Goal: Task Accomplishment & Management: Manage account settings

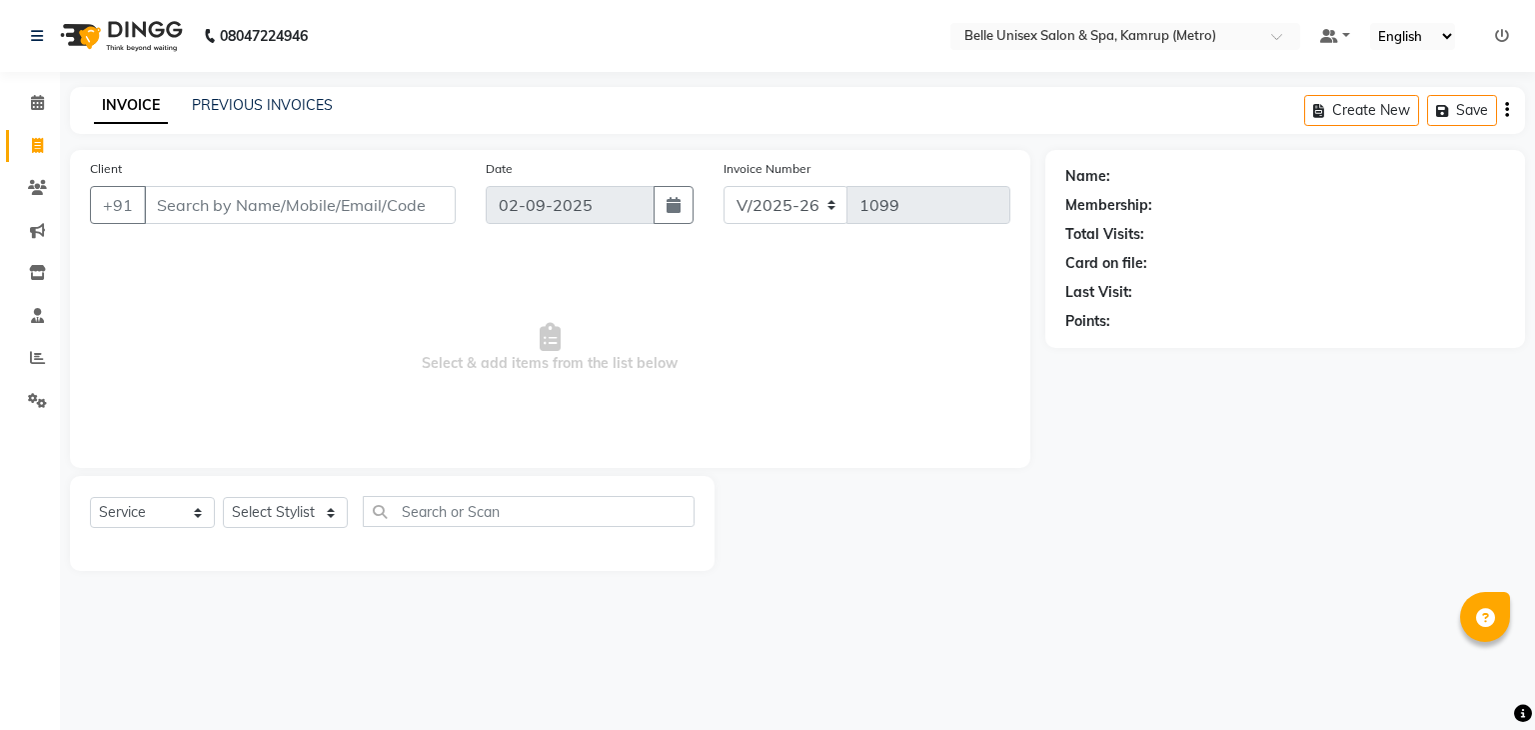
select select "7291"
select select "service"
click at [27, 314] on span at bounding box center [37, 316] width 35 height 23
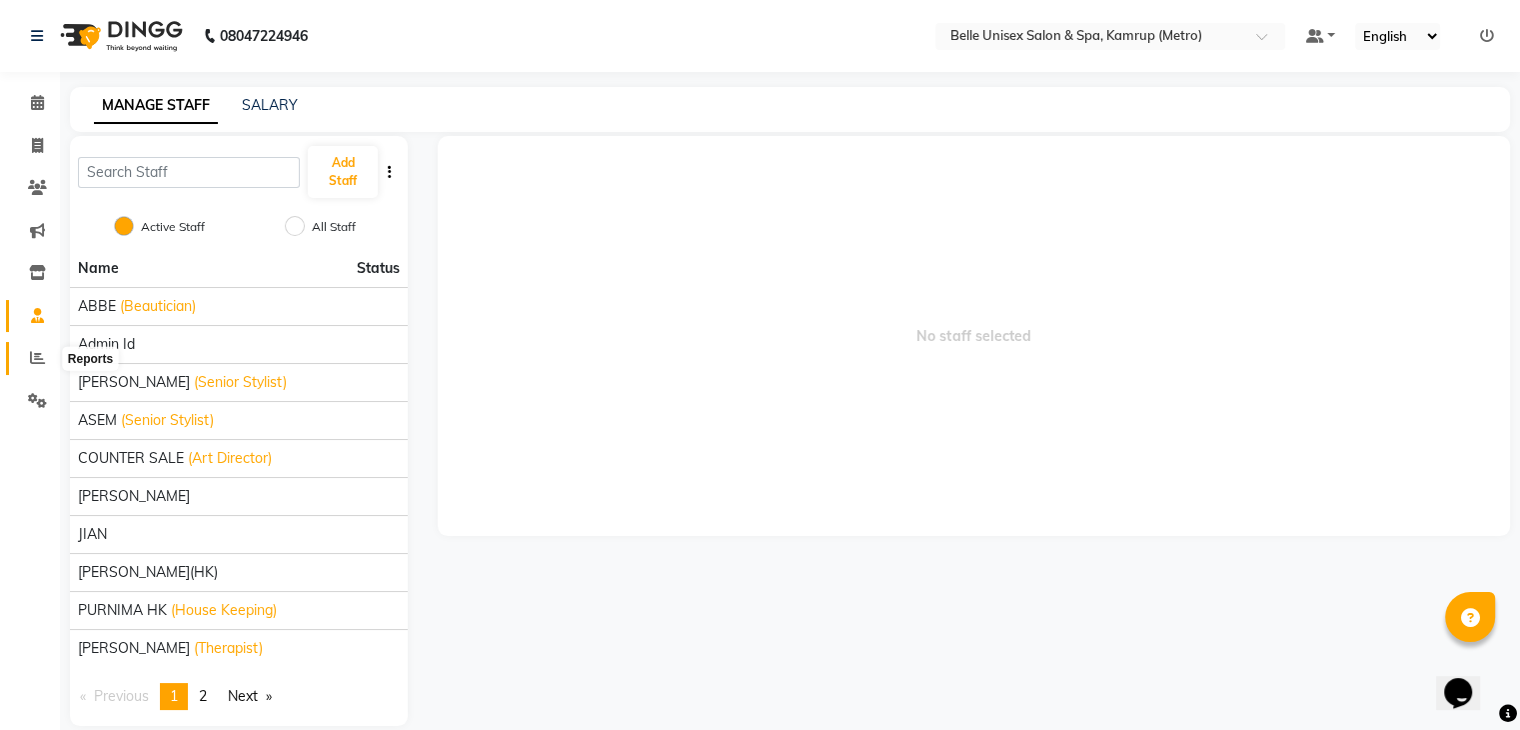
click at [44, 360] on span at bounding box center [37, 358] width 35 height 23
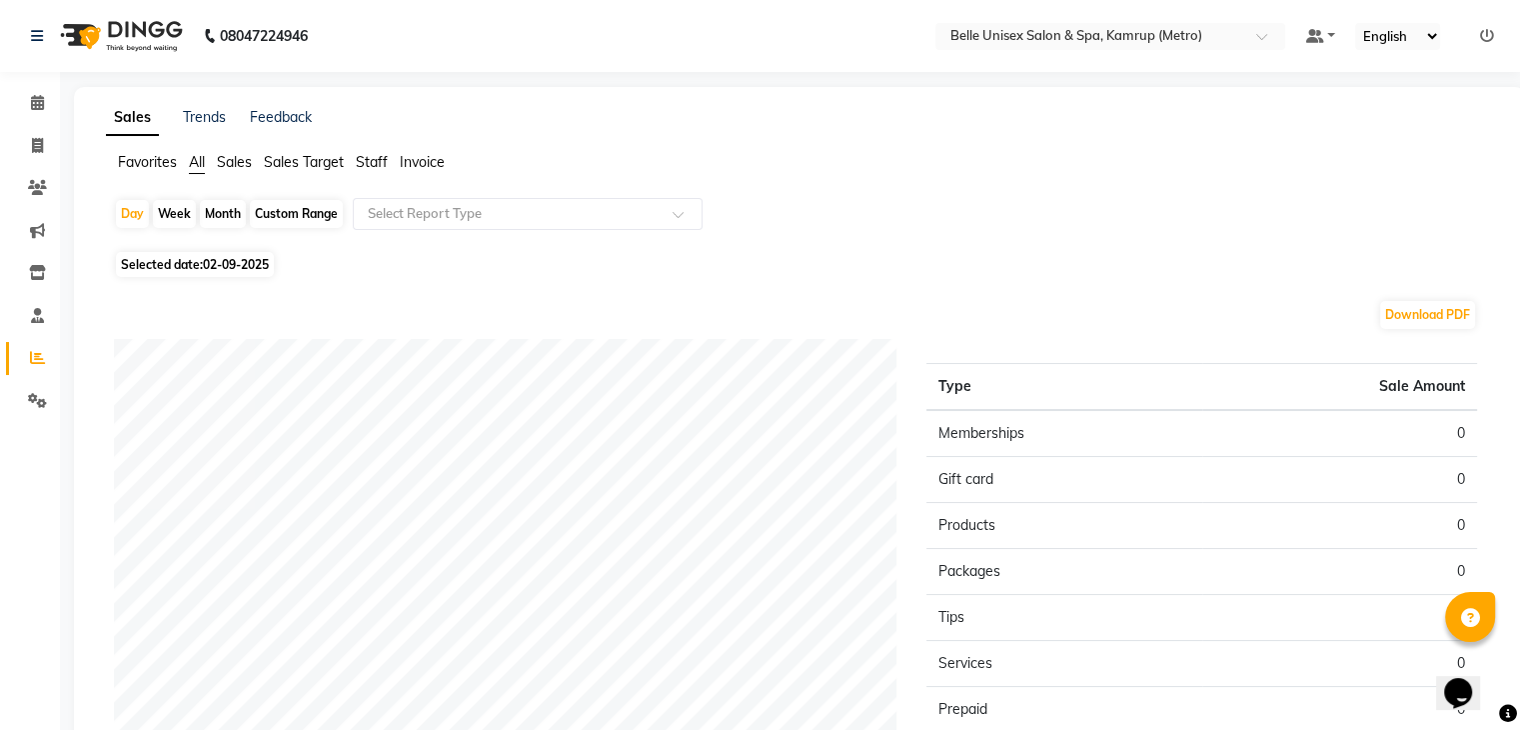
click at [228, 208] on div "Month" at bounding box center [223, 214] width 46 height 28
select select "9"
select select "2025"
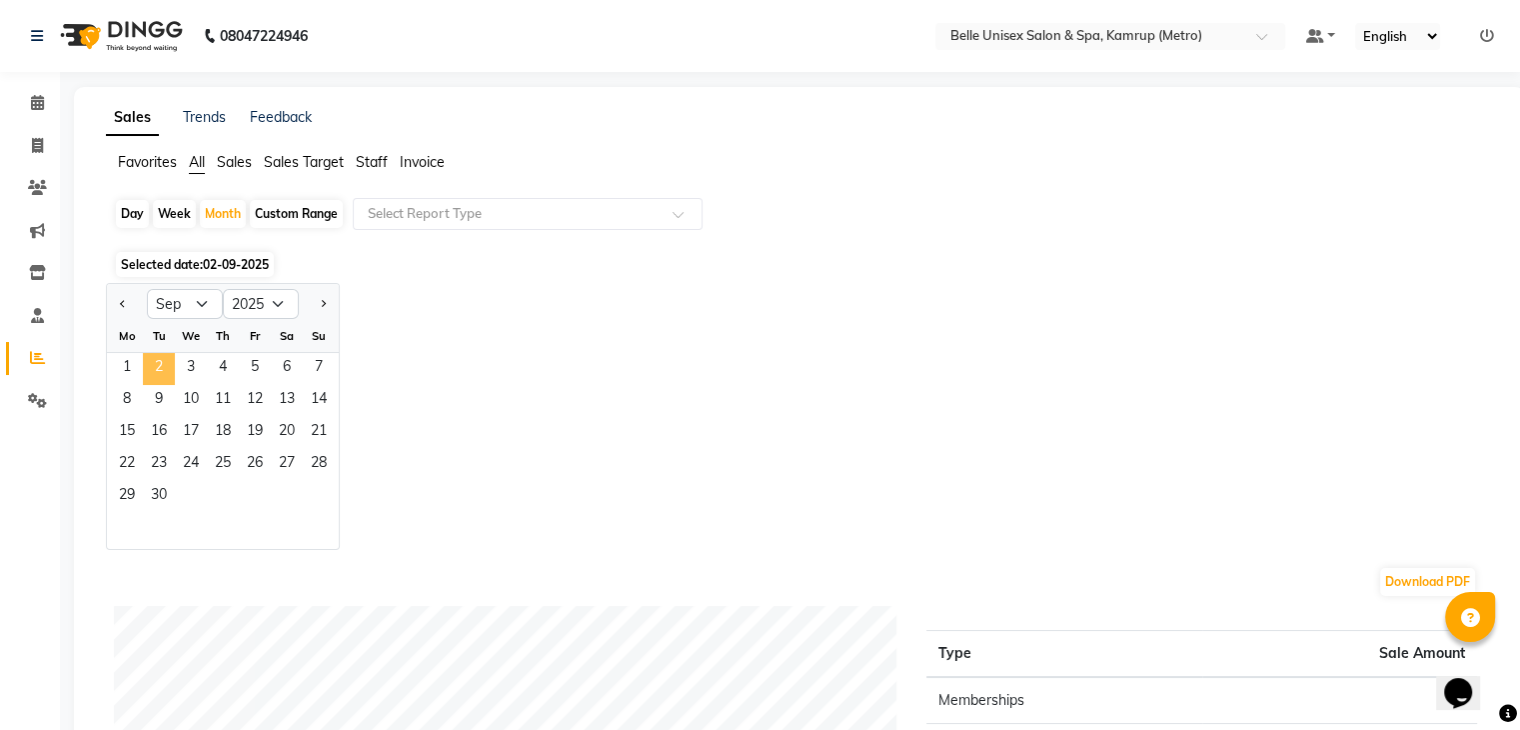
click at [143, 367] on span "2" at bounding box center [159, 369] width 32 height 32
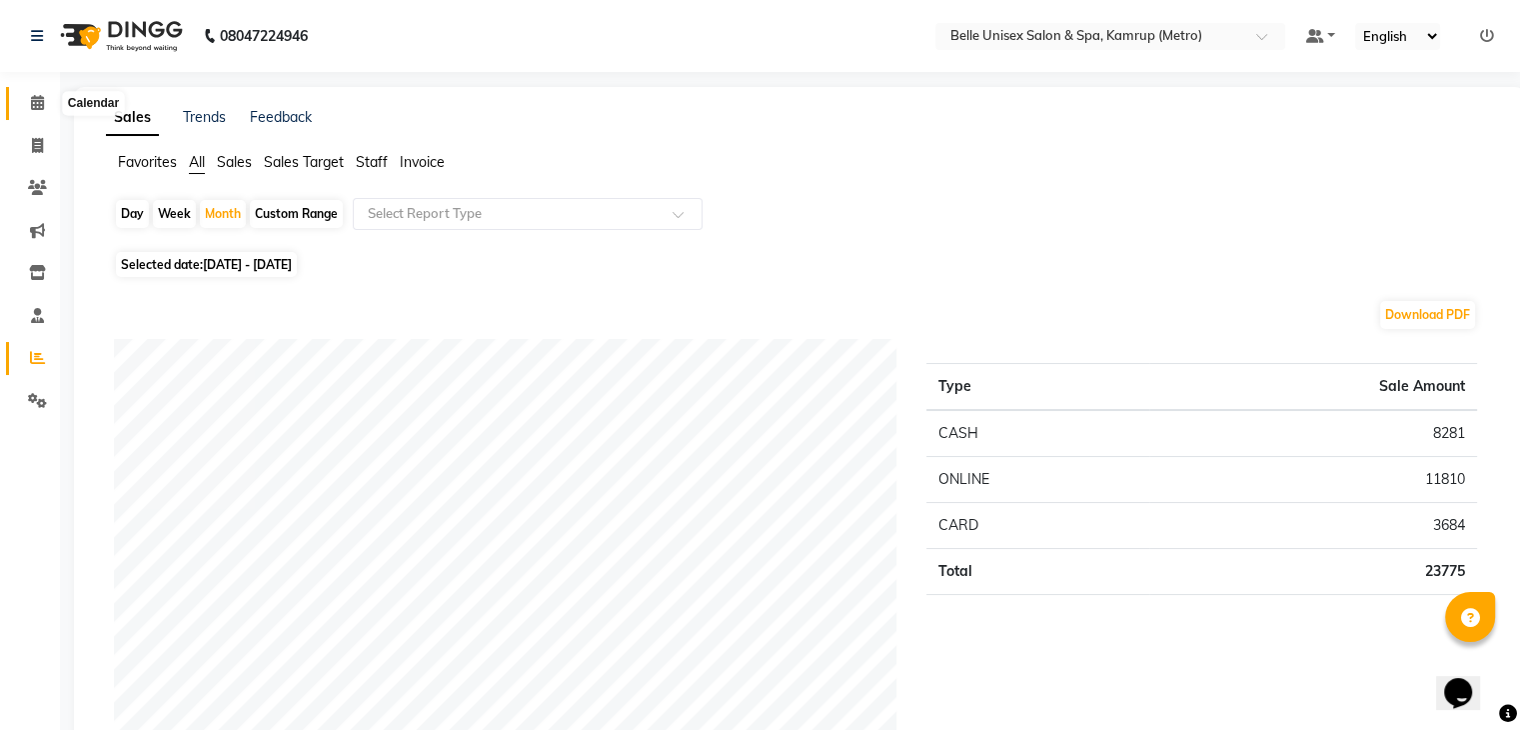
click at [34, 103] on icon at bounding box center [37, 102] width 13 height 15
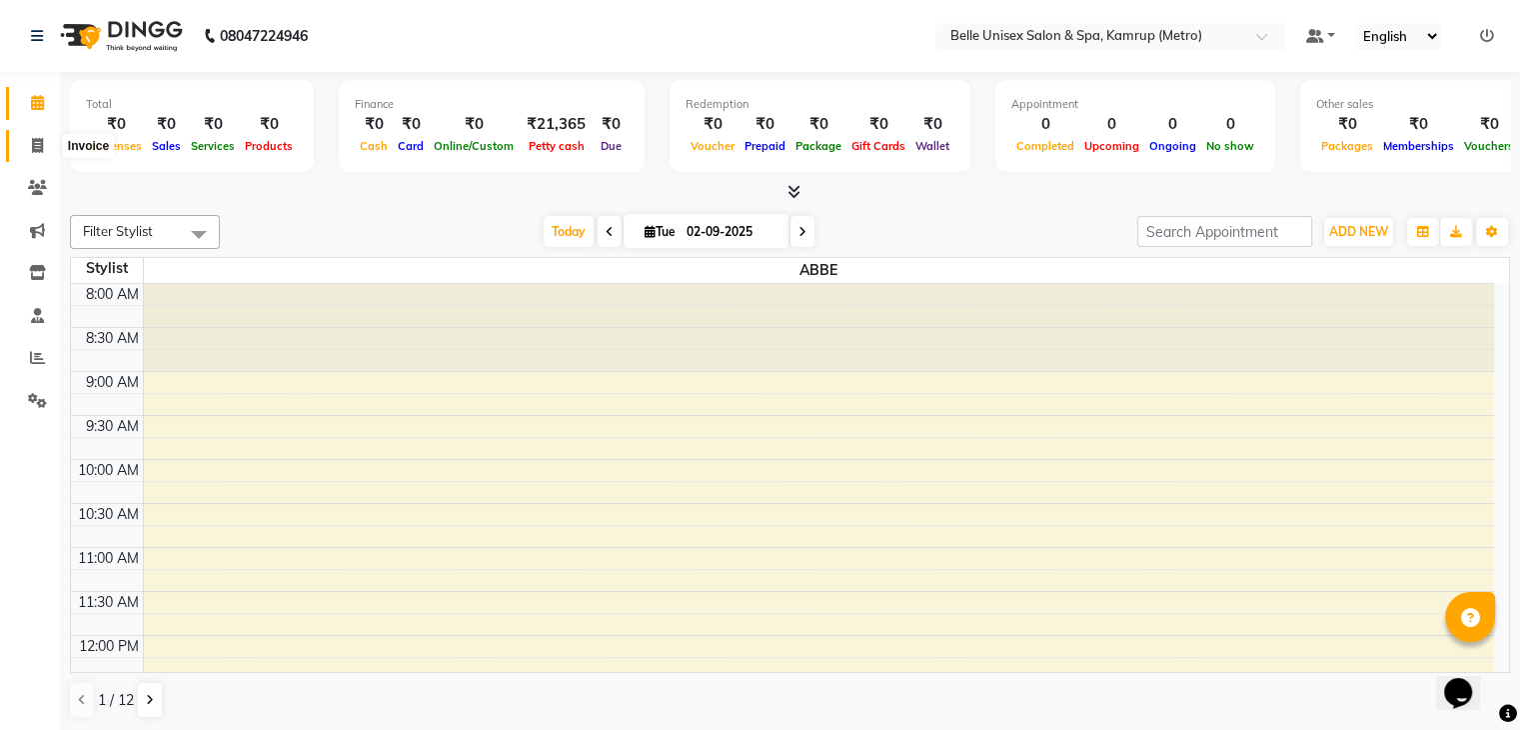
click at [33, 150] on icon at bounding box center [37, 145] width 11 height 15
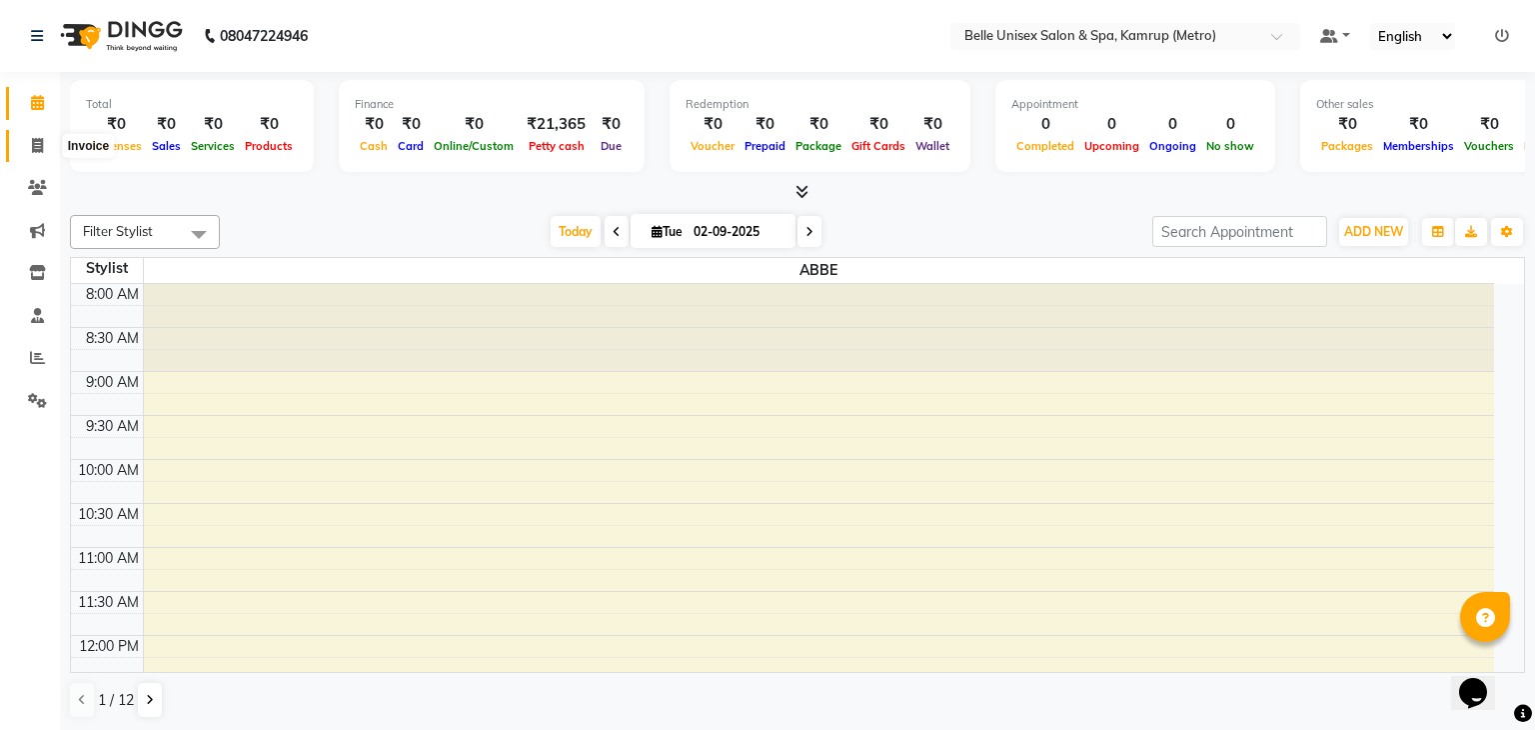
select select "service"
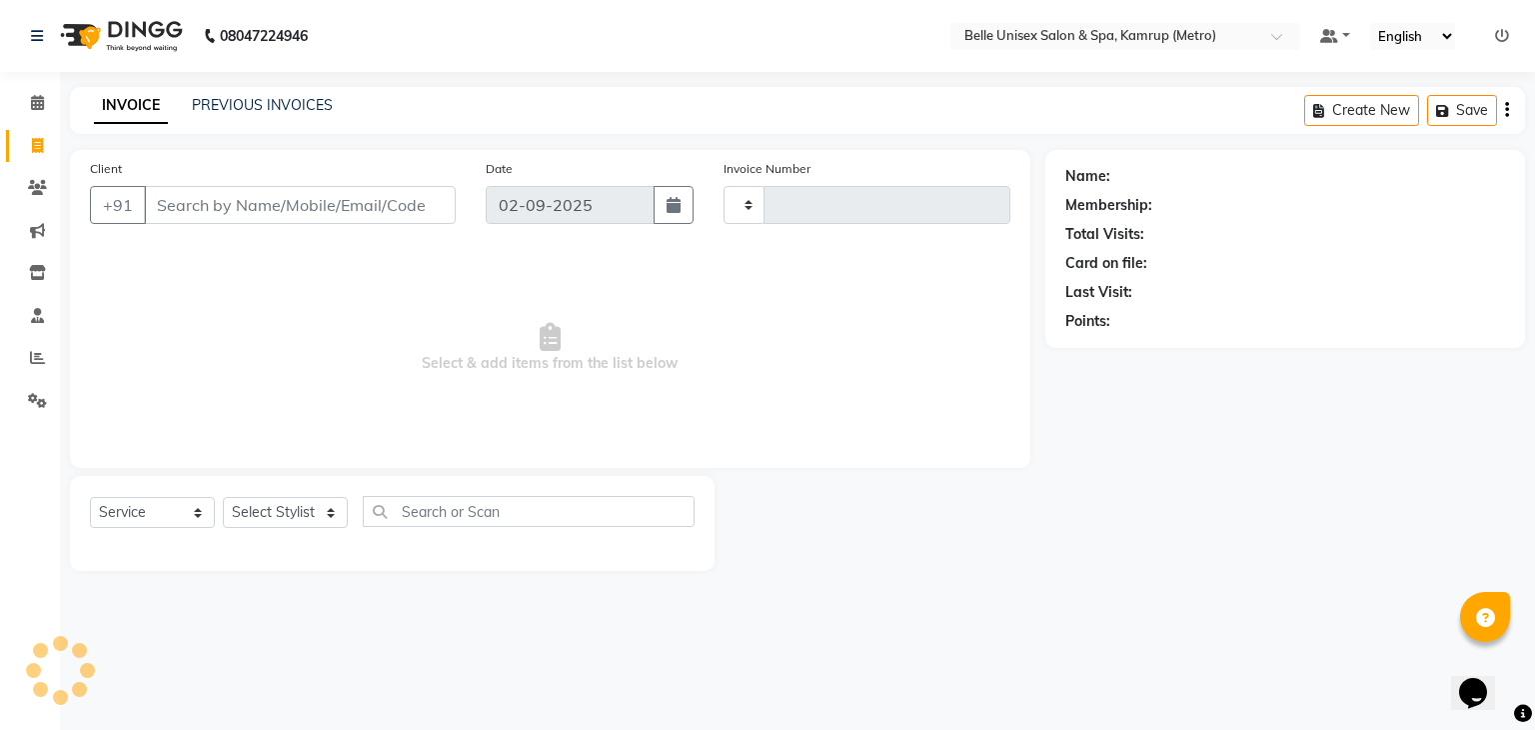
type input "1099"
select select "7291"
click at [40, 361] on icon at bounding box center [37, 357] width 15 height 15
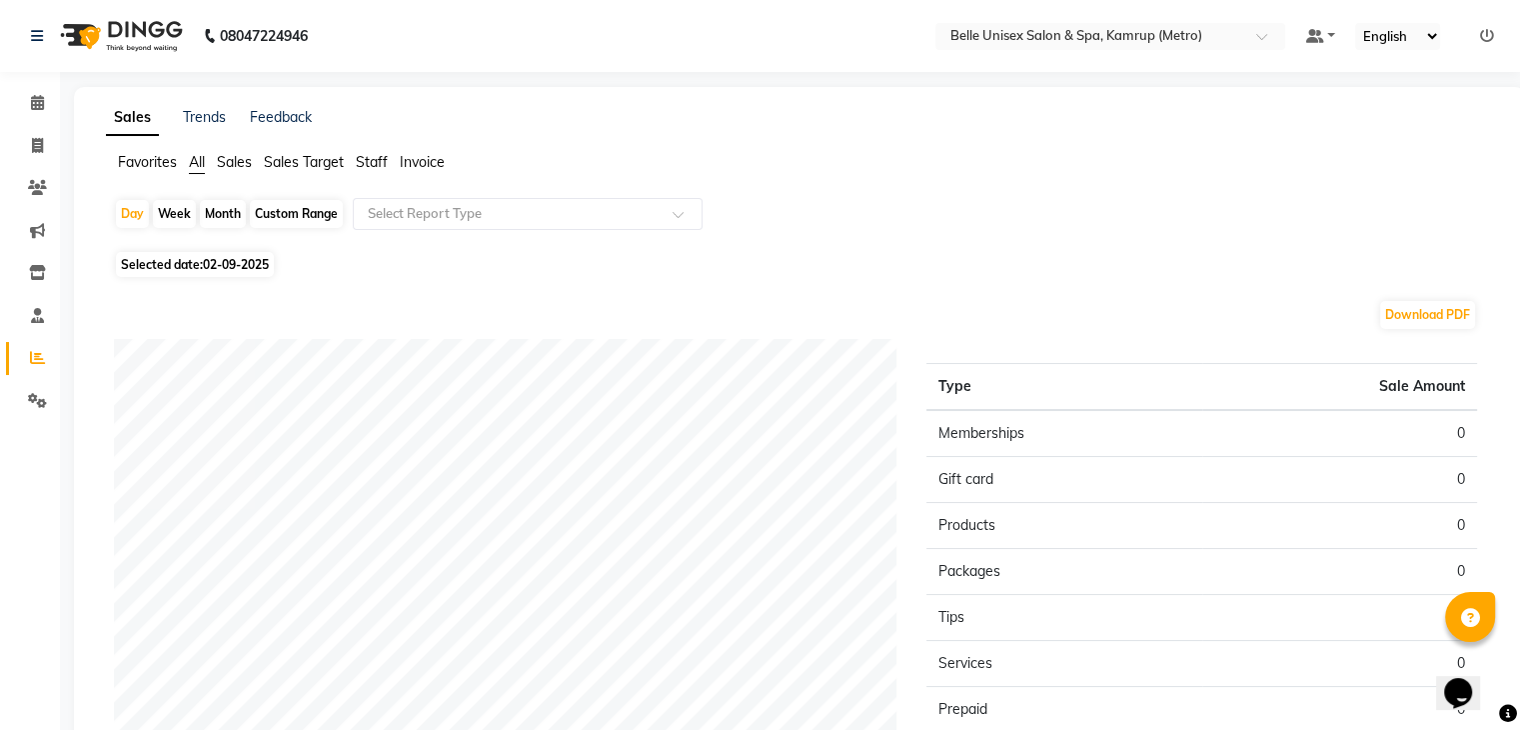
click at [223, 217] on div "Month" at bounding box center [223, 214] width 46 height 28
select select "9"
select select "2025"
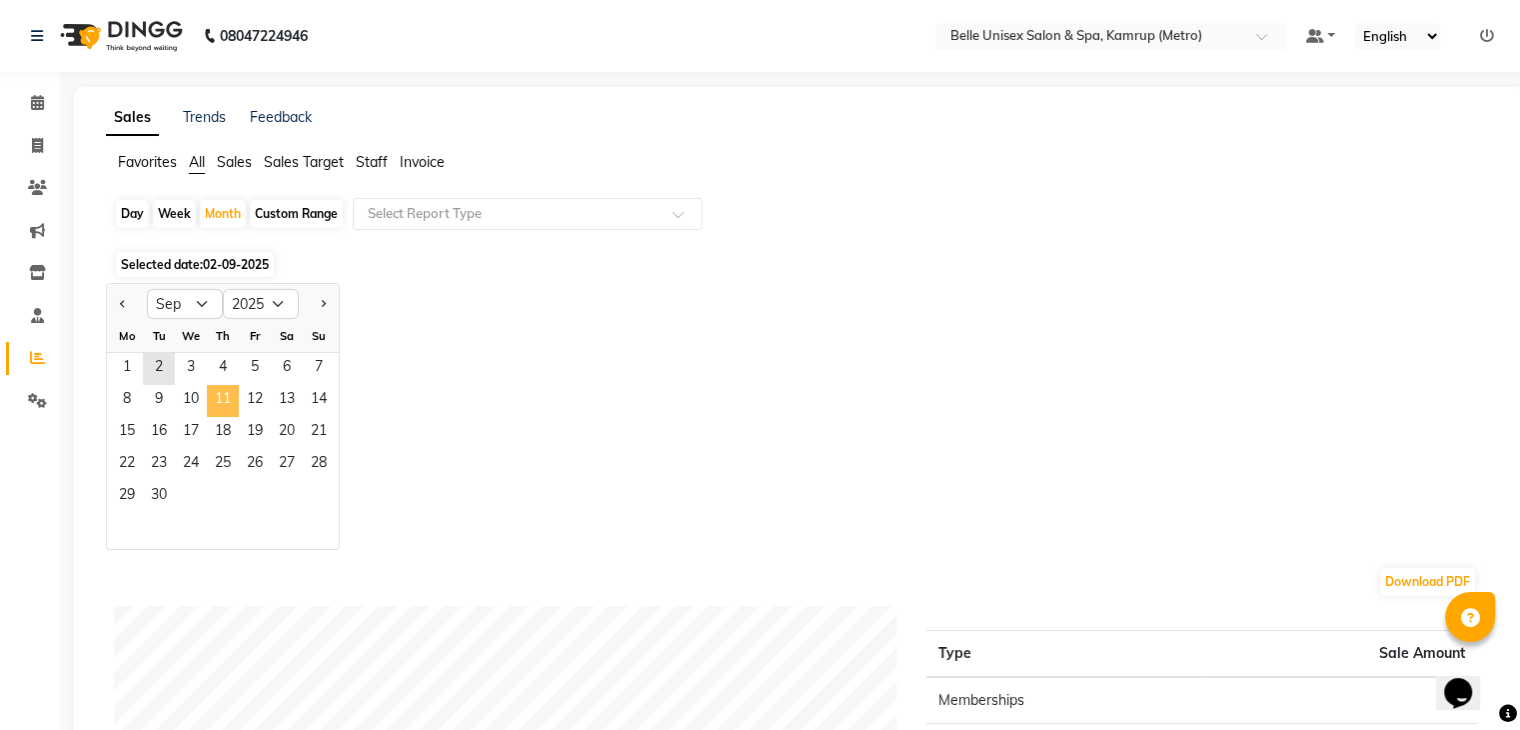
click at [223, 397] on span "11" at bounding box center [223, 401] width 32 height 32
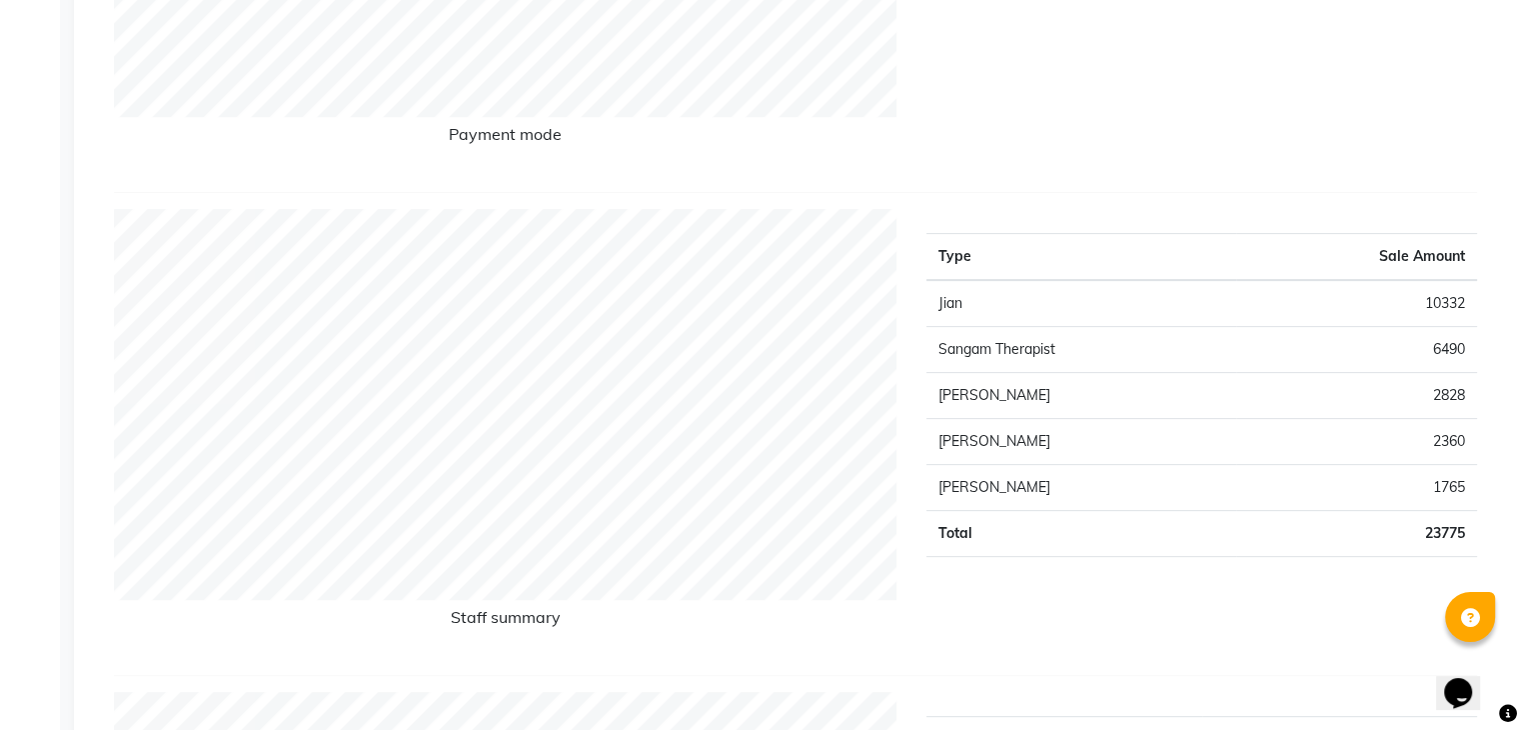
scroll to position [800, 0]
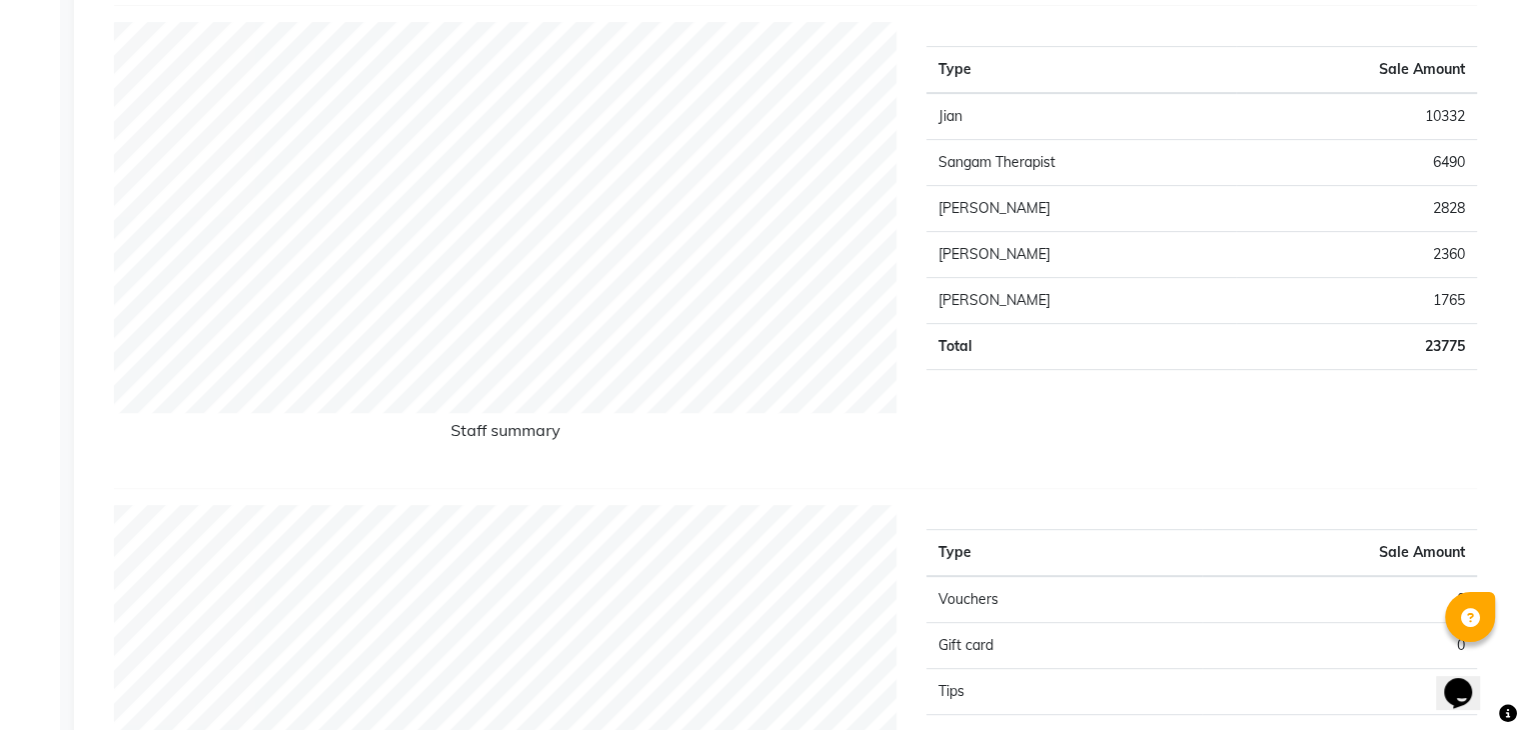
click at [1151, 303] on td "[PERSON_NAME]" at bounding box center [1081, 301] width 309 height 46
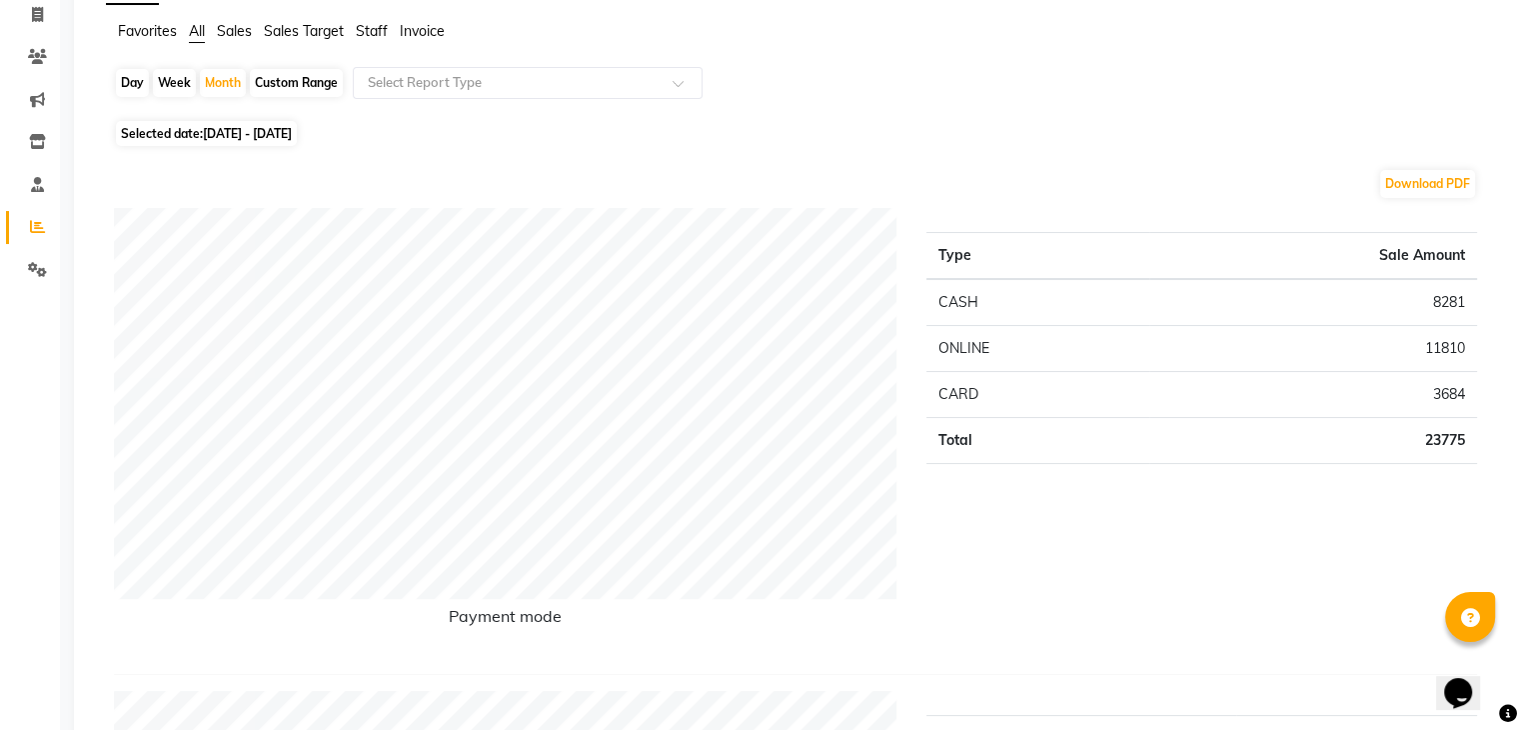
scroll to position [0, 0]
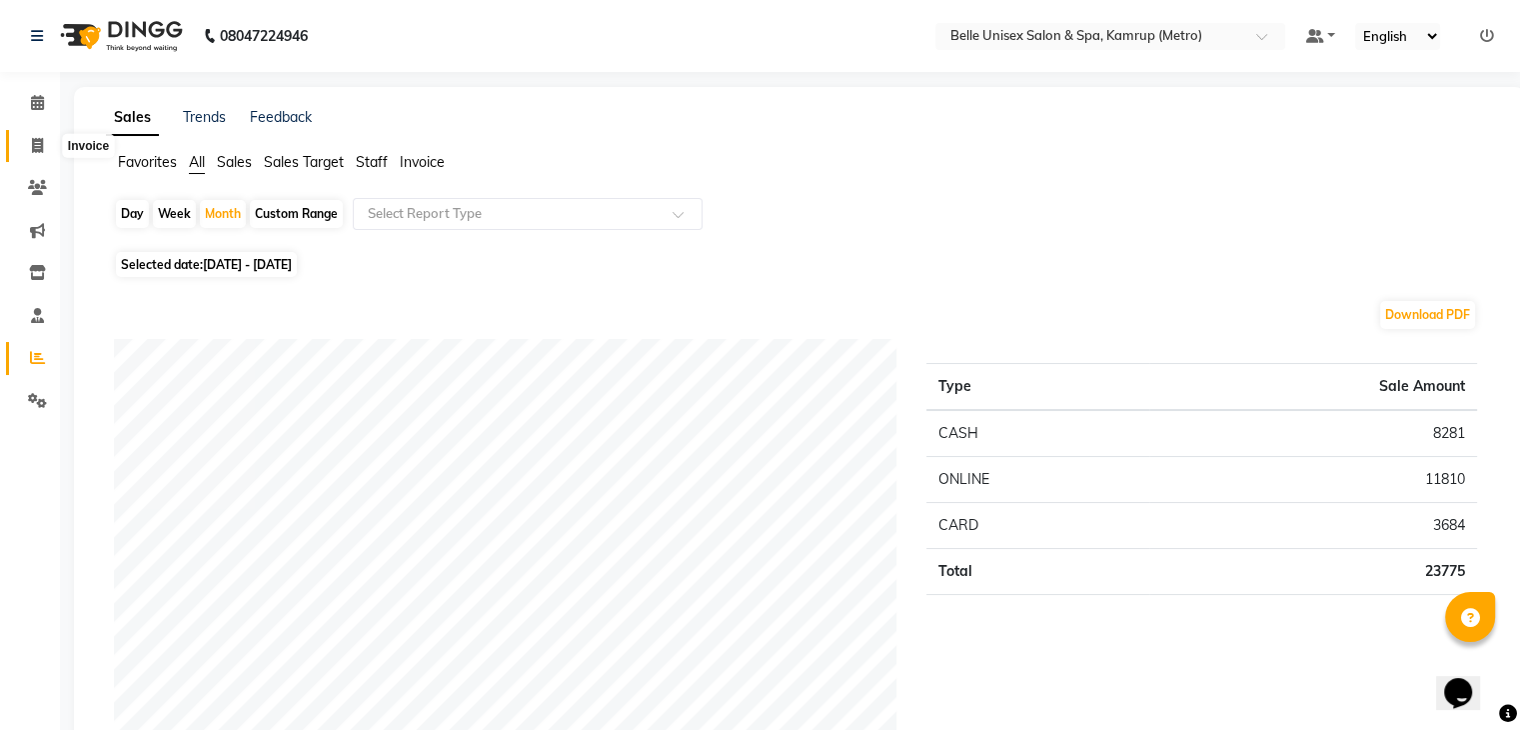
click at [33, 145] on icon at bounding box center [37, 145] width 11 height 15
select select "service"
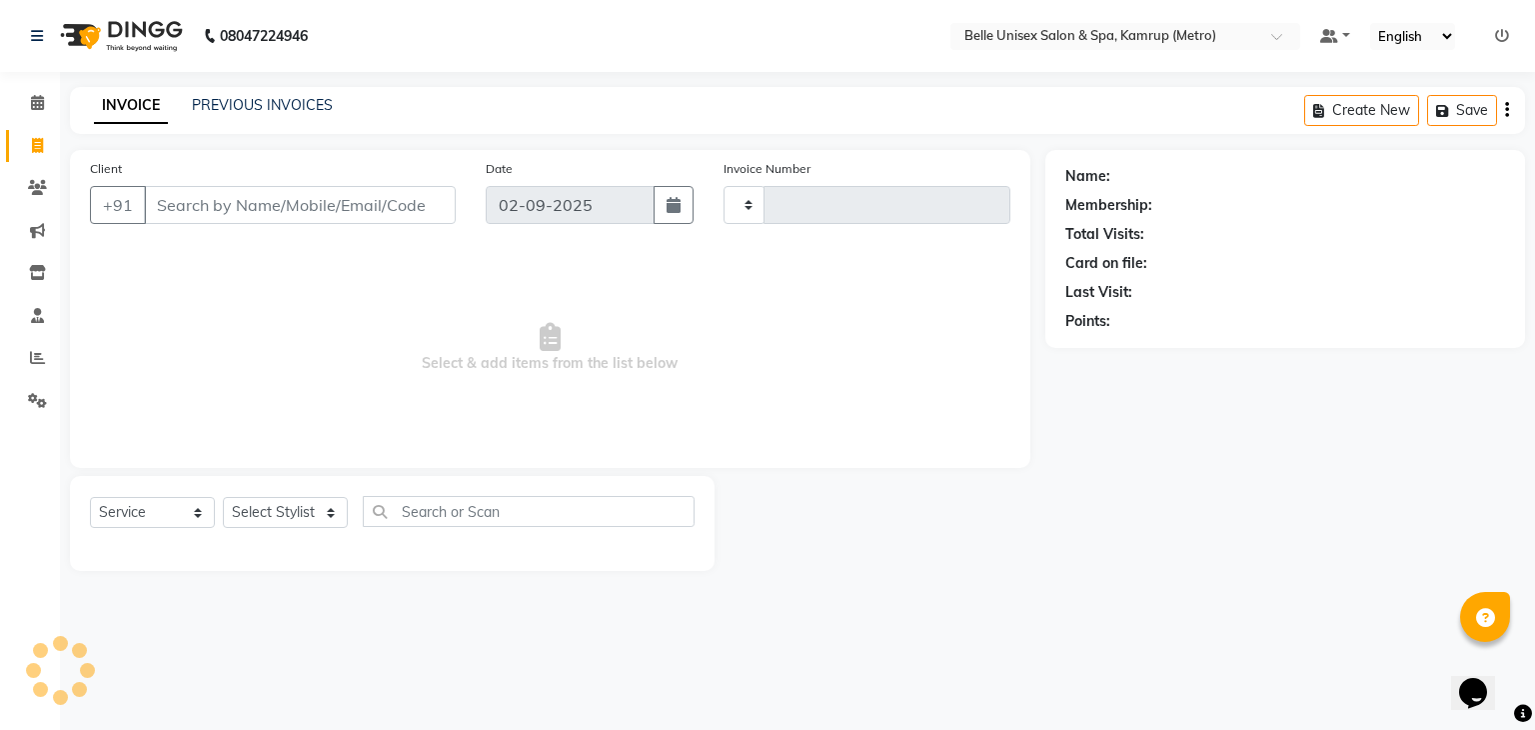
type input "1099"
select select "7291"
click at [24, 398] on span at bounding box center [37, 401] width 35 height 23
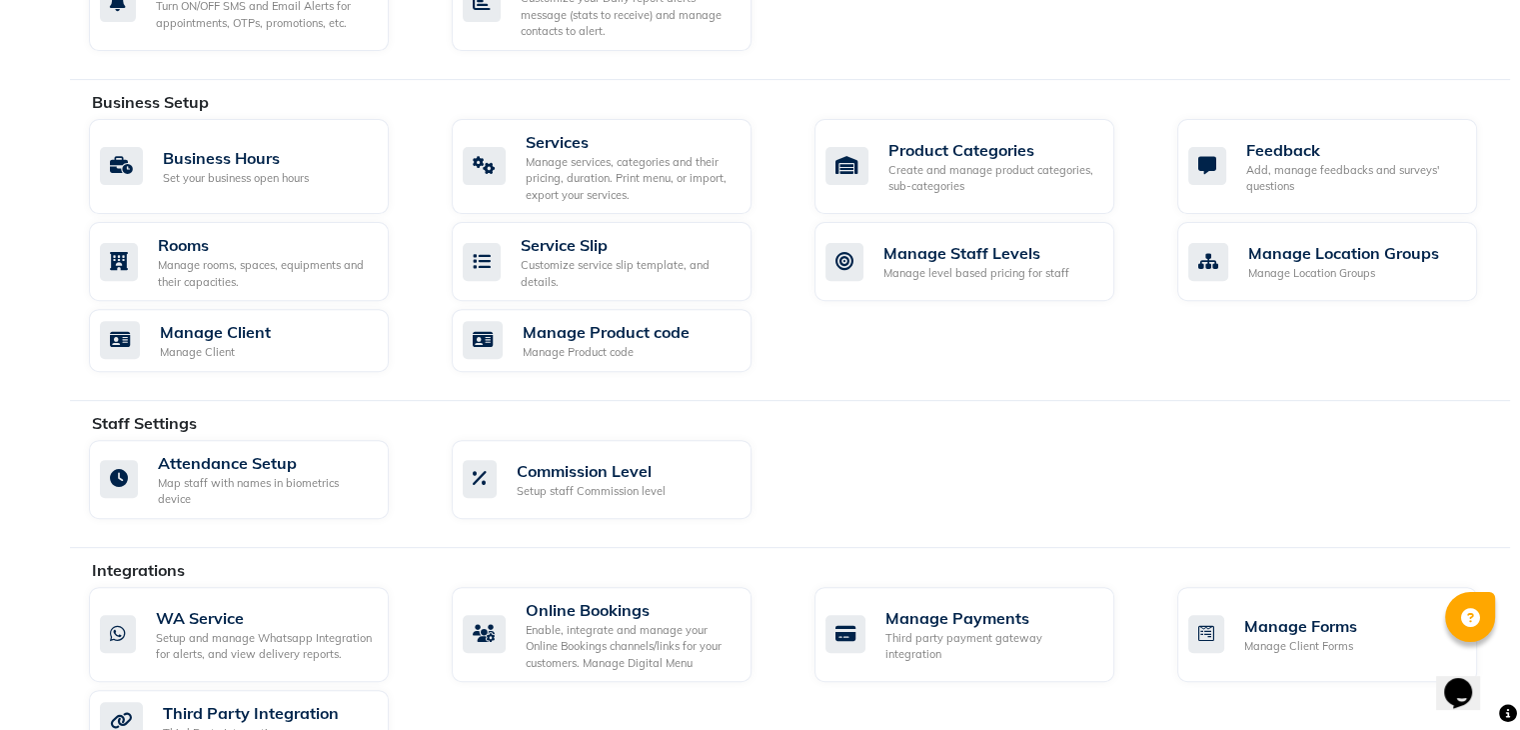
scroll to position [892, 0]
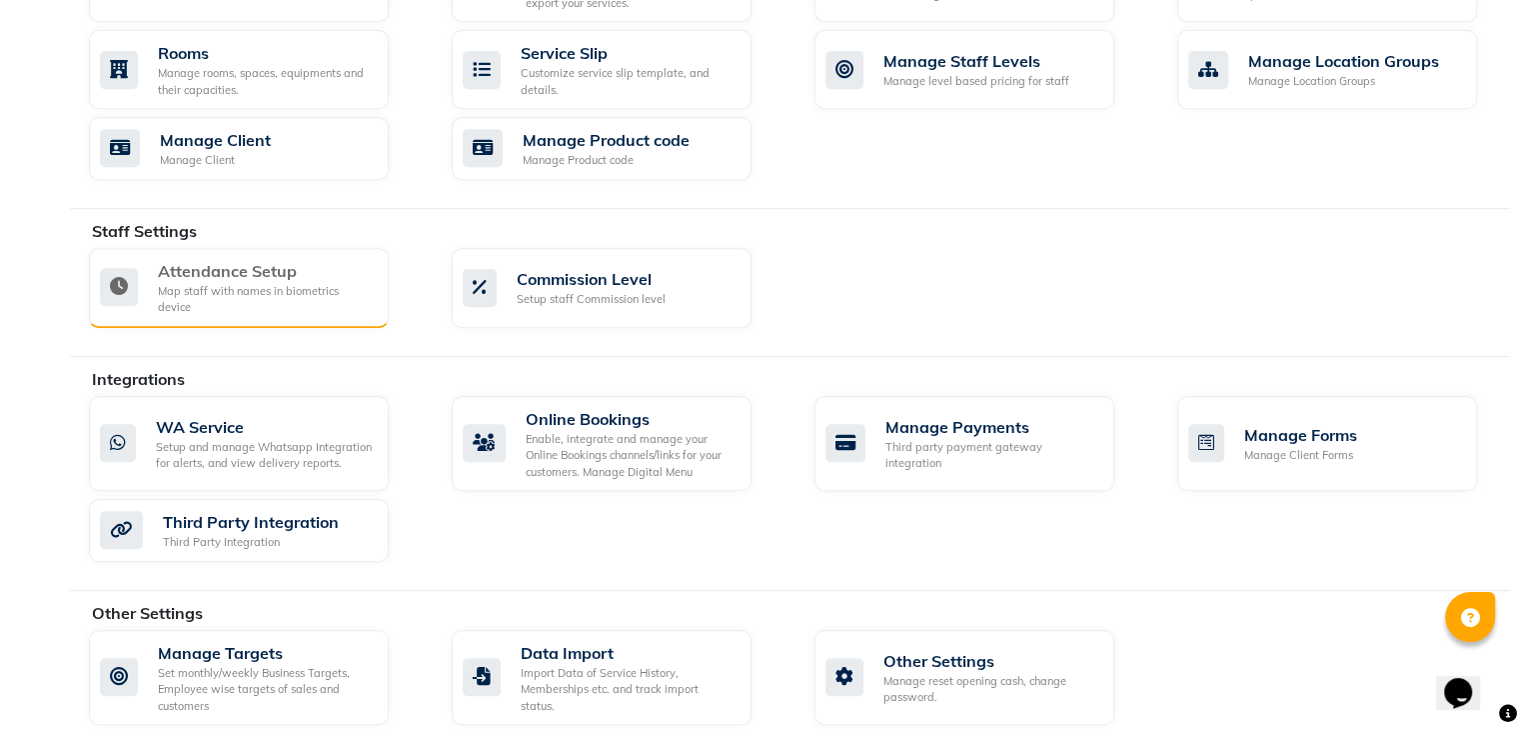
click at [232, 283] on div "Map staff with names in biometrics device" at bounding box center [265, 299] width 215 height 33
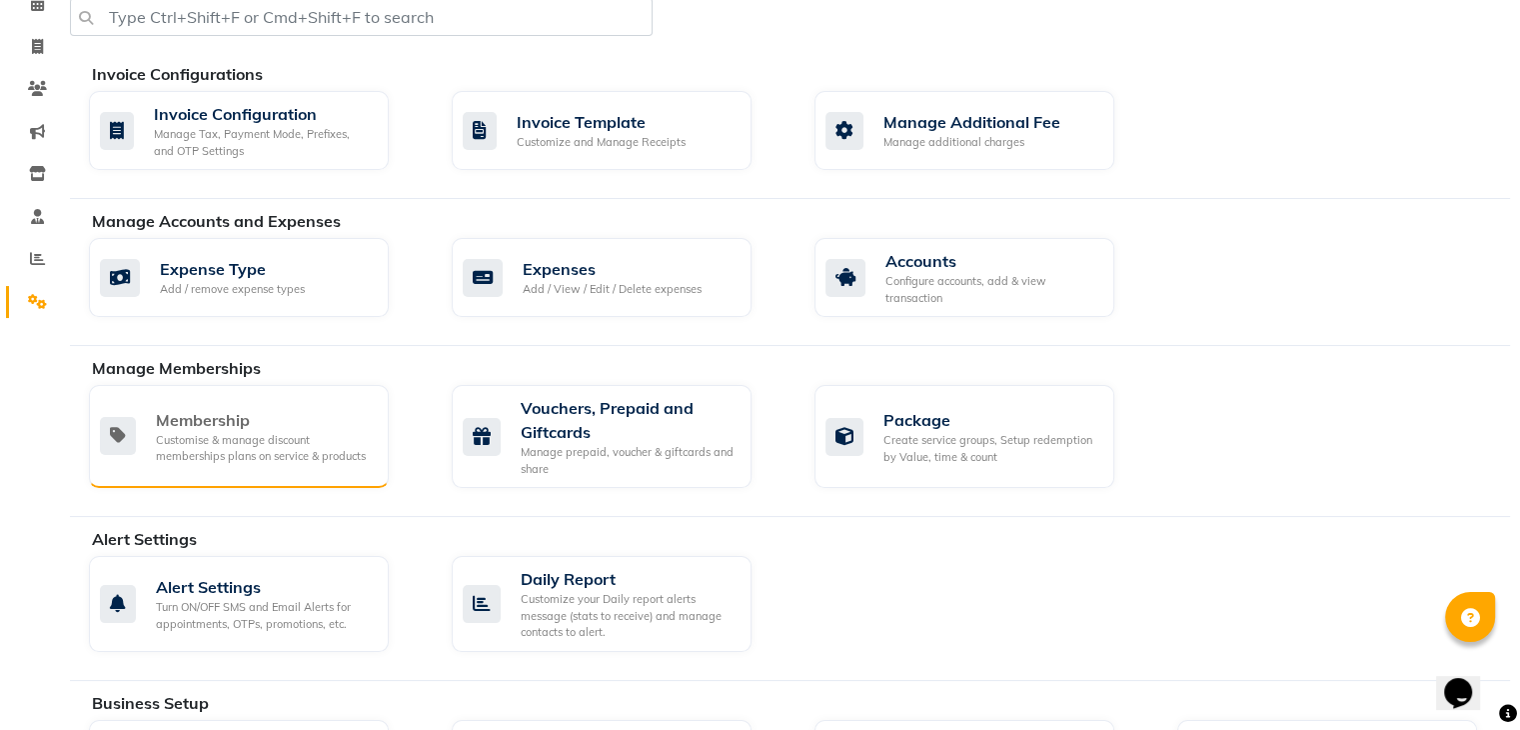
scroll to position [100, 0]
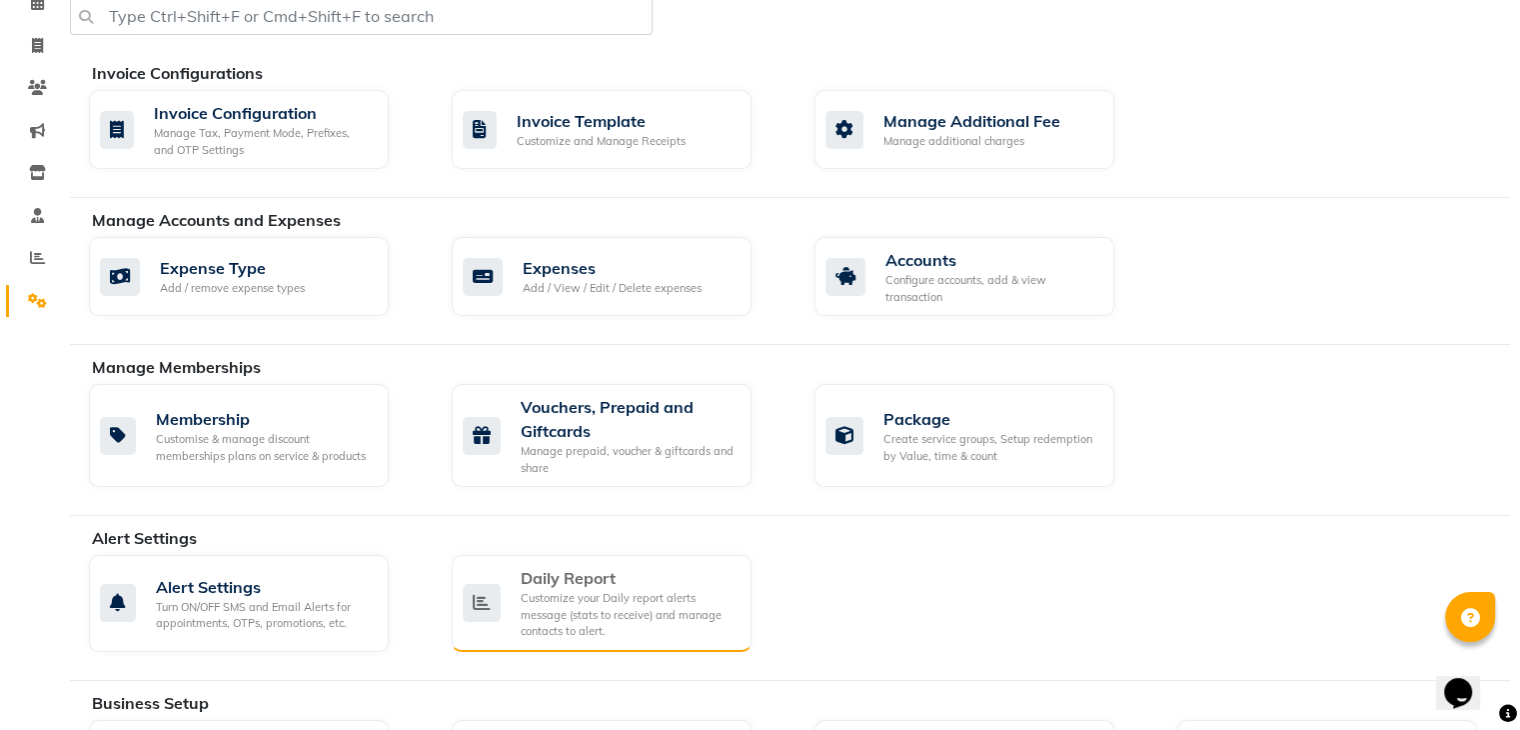
click at [589, 579] on div "Daily Report" at bounding box center [628, 578] width 215 height 24
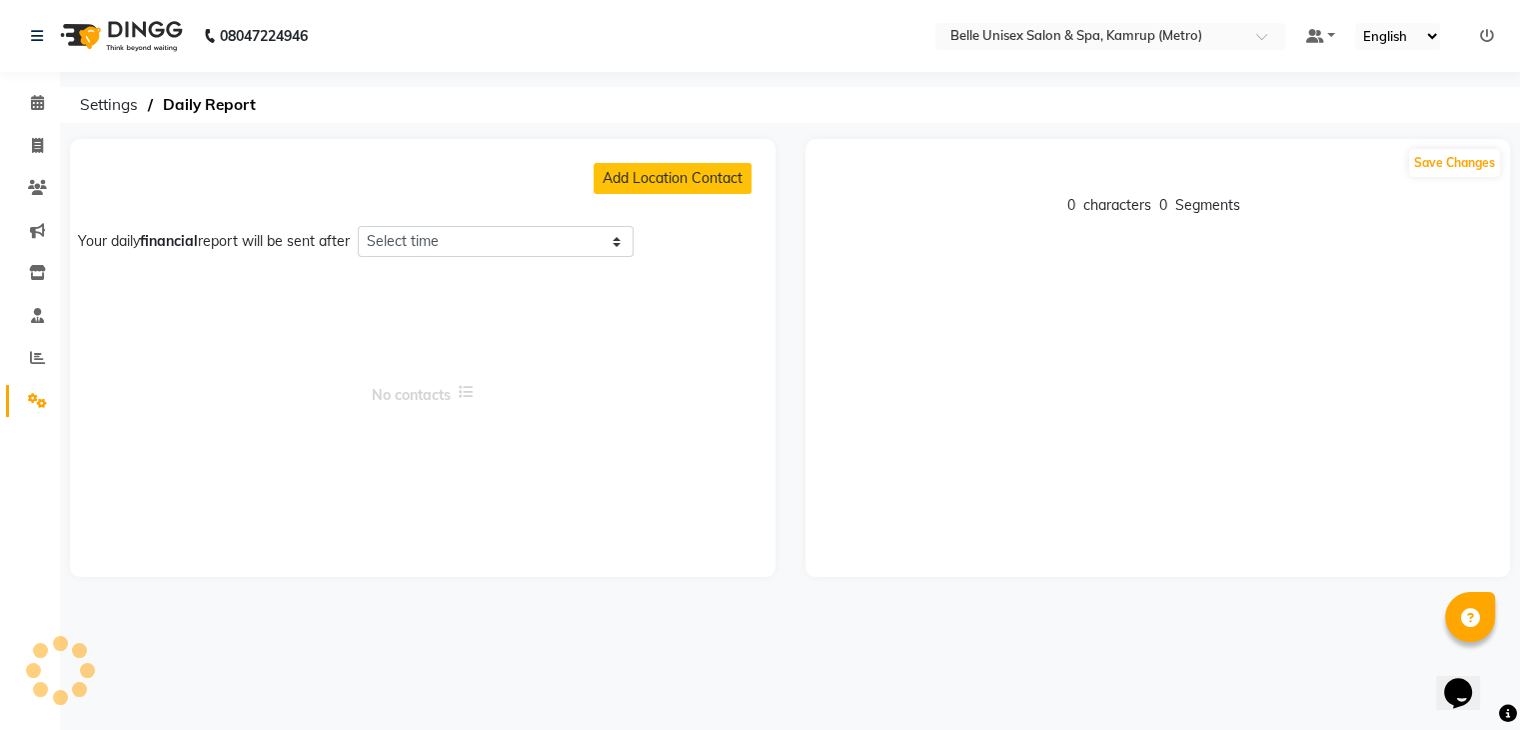
select select "1350"
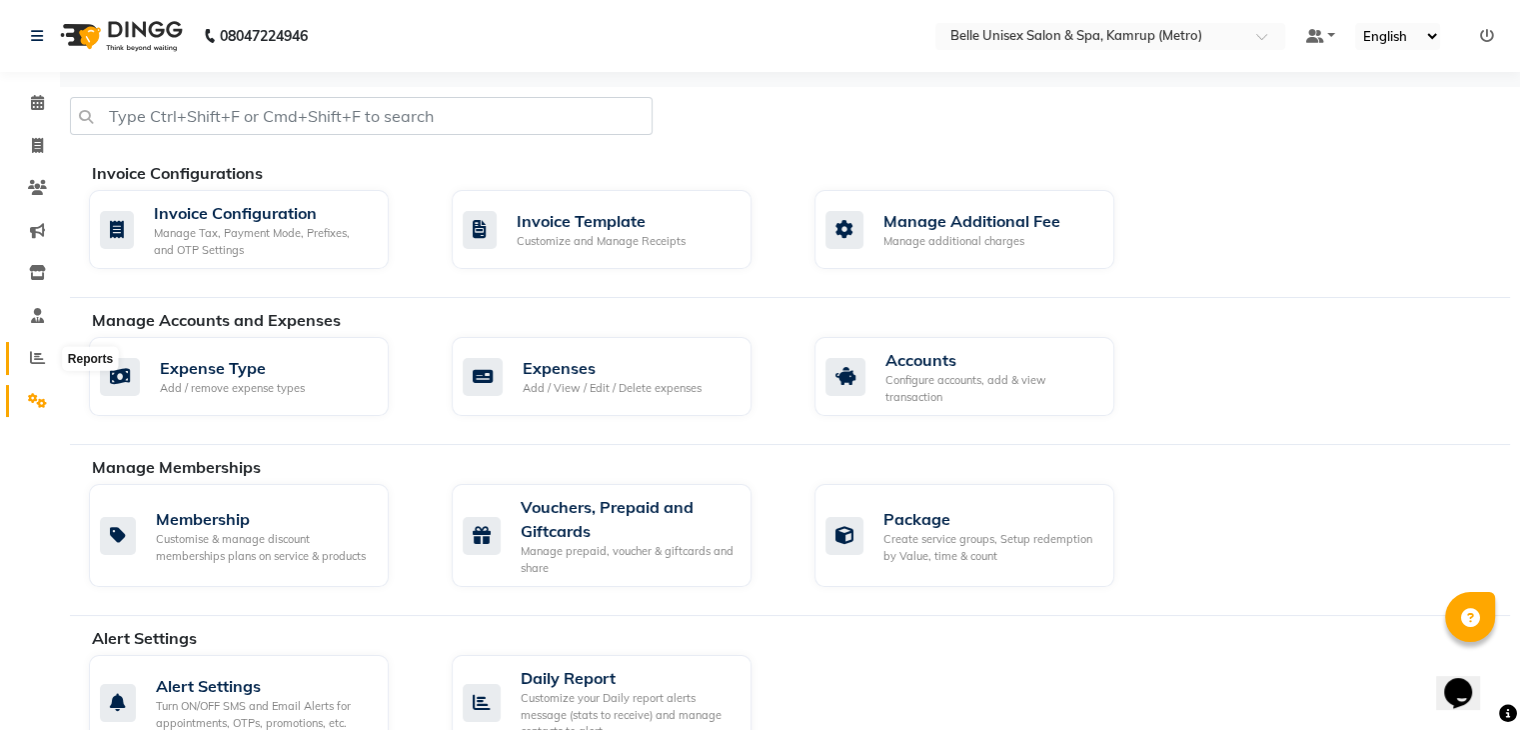
click at [43, 352] on icon at bounding box center [37, 357] width 15 height 15
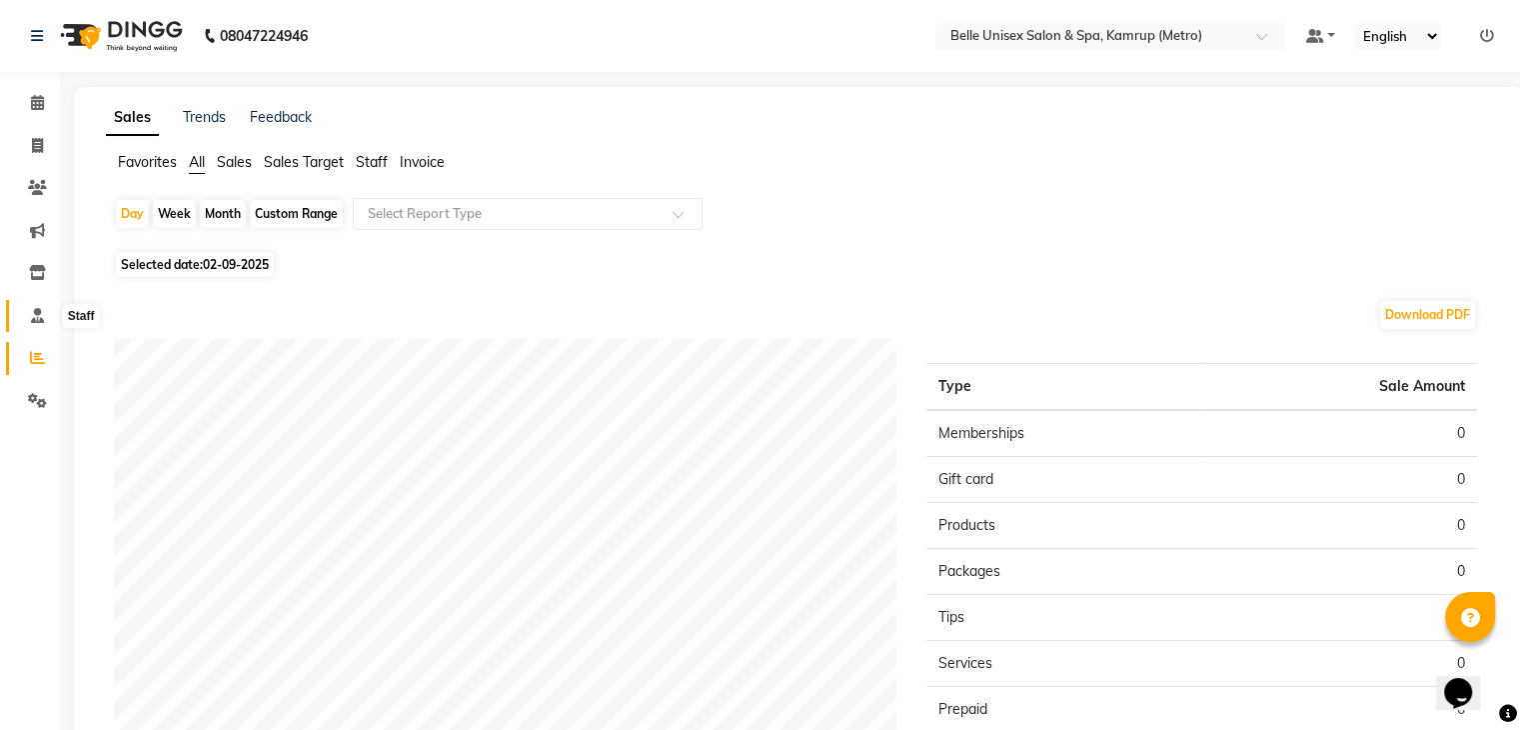
click at [37, 319] on icon at bounding box center [37, 315] width 13 height 15
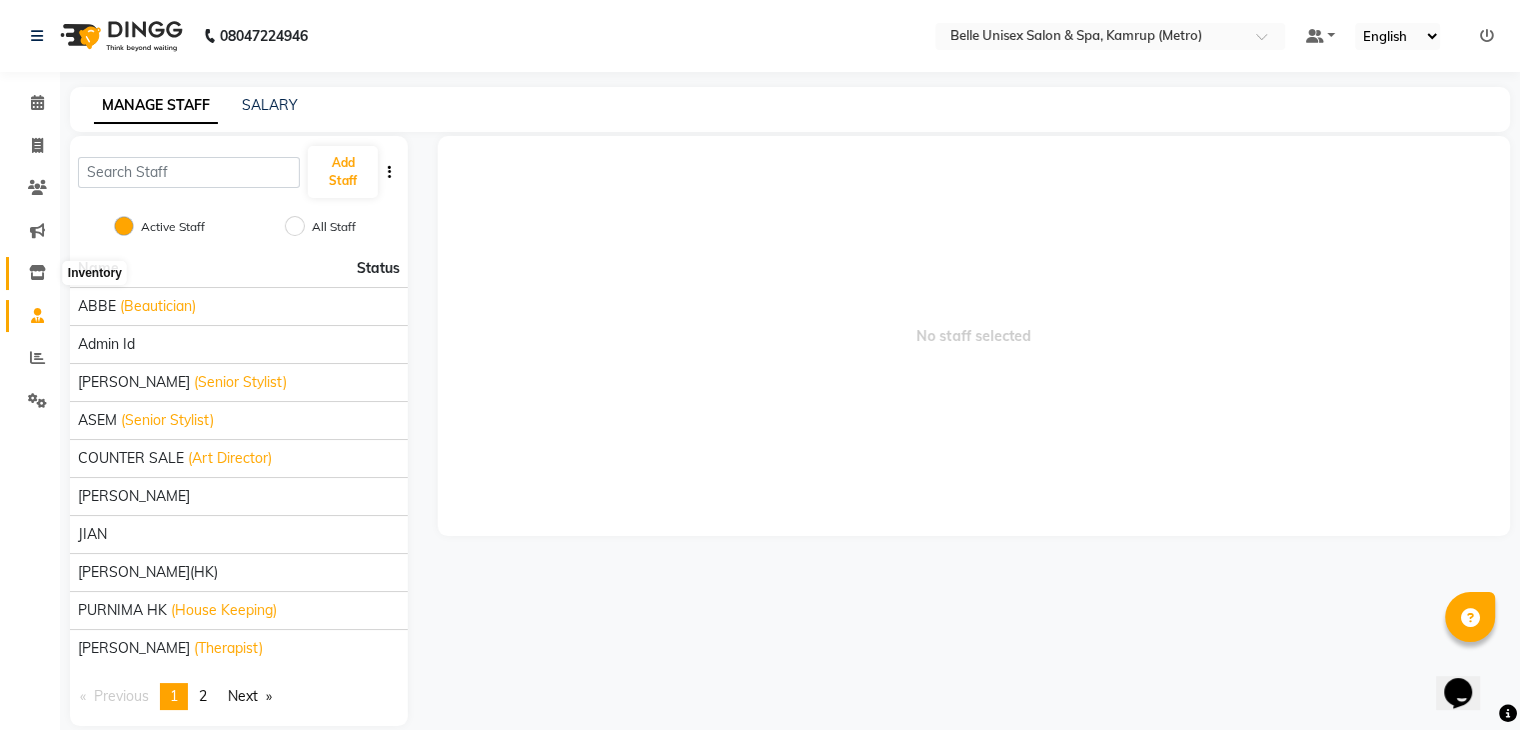
click at [34, 280] on icon at bounding box center [37, 272] width 17 height 15
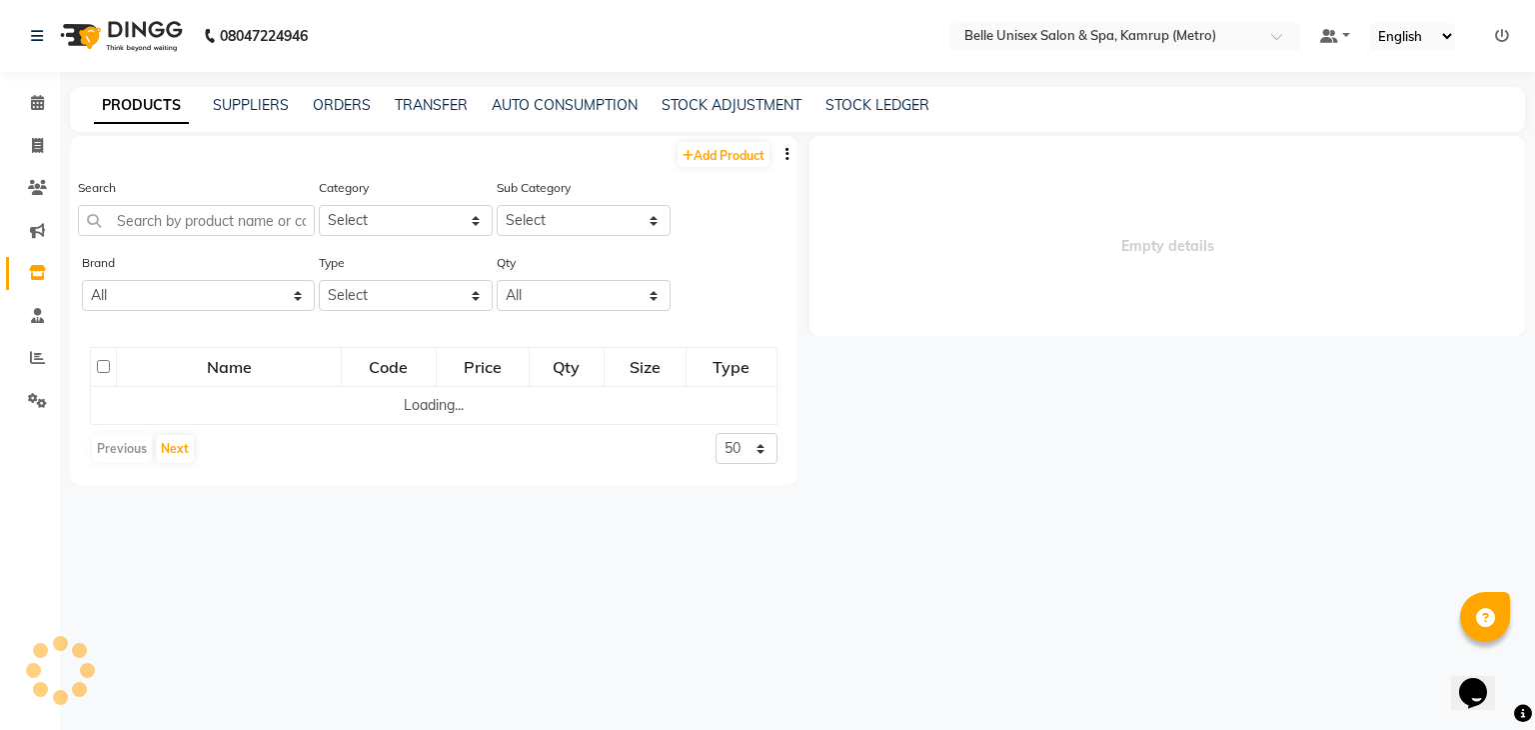
select select
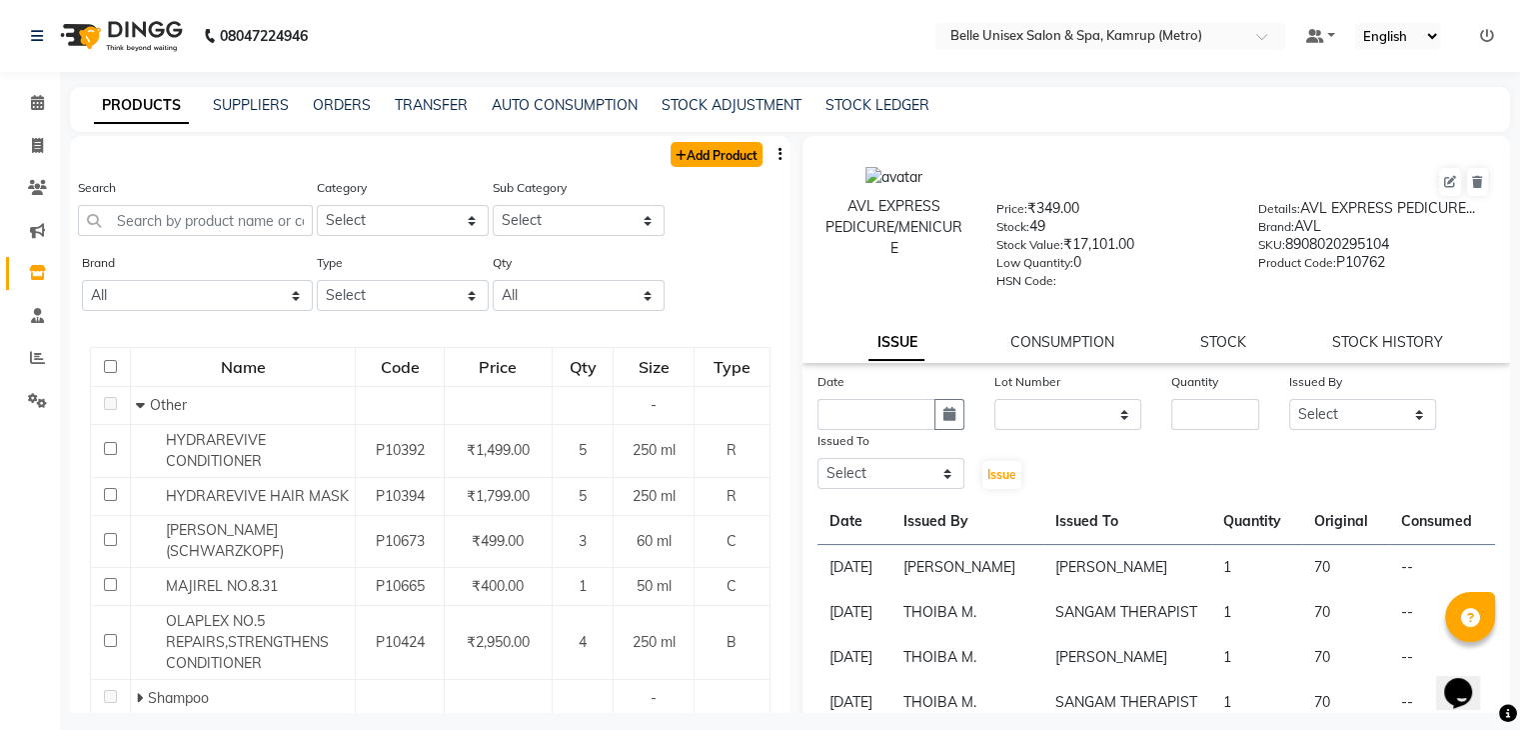
click at [716, 153] on link "Add Product" at bounding box center [717, 154] width 92 height 25
select select "true"
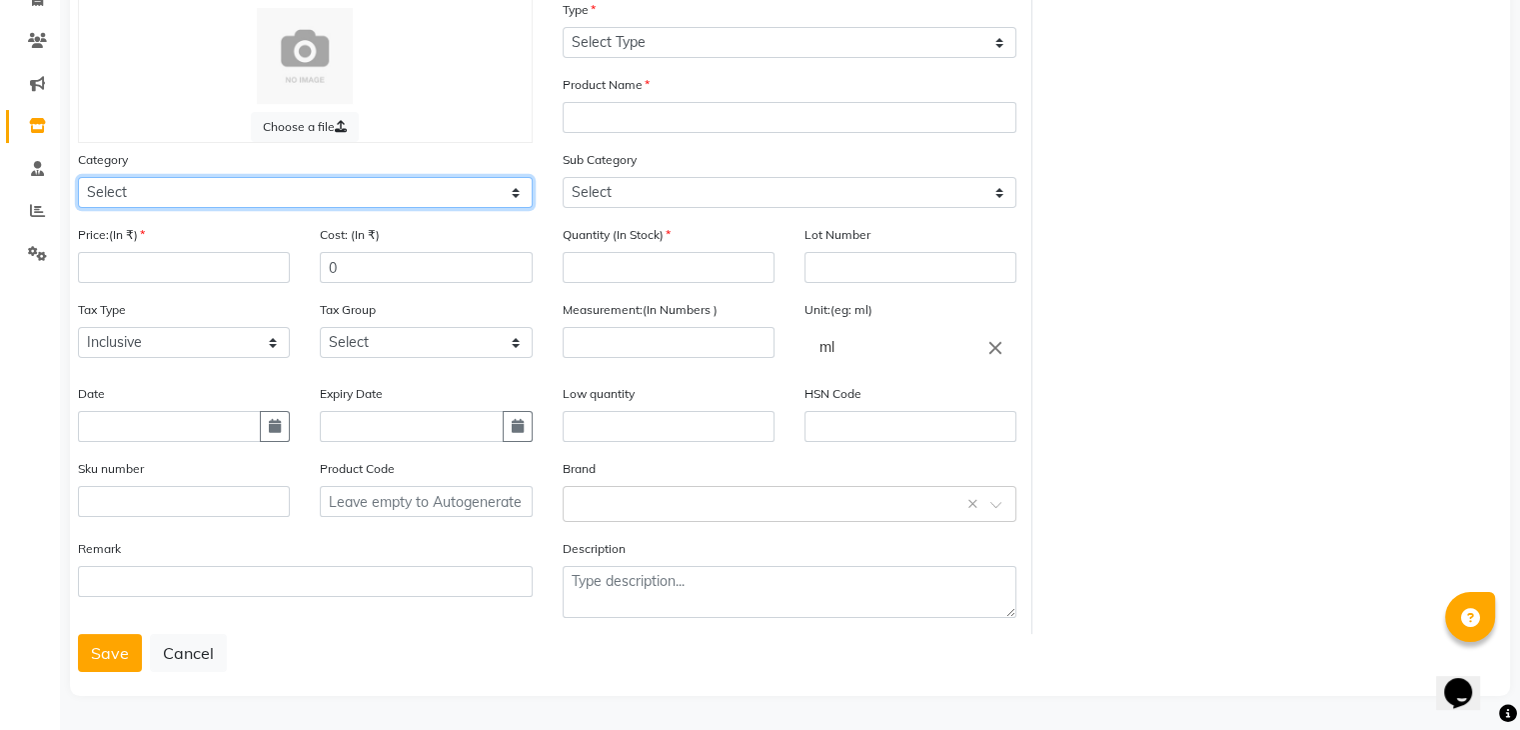
click at [518, 178] on select "Select Hair Skin Makeup Personal Care Appliances [PERSON_NAME] Waxing Disposabl…" at bounding box center [305, 192] width 455 height 31
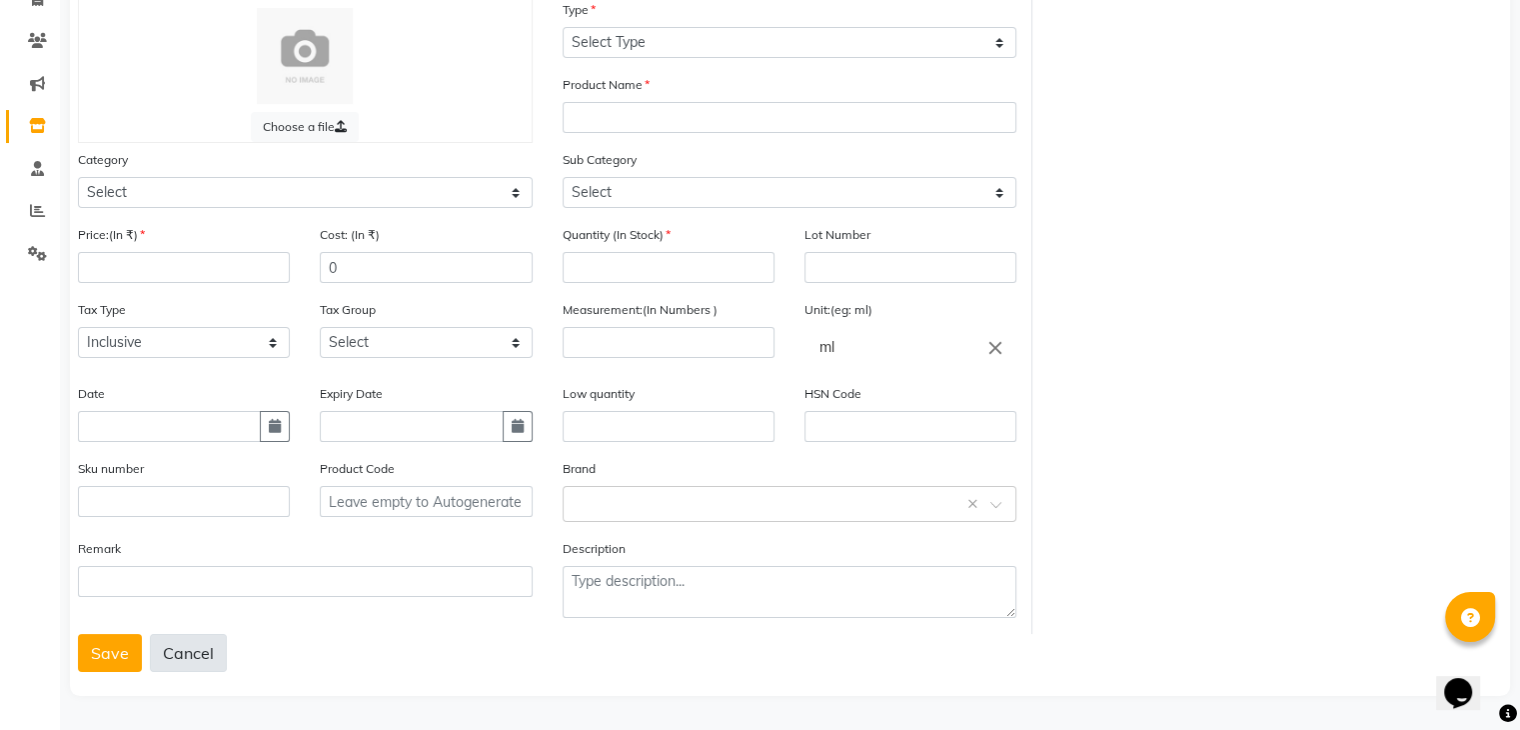
click at [200, 655] on button "Cancel" at bounding box center [188, 653] width 77 height 38
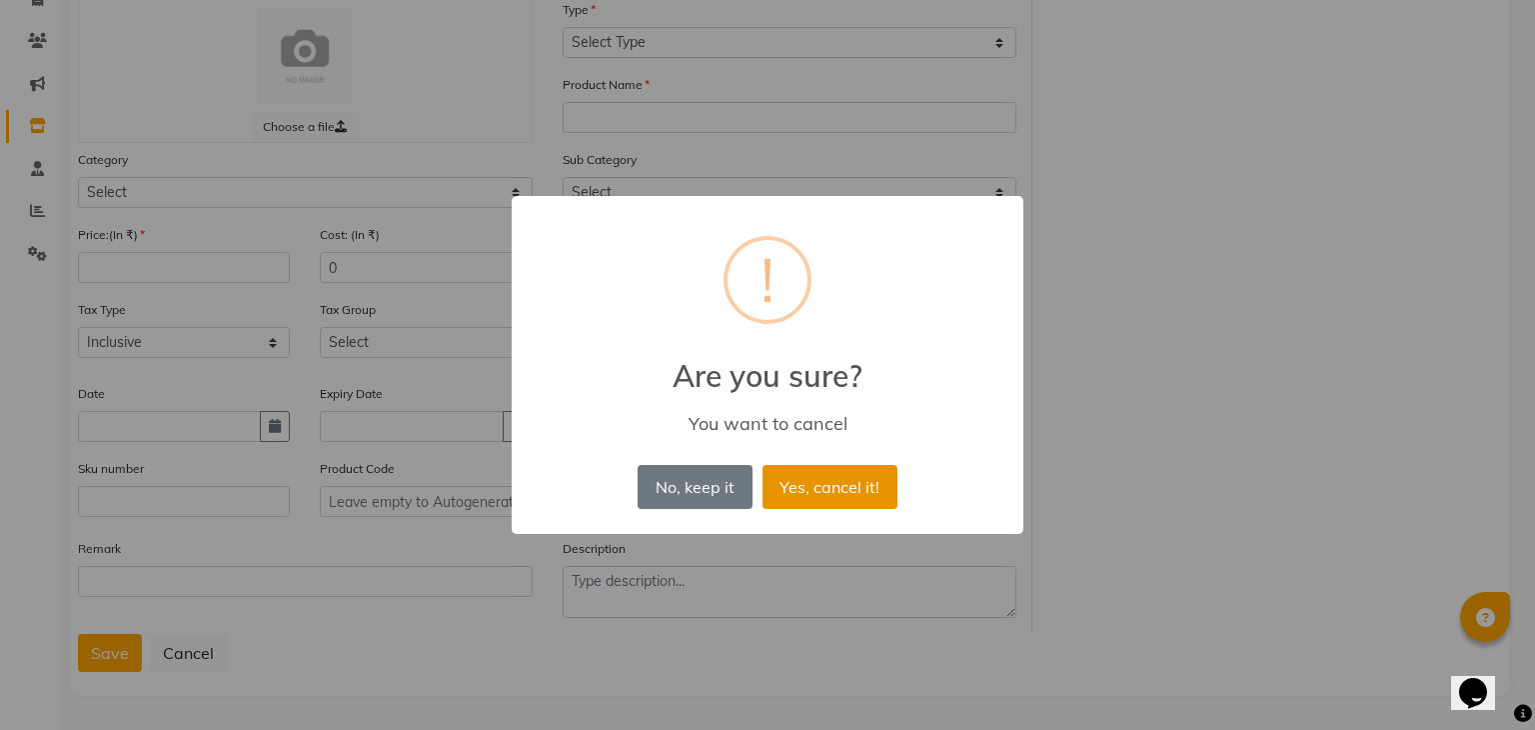
click at [823, 499] on button "Yes, cancel it!" at bounding box center [830, 487] width 135 height 44
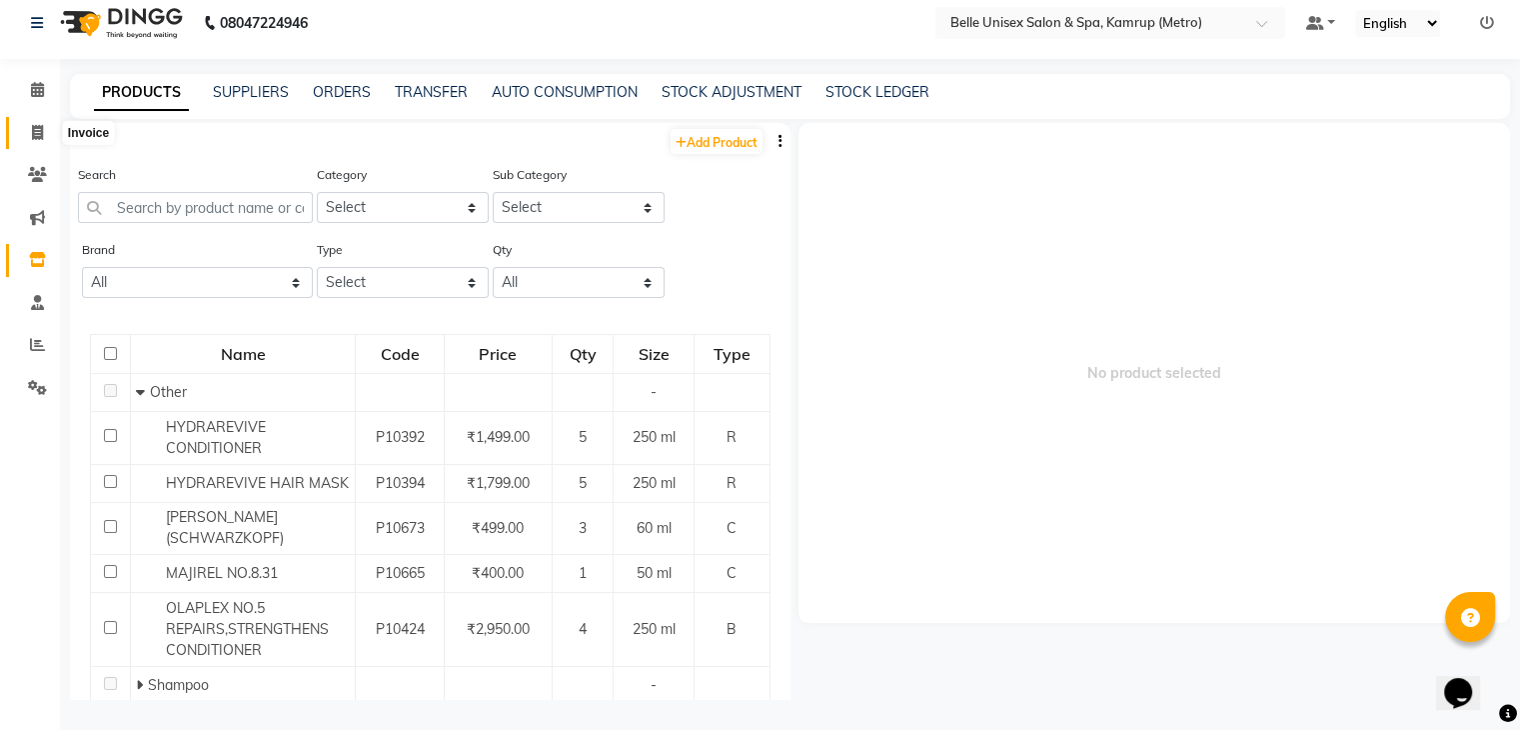
click at [44, 122] on span at bounding box center [37, 133] width 35 height 23
select select "service"
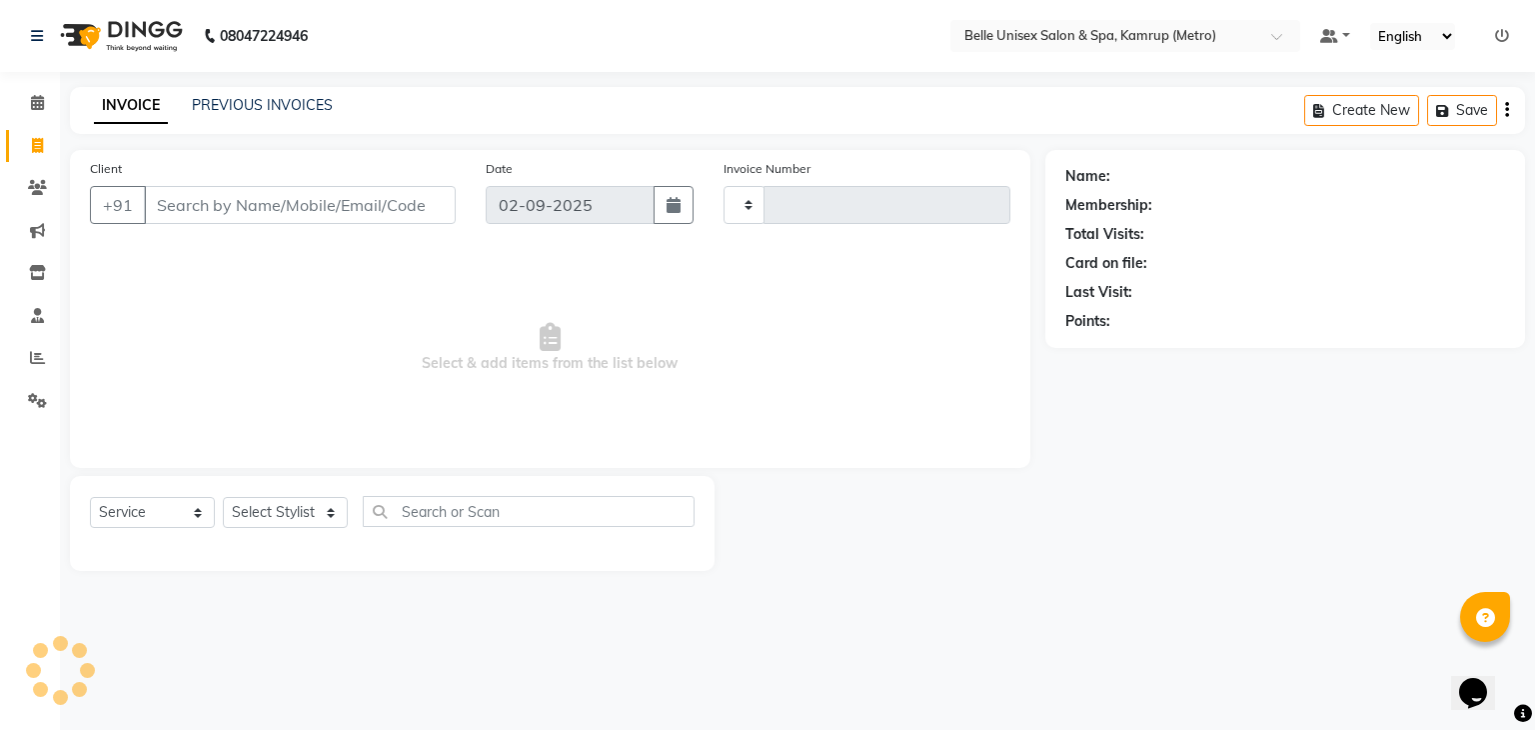
type input "1099"
select select "7291"
click at [193, 507] on select "Select Service Product Membership Package Voucher Prepaid Gift Card" at bounding box center [152, 512] width 125 height 31
click at [310, 401] on span "Select & add items from the list below" at bounding box center [550, 348] width 921 height 200
click at [329, 505] on select "Select Stylist ABBE Admin id [PERSON_NAME] ASEM COUNTER SALE [PERSON_NAME] [PER…" at bounding box center [285, 512] width 125 height 31
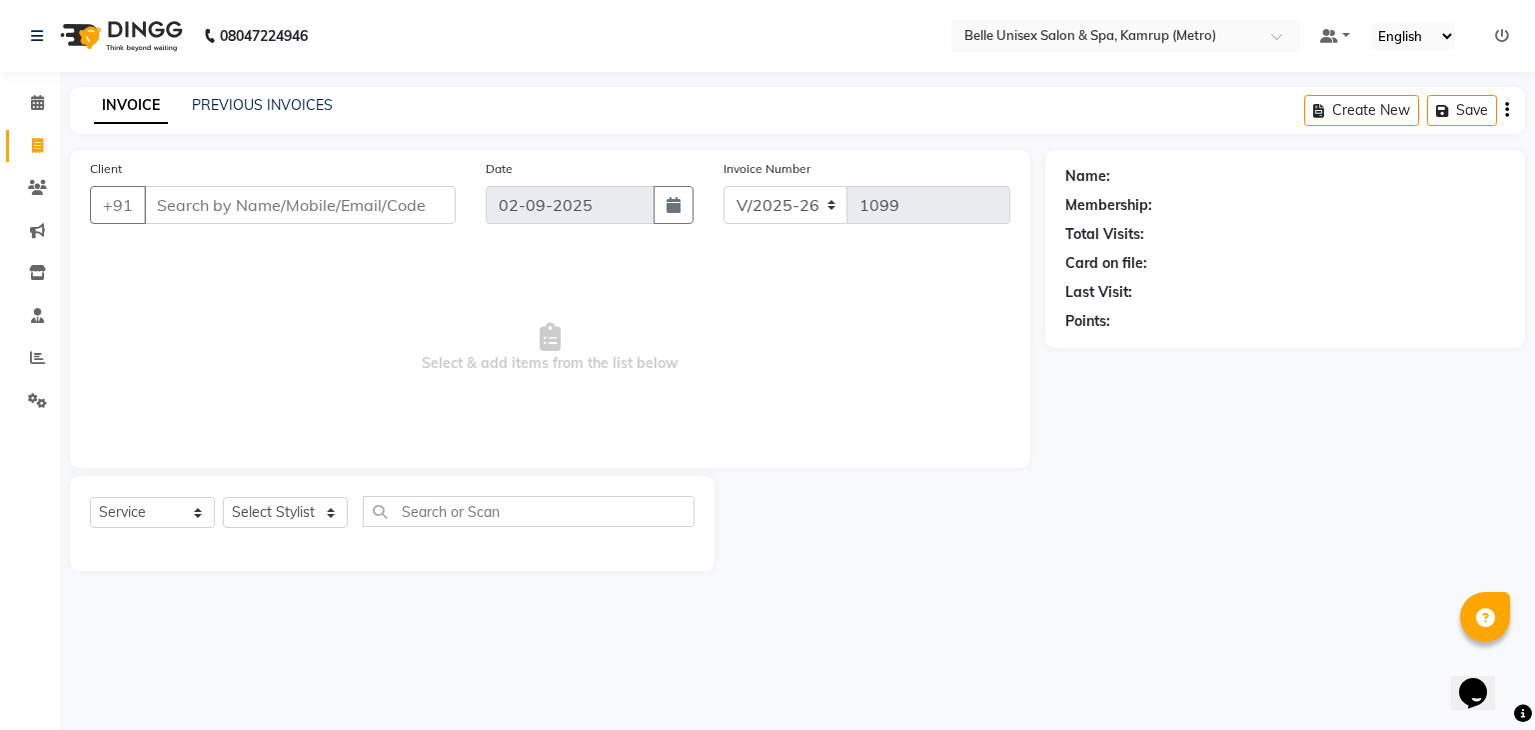
click at [491, 435] on span "Select & add items from the list below" at bounding box center [550, 348] width 921 height 200
click at [321, 198] on input "Client" at bounding box center [300, 205] width 312 height 38
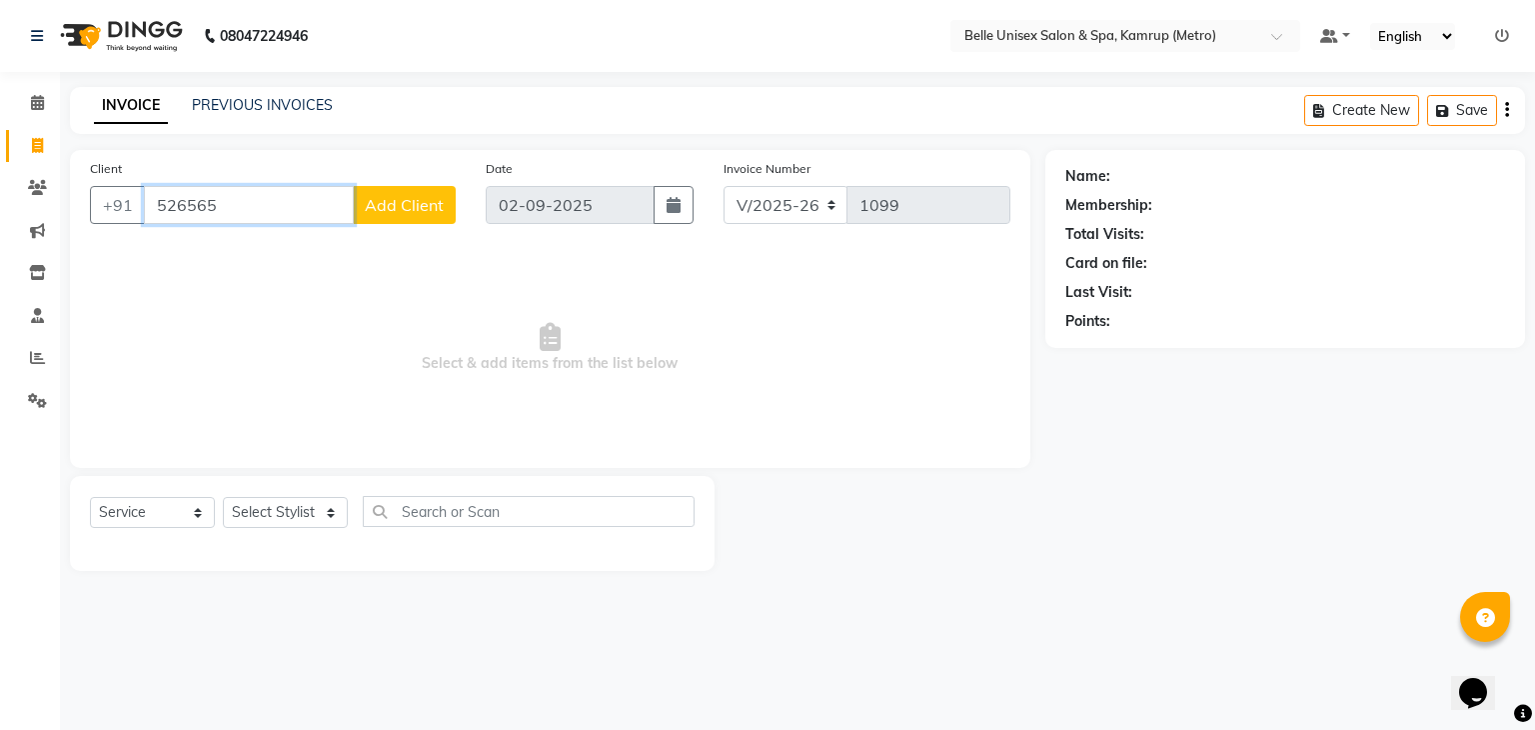
type input "526565"
click at [404, 199] on span "Add Client" at bounding box center [404, 205] width 79 height 20
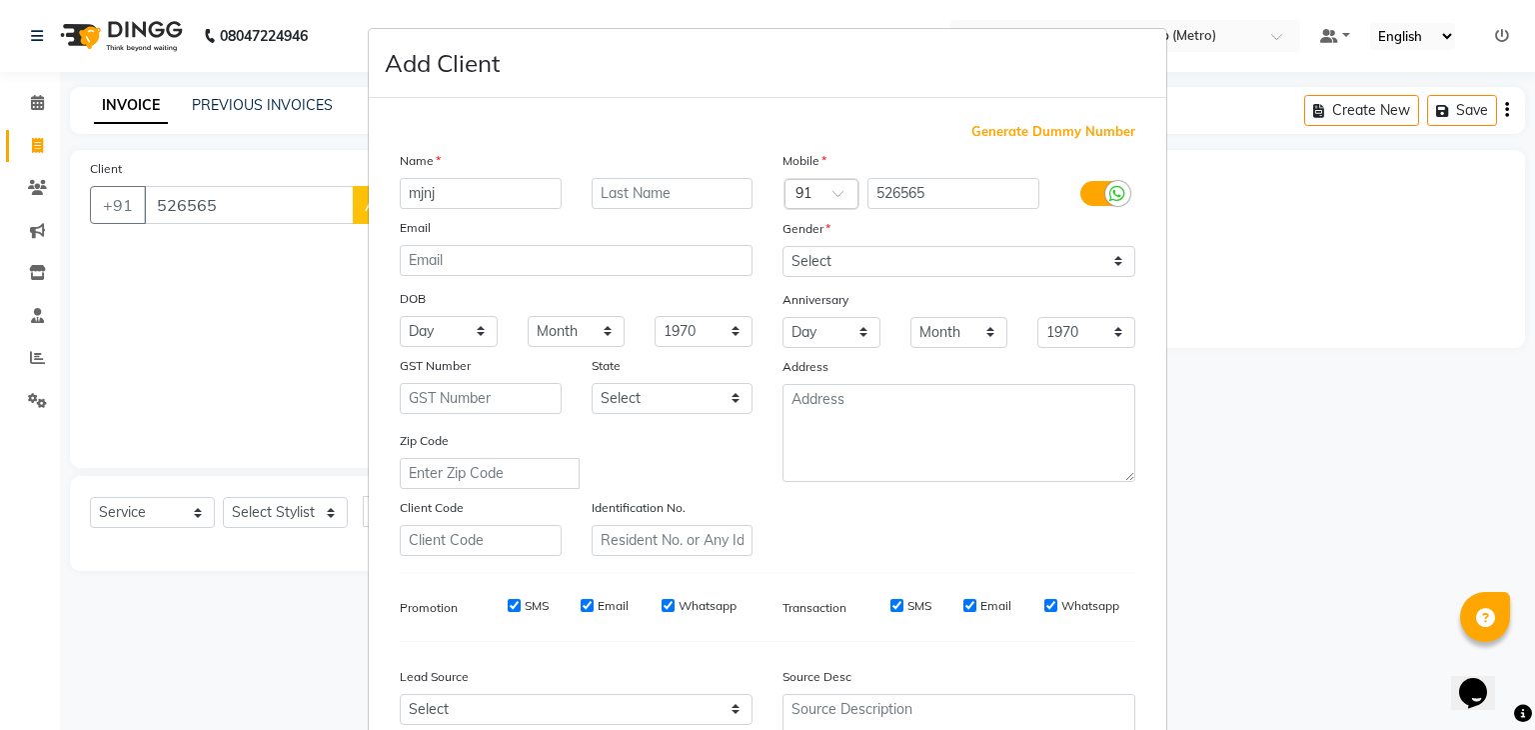
type input "mjnj"
click at [682, 182] on input "text" at bounding box center [673, 193] width 162 height 31
type input "jhh"
click at [1112, 253] on select "Select [DEMOGRAPHIC_DATA] [DEMOGRAPHIC_DATA] Other Prefer Not To Say" at bounding box center [959, 261] width 353 height 31
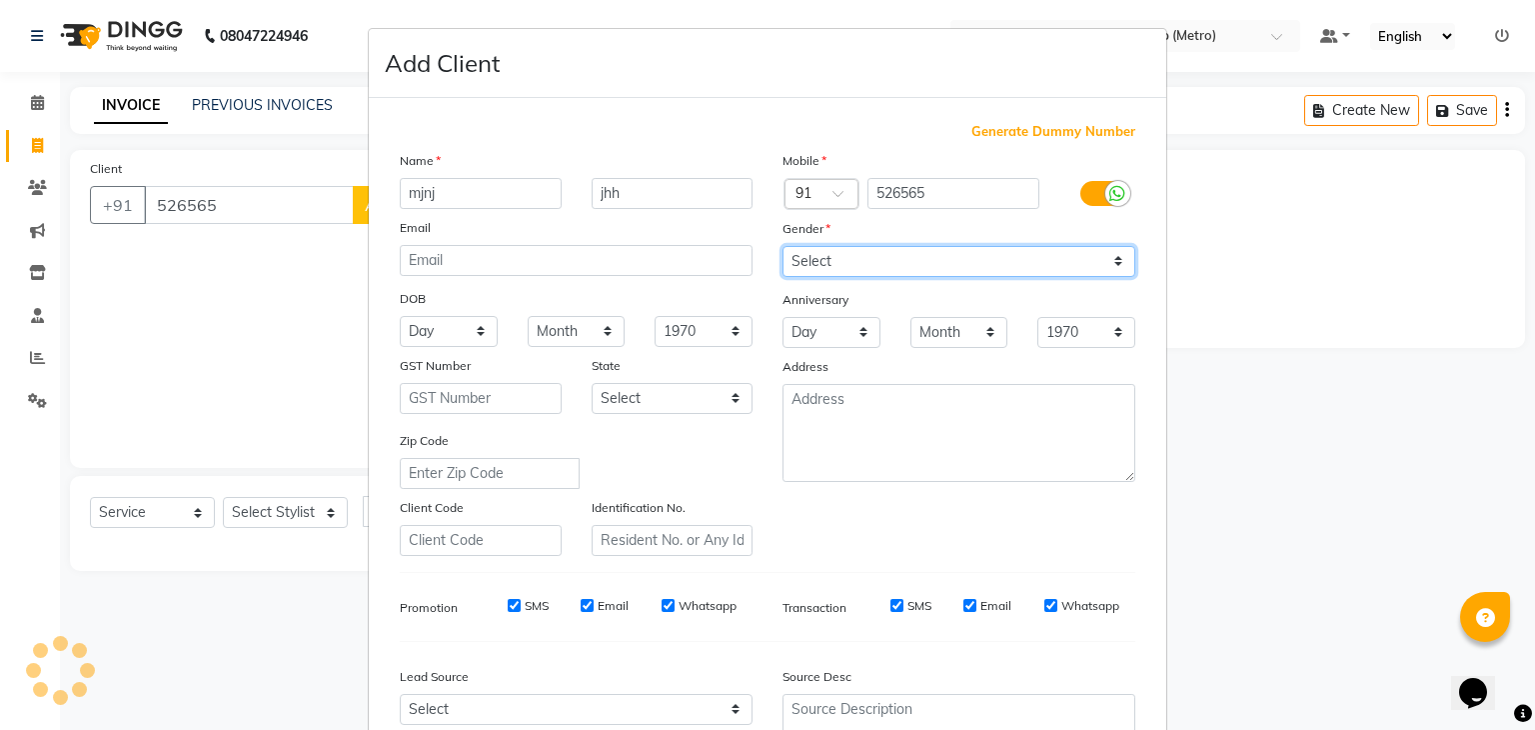
select select "[DEMOGRAPHIC_DATA]"
click at [783, 247] on select "Select [DEMOGRAPHIC_DATA] [DEMOGRAPHIC_DATA] Other Prefer Not To Say" at bounding box center [959, 261] width 353 height 31
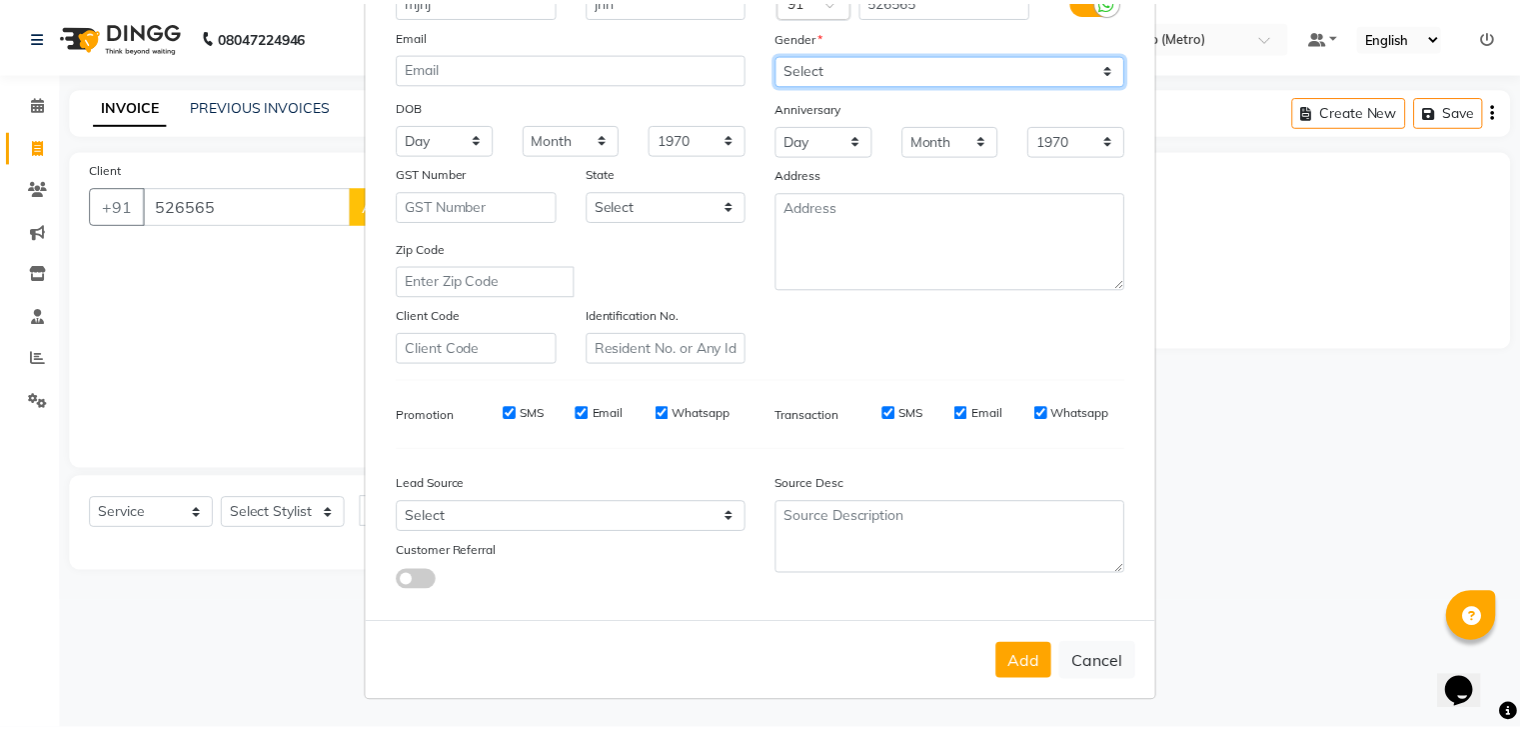
scroll to position [200, 0]
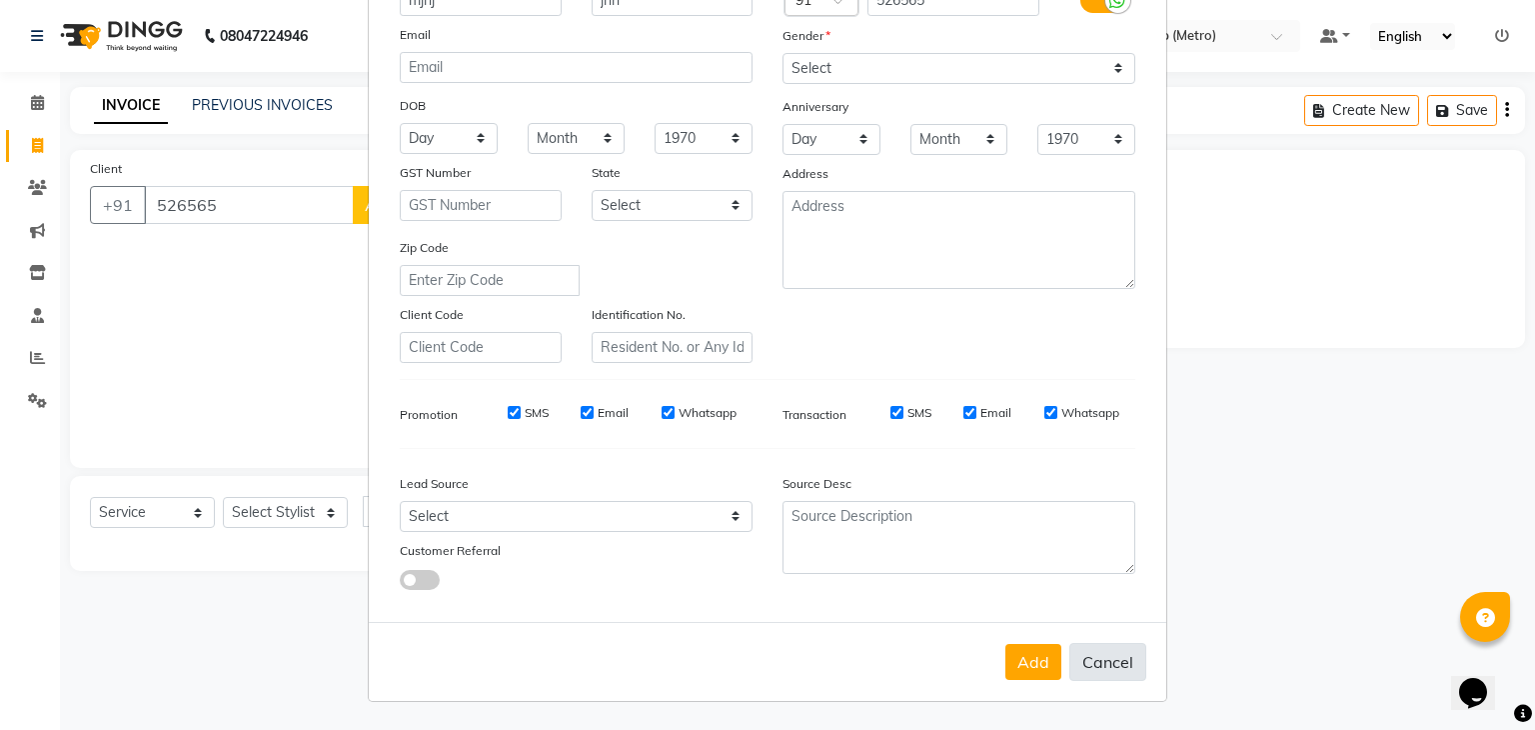
click at [1107, 649] on button "Cancel" at bounding box center [1107, 662] width 77 height 38
select select
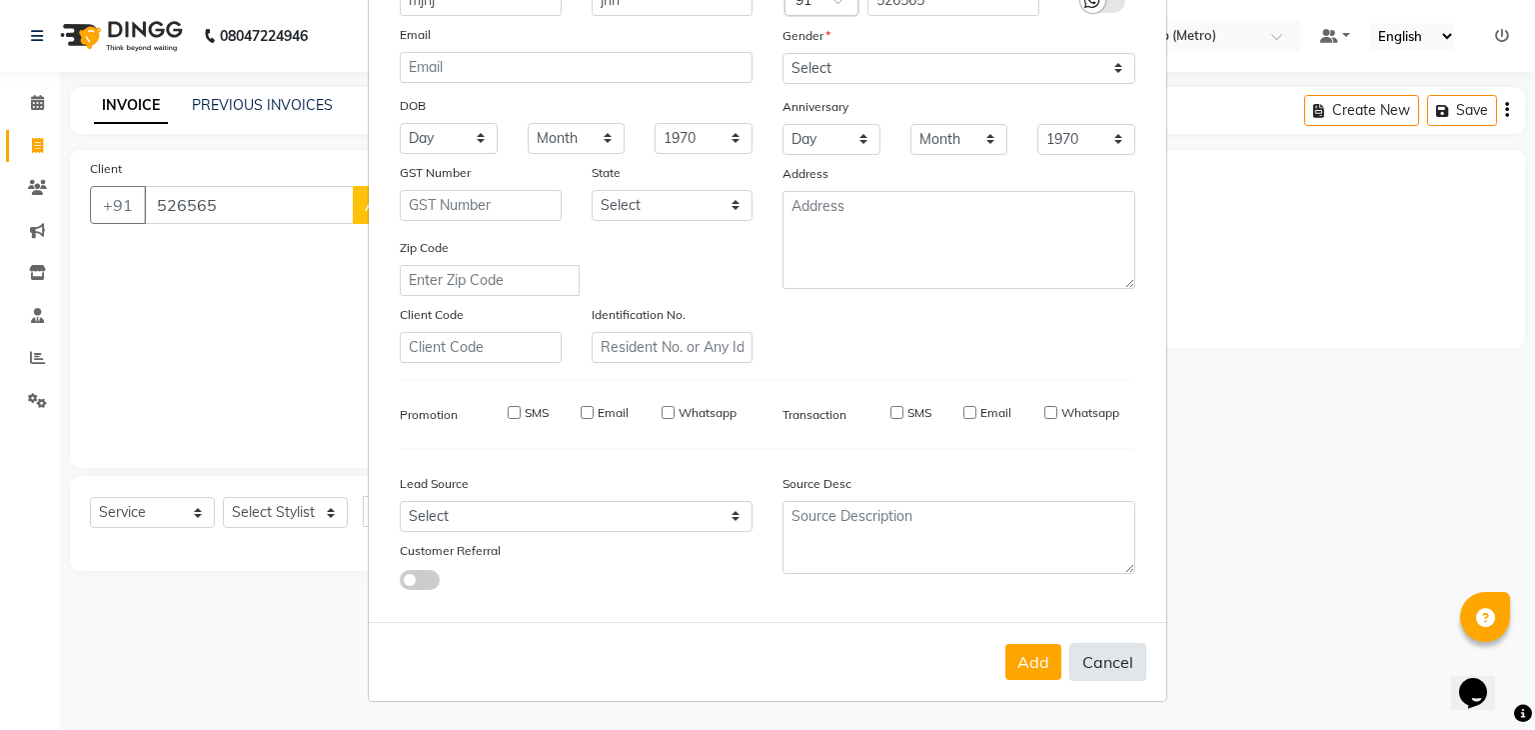
select select
checkbox input "false"
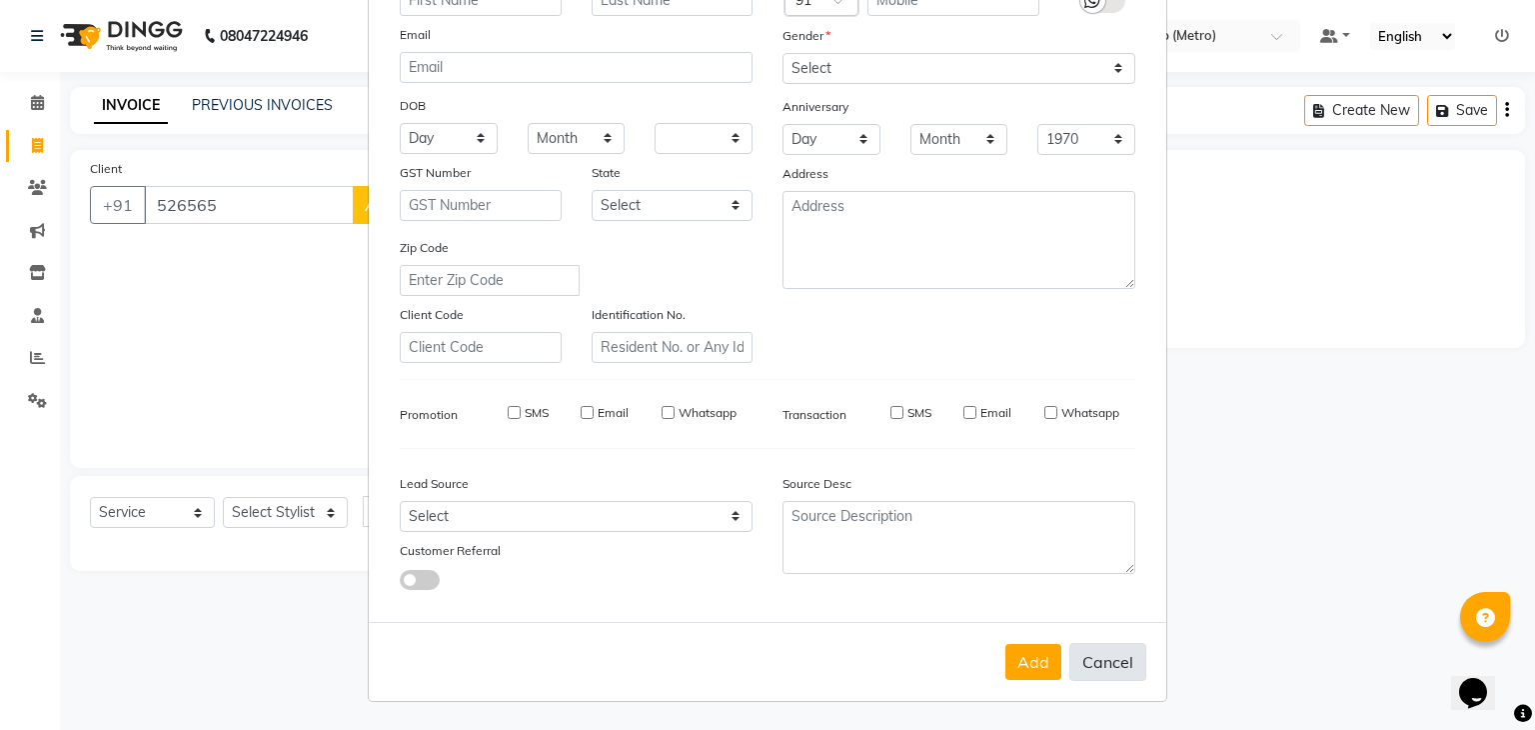
checkbox input "false"
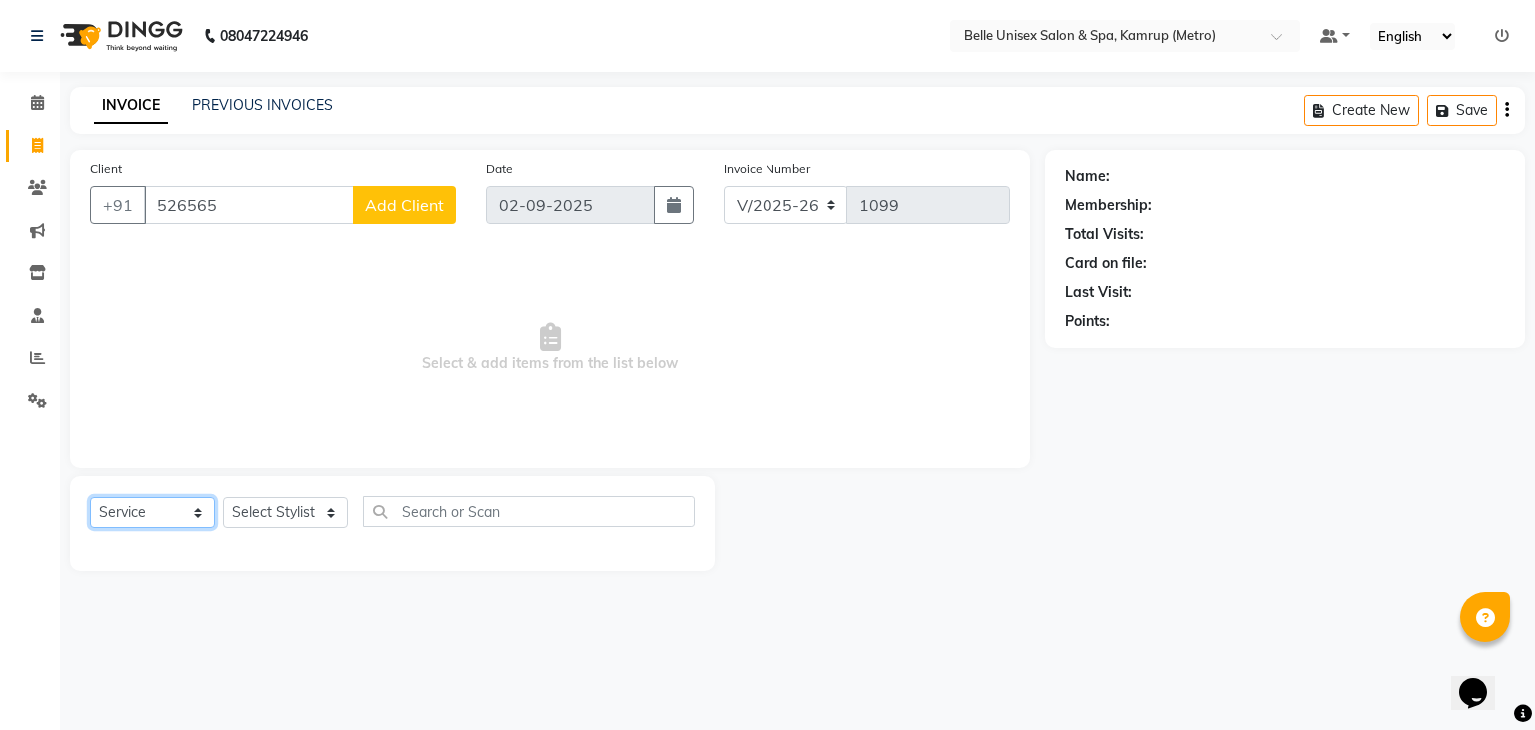
click at [192, 507] on select "Select Service Product Membership Package Voucher Prepaid Gift Card" at bounding box center [152, 512] width 125 height 31
click at [300, 414] on span "Select & add items from the list below" at bounding box center [550, 348] width 921 height 200
click at [332, 505] on select "Select Stylist ABBE Admin id [PERSON_NAME] ASEM COUNTER SALE [PERSON_NAME] [PER…" at bounding box center [285, 512] width 125 height 31
click at [478, 415] on span "Select & add items from the list below" at bounding box center [550, 348] width 921 height 200
click at [584, 511] on input "text" at bounding box center [529, 511] width 332 height 31
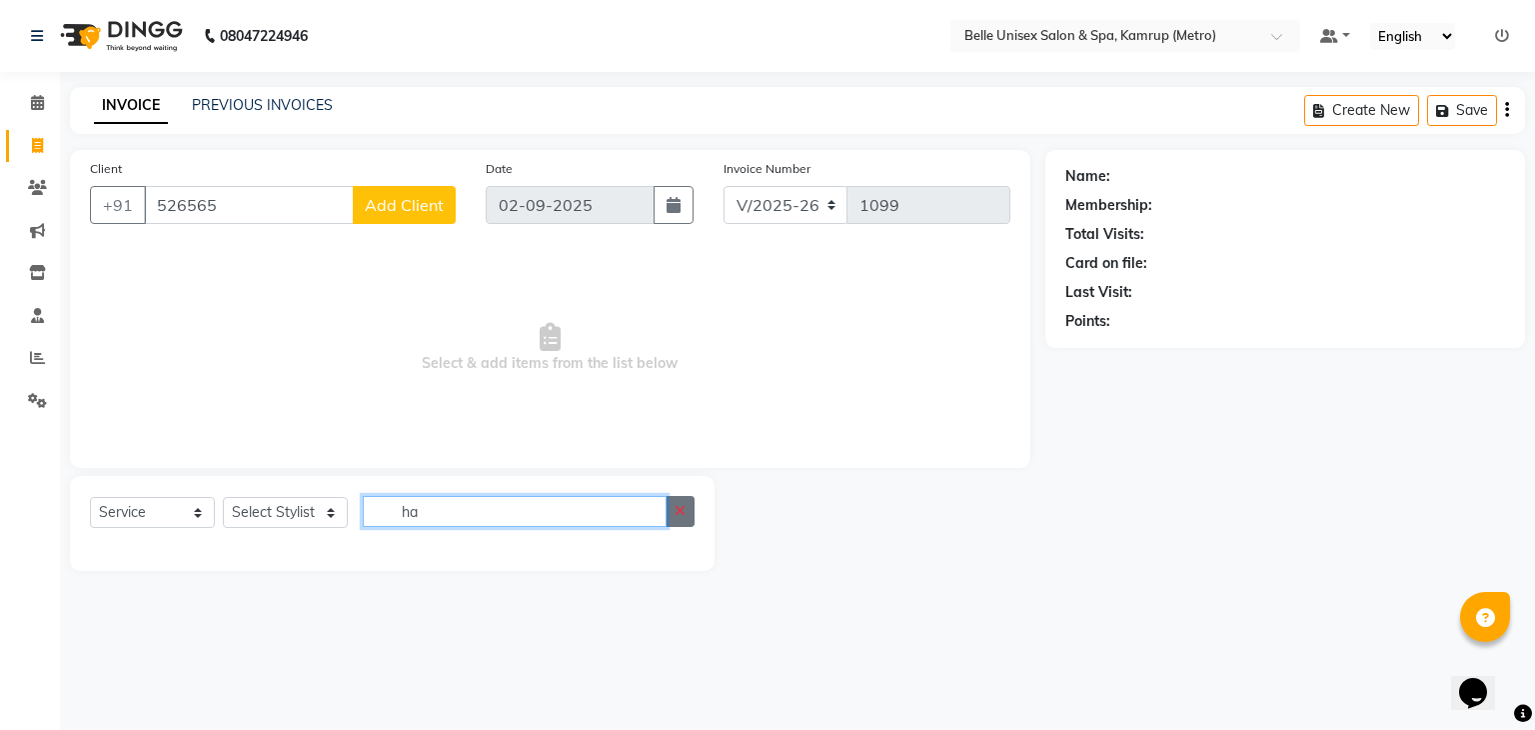
type input "ha"
click at [676, 513] on icon "button" at bounding box center [680, 511] width 11 height 14
click at [328, 516] on select "Select Stylist ABBE Admin id [PERSON_NAME] ASEM COUNTER SALE [PERSON_NAME] [PER…" at bounding box center [285, 512] width 125 height 31
select select "88545"
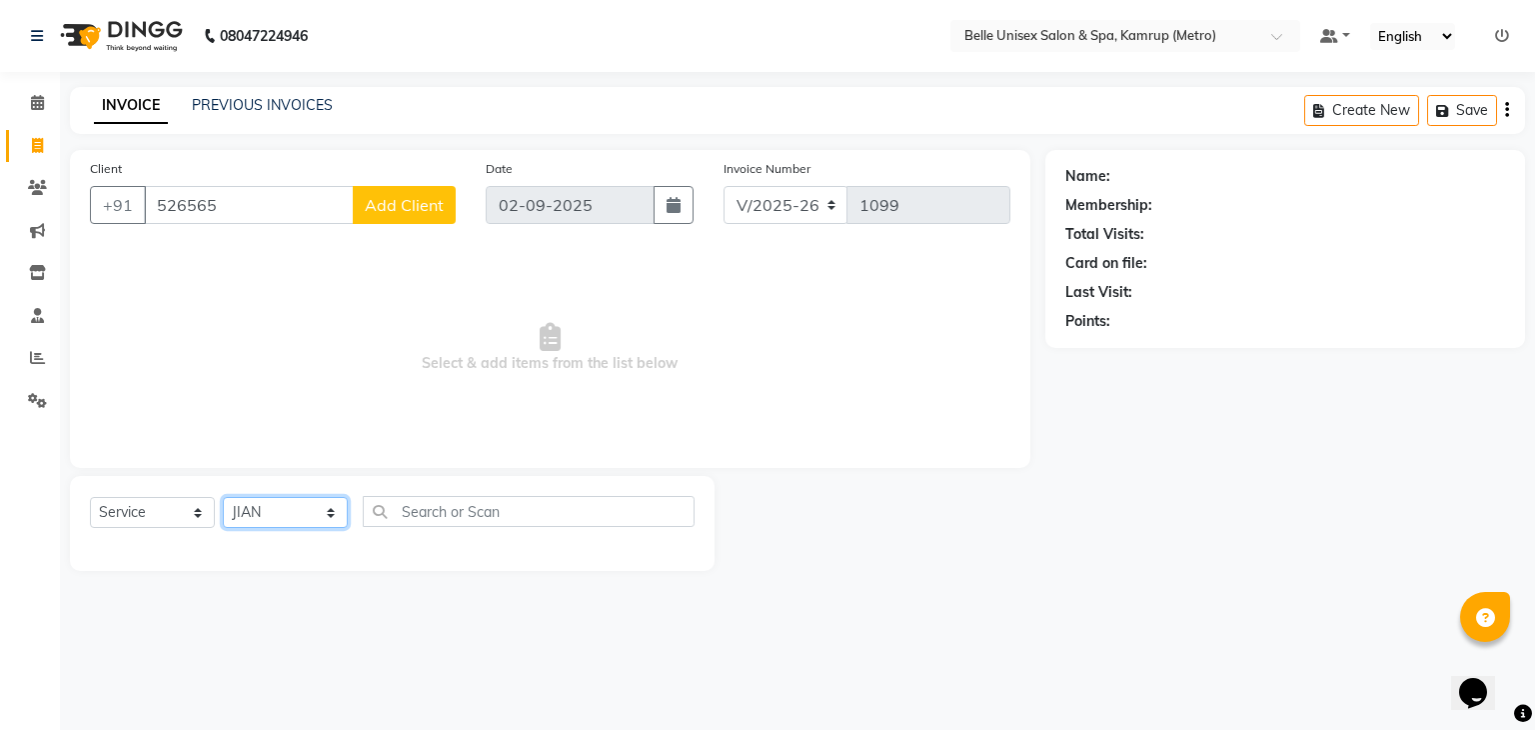
click at [223, 498] on select "Select Stylist ABBE Admin id [PERSON_NAME] ASEM COUNTER SALE [PERSON_NAME] [PER…" at bounding box center [285, 512] width 125 height 31
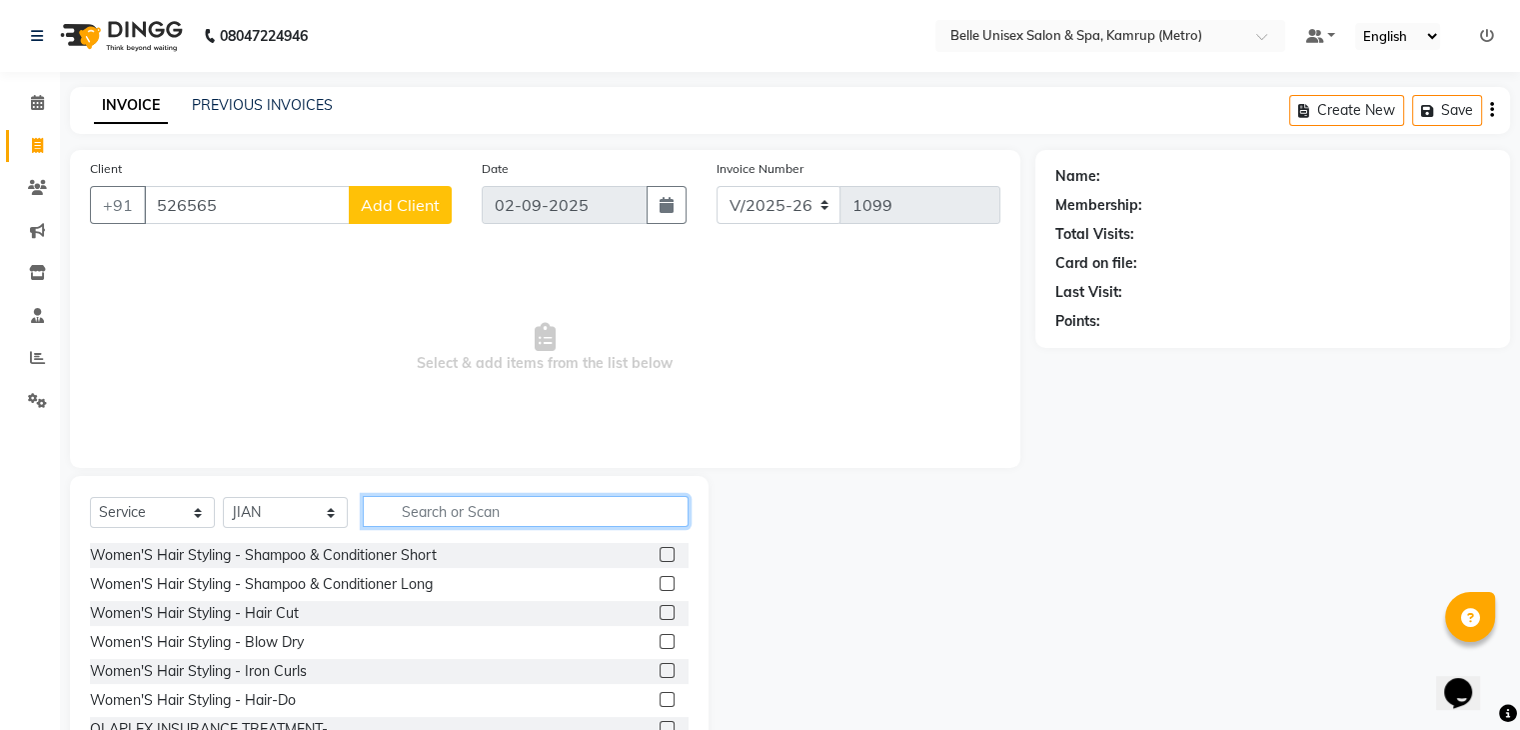
click at [609, 504] on input "text" at bounding box center [526, 511] width 326 height 31
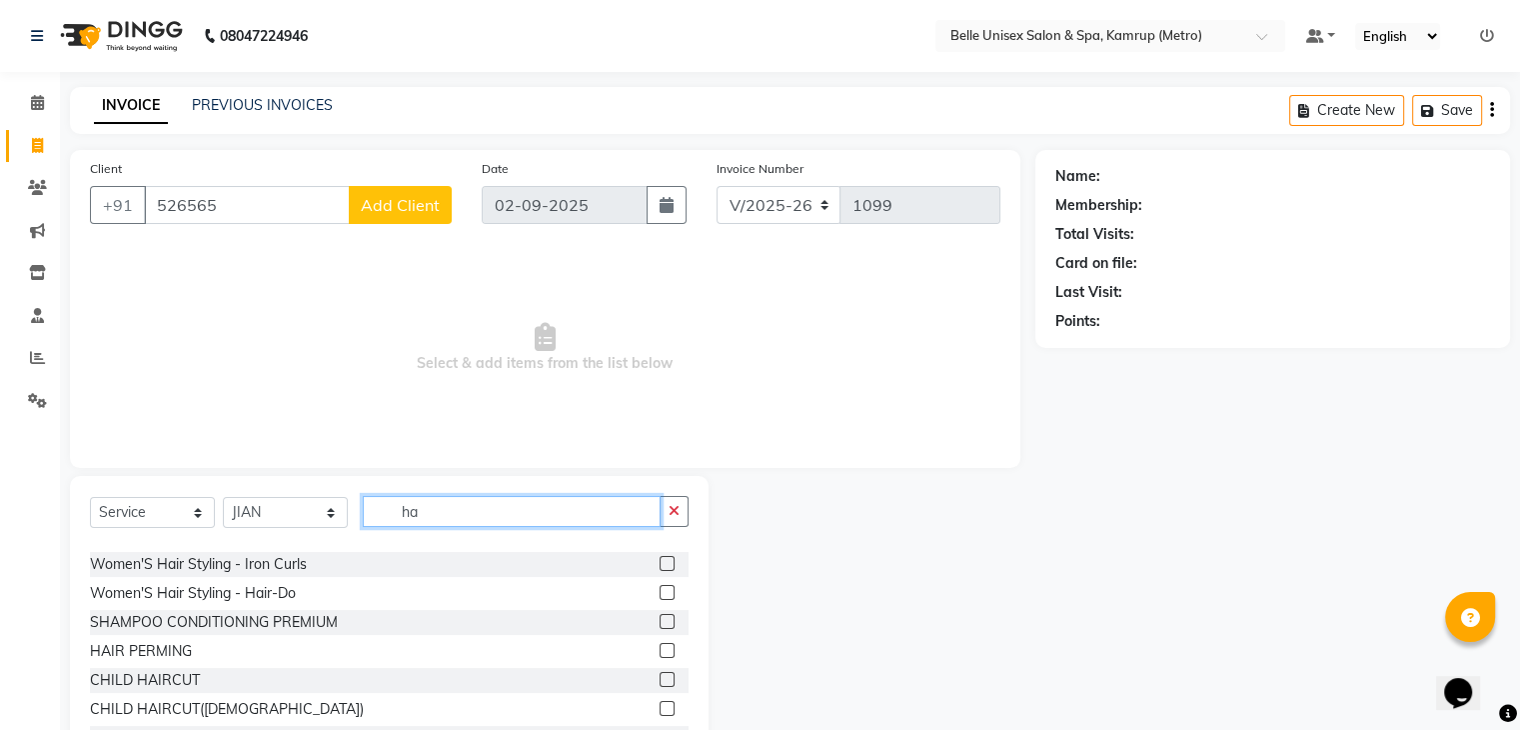
scroll to position [0, 0]
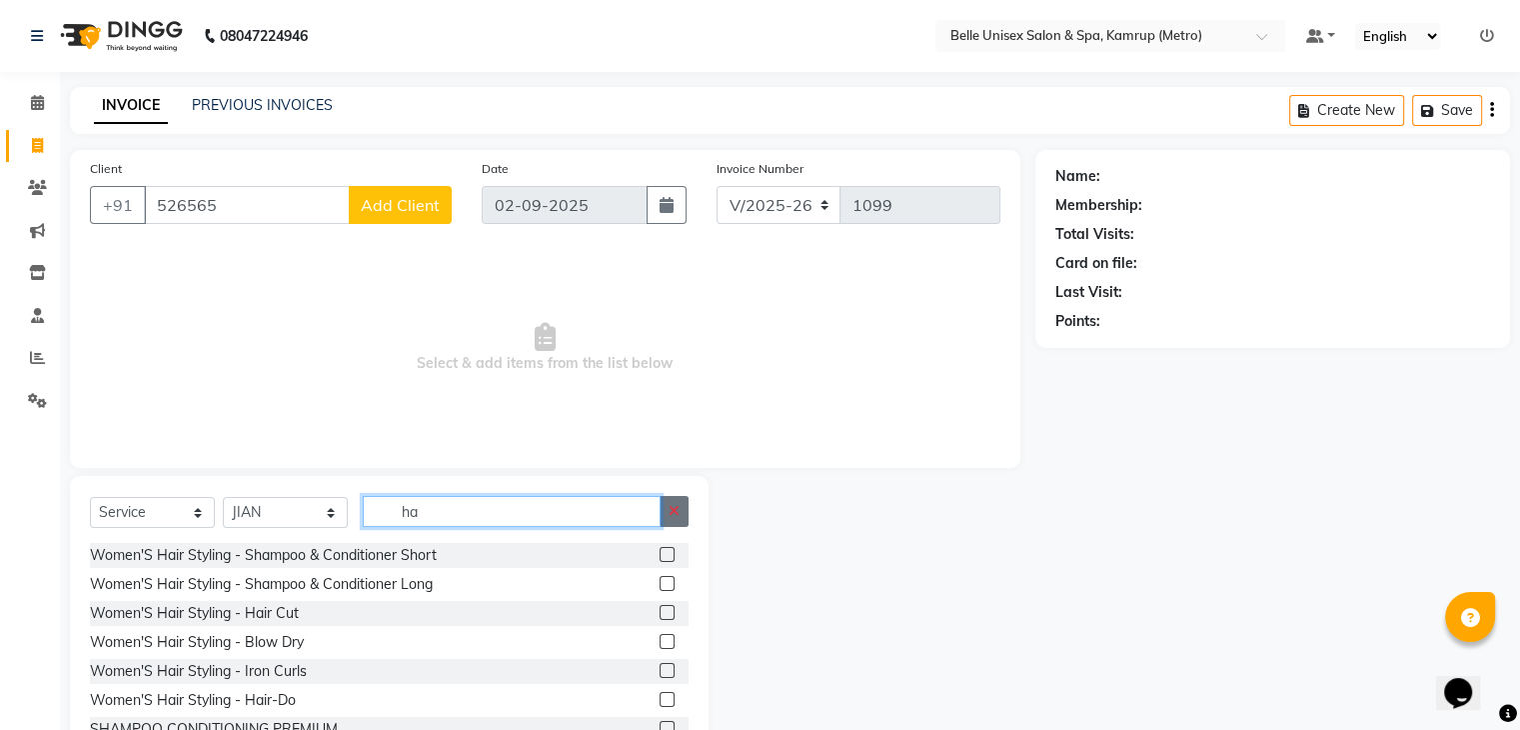
type input "ha"
click at [675, 509] on icon "button" at bounding box center [674, 511] width 11 height 14
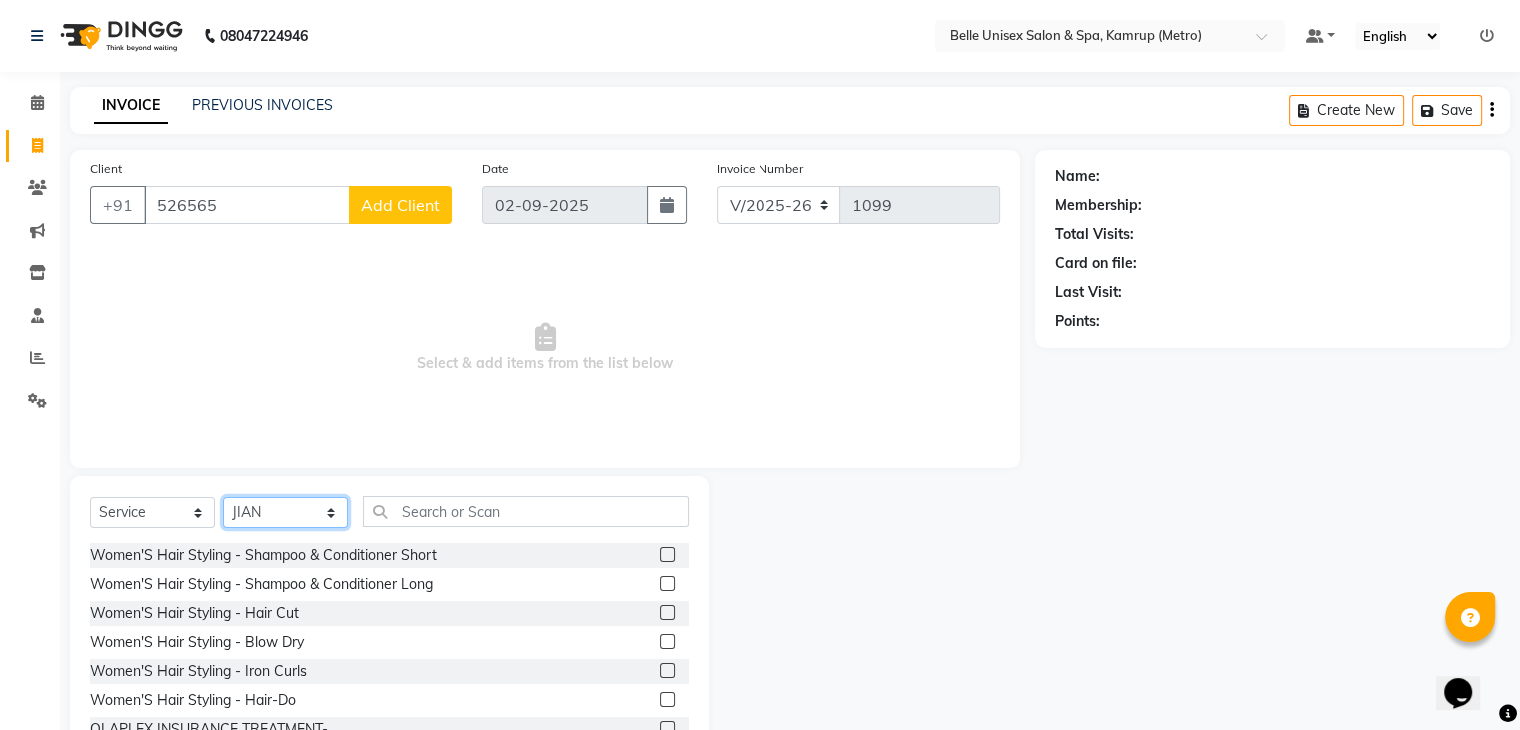
click at [326, 506] on select "Select Stylist ABBE Admin id [PERSON_NAME] ASEM COUNTER SALE [PERSON_NAME] [PER…" at bounding box center [285, 512] width 125 height 31
click at [223, 498] on select "Select Stylist ABBE Admin id [PERSON_NAME] ASEM COUNTER SALE [PERSON_NAME] [PER…" at bounding box center [285, 512] width 125 height 31
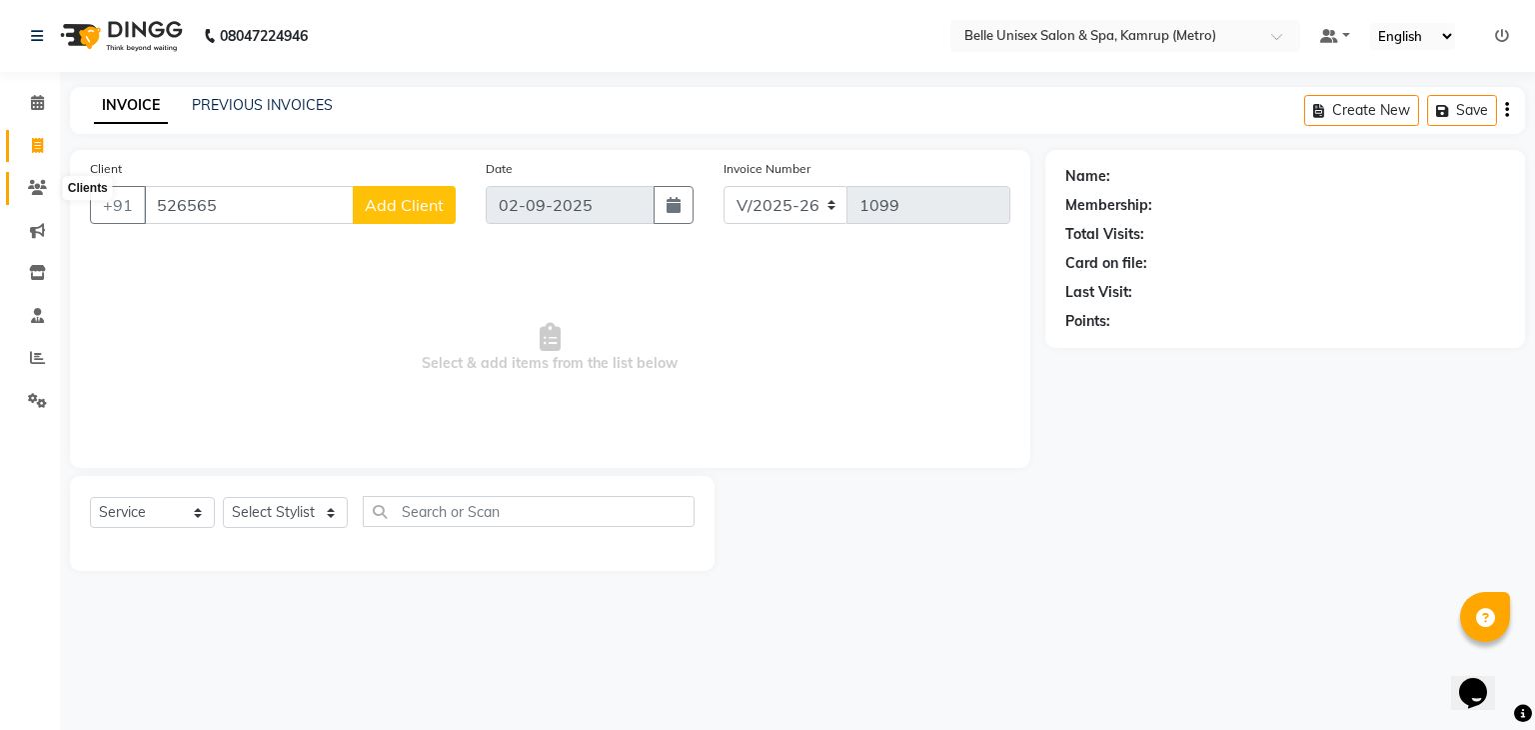
click at [32, 182] on icon at bounding box center [37, 187] width 19 height 15
click at [33, 267] on icon at bounding box center [37, 272] width 17 height 15
click at [30, 397] on icon at bounding box center [37, 400] width 19 height 15
click at [335, 516] on select "Select Stylist ABBE Admin id [PERSON_NAME] ASEM COUNTER SALE [PERSON_NAME] [PER…" at bounding box center [285, 512] width 125 height 31
select select "76986"
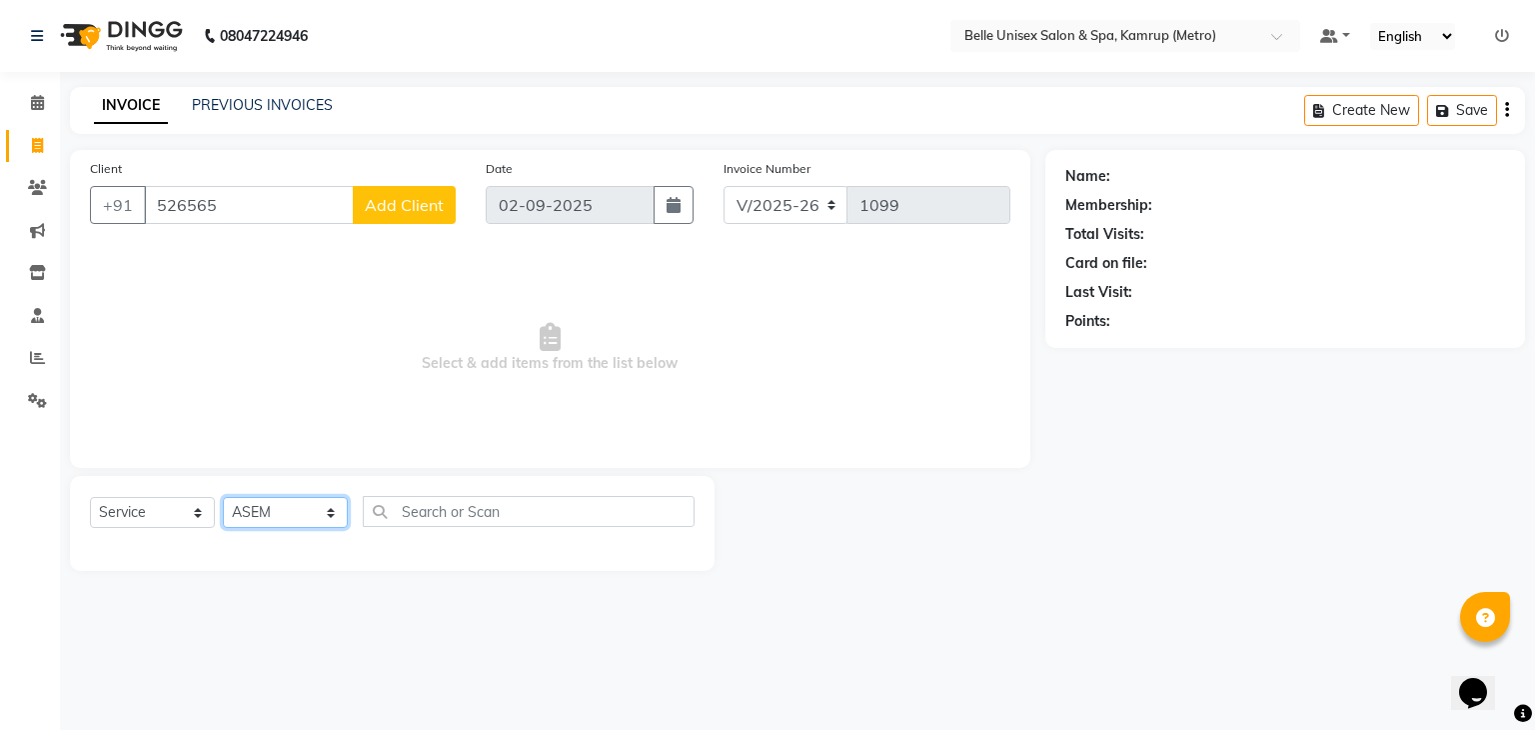
click at [223, 498] on select "Select Stylist ABBE Admin id [PERSON_NAME] ASEM COUNTER SALE [PERSON_NAME] [PER…" at bounding box center [285, 512] width 125 height 31
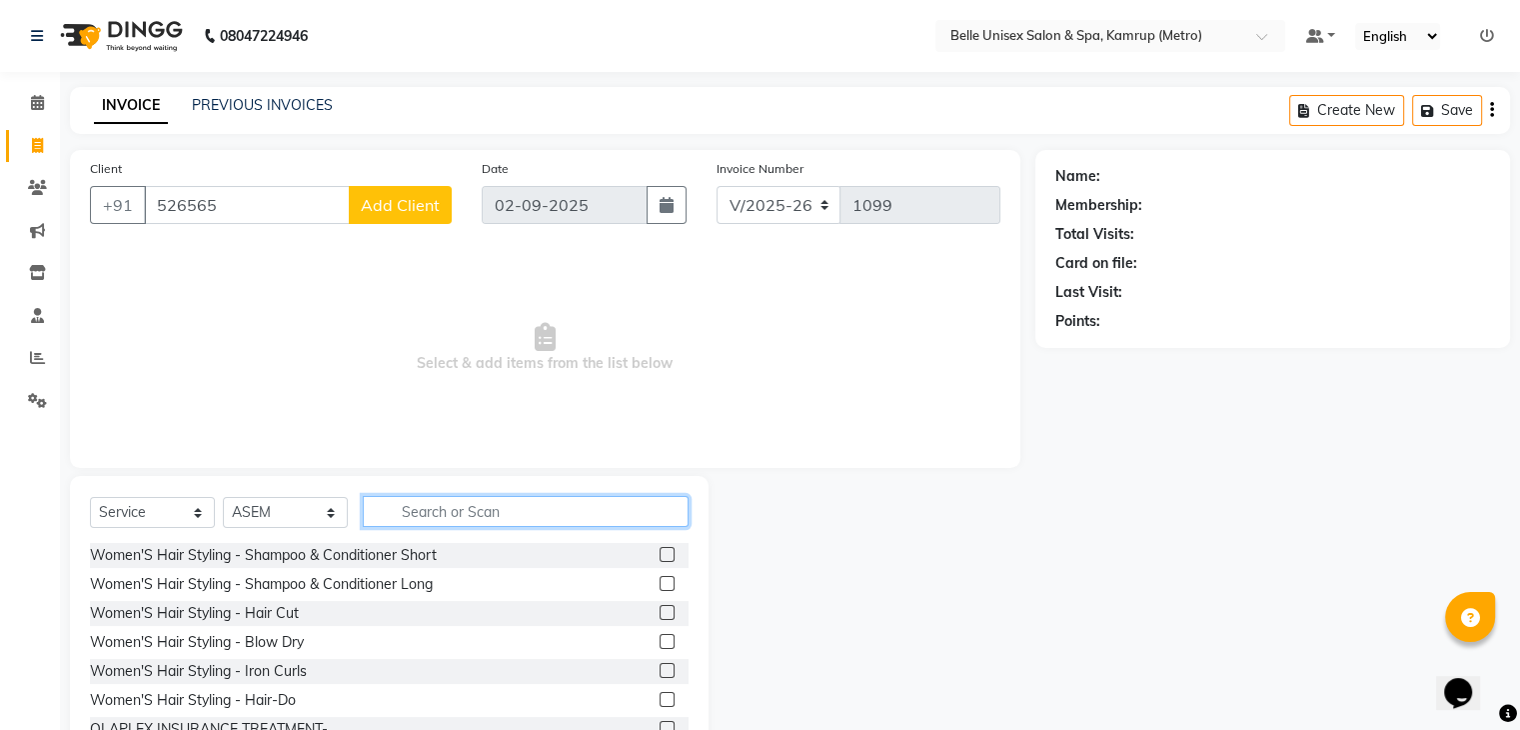
click at [519, 521] on input "text" at bounding box center [526, 511] width 326 height 31
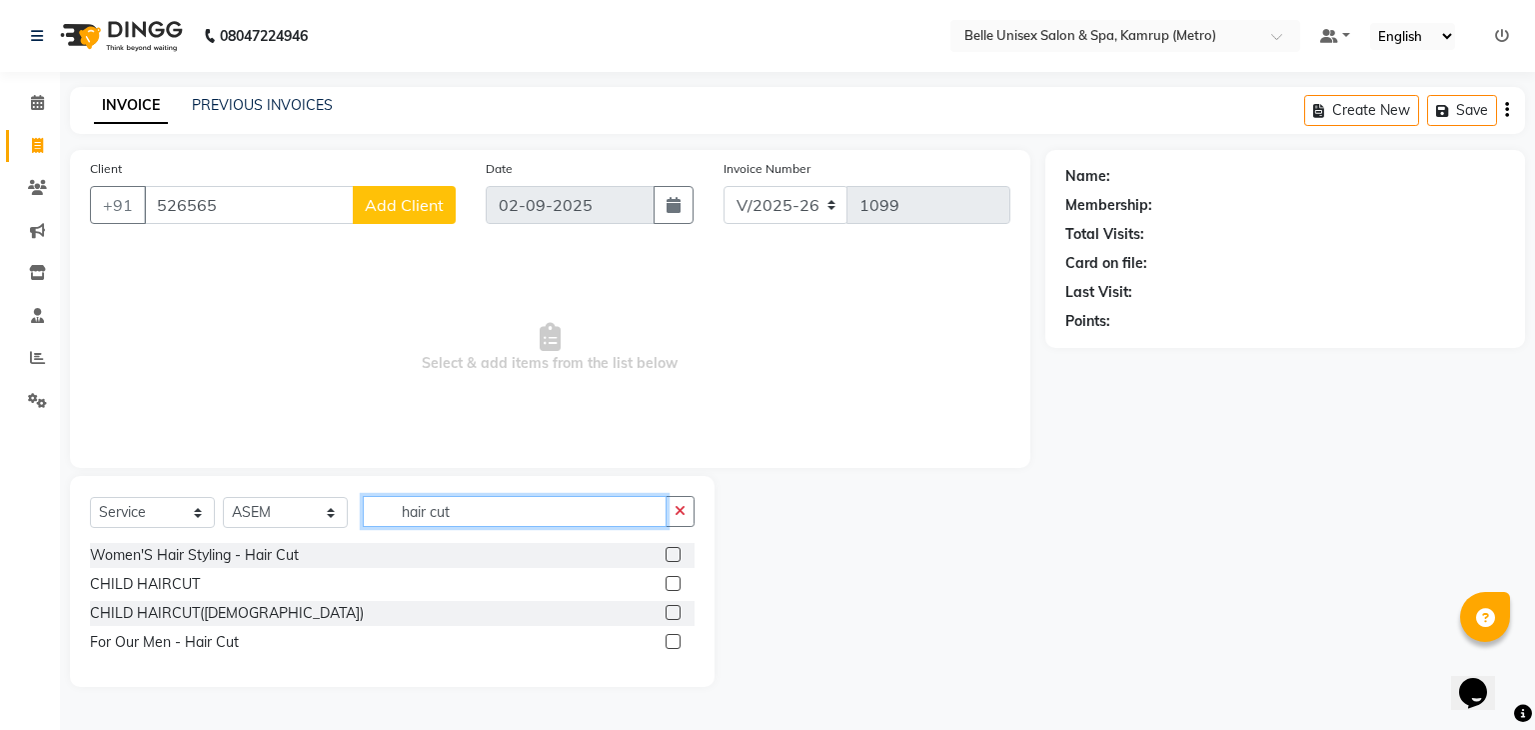
type input "hair cut"
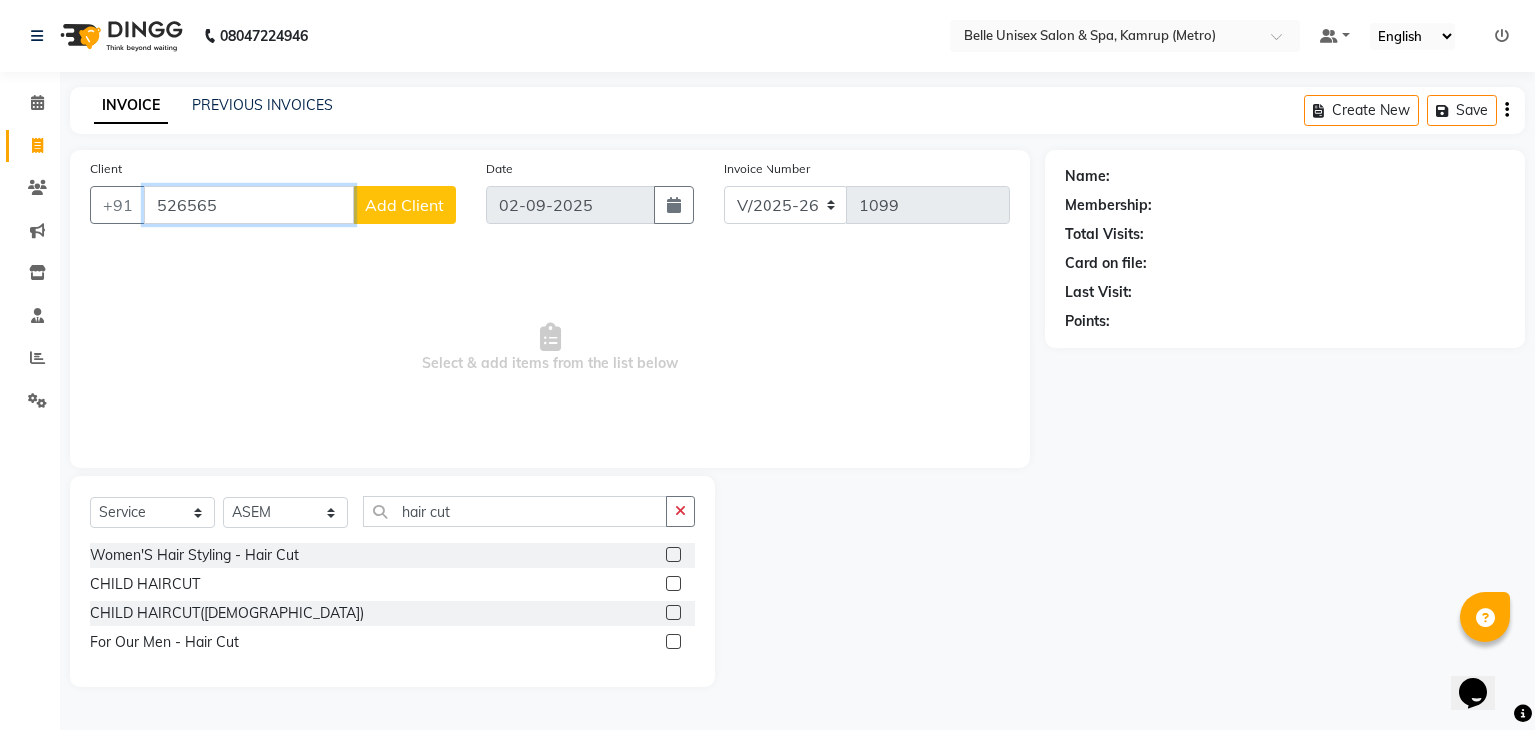
click at [280, 195] on input "526565" at bounding box center [249, 205] width 210 height 38
type input "5"
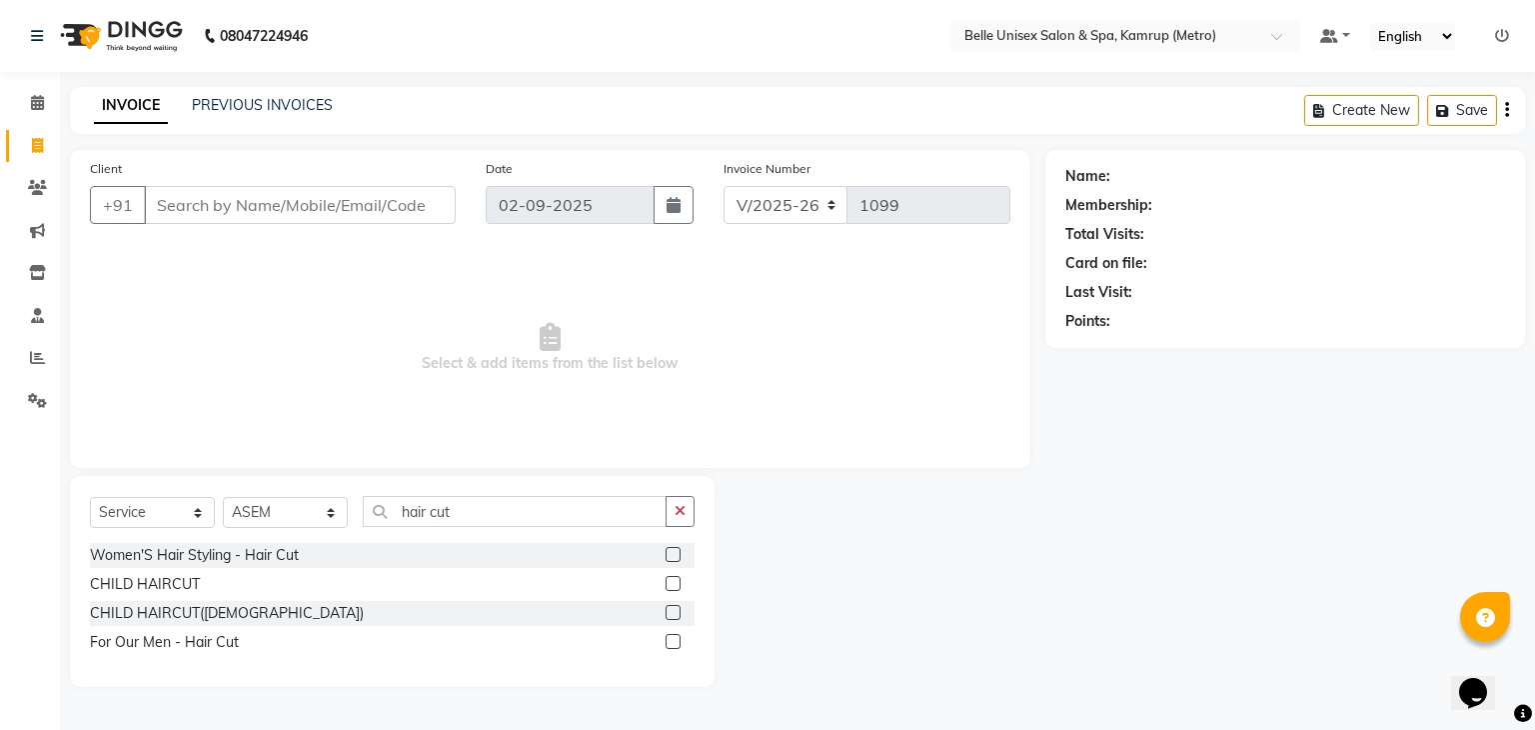
click at [677, 551] on label at bounding box center [673, 554] width 15 height 15
click at [677, 551] on input "checkbox" at bounding box center [672, 555] width 13 height 13
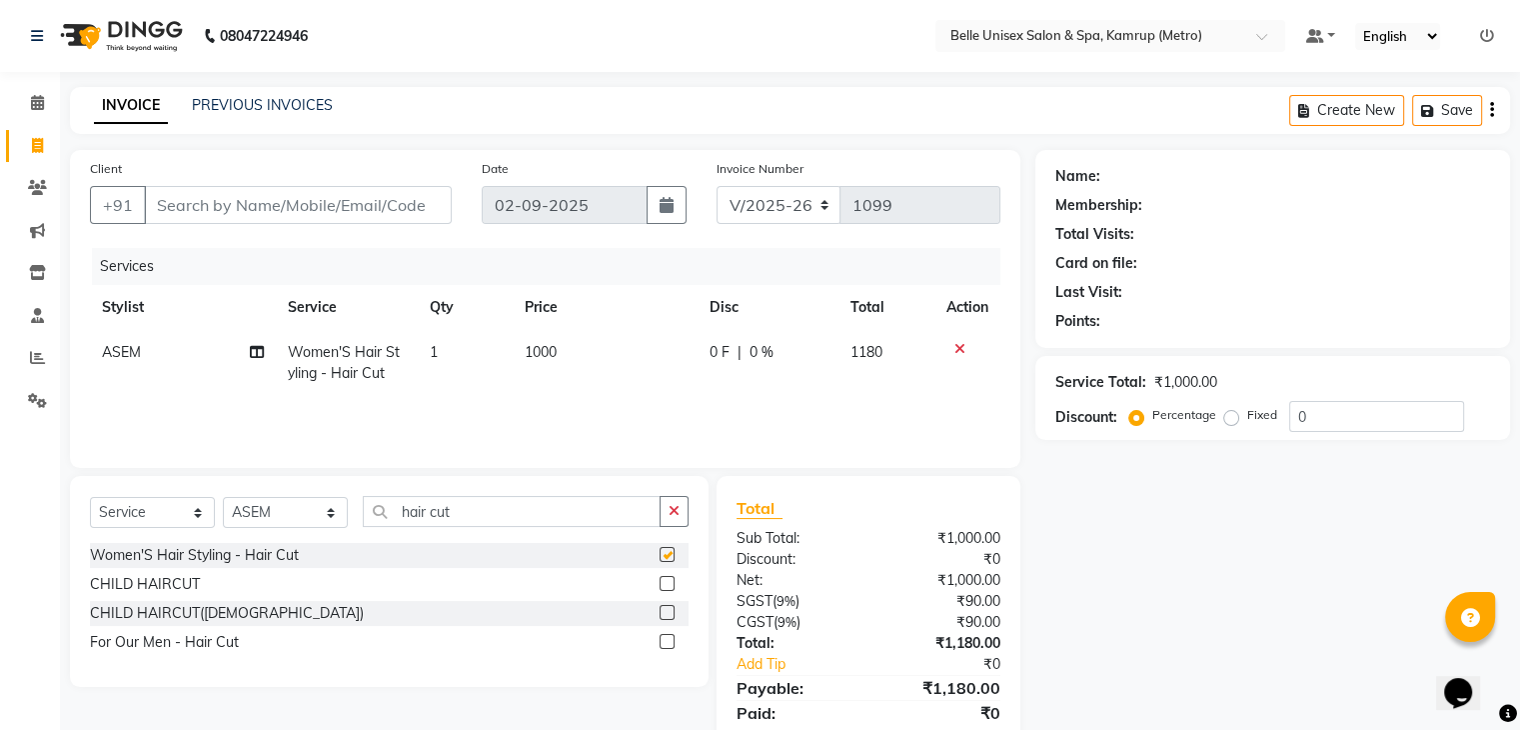
checkbox input "false"
click at [256, 205] on input "Client" at bounding box center [298, 205] width 308 height 38
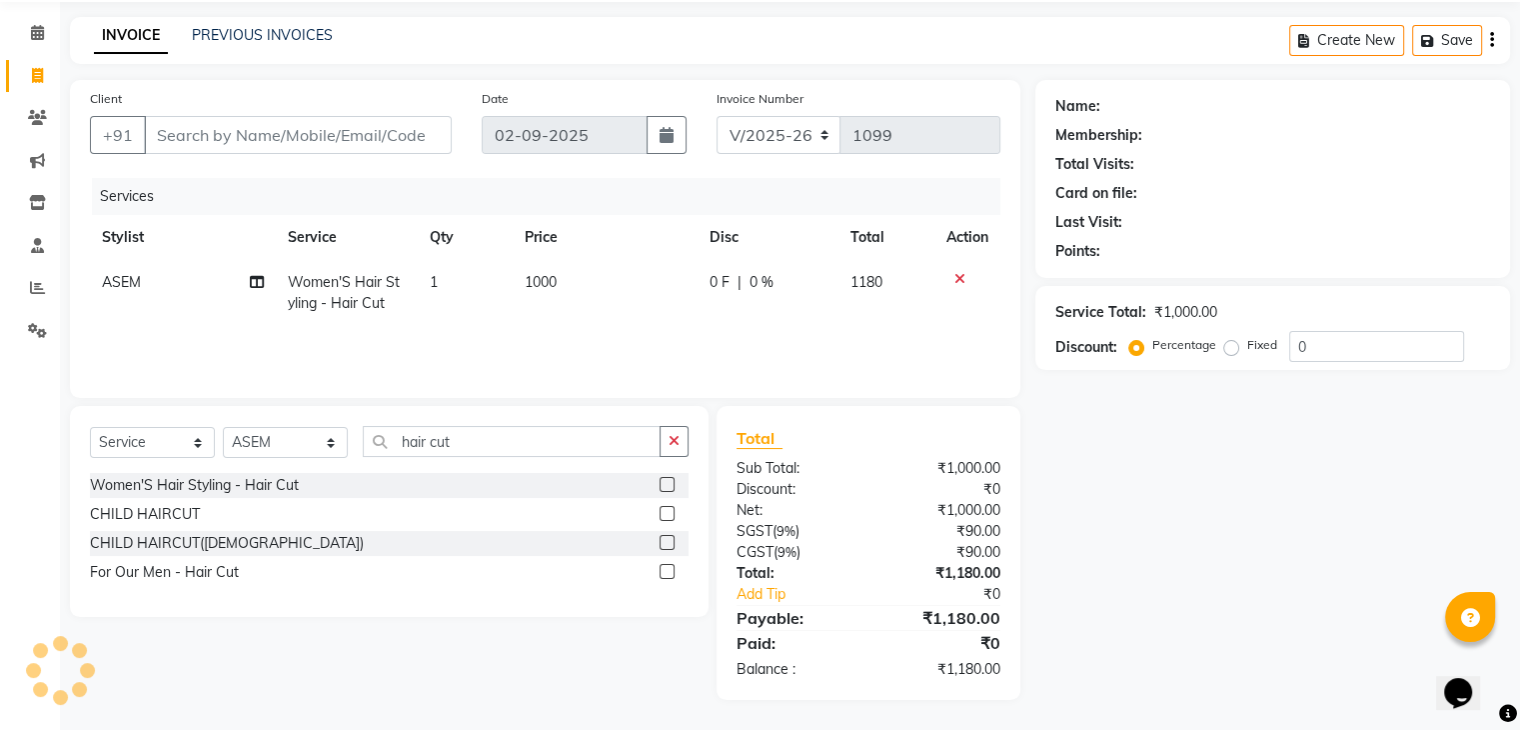
click at [959, 279] on icon at bounding box center [960, 279] width 11 height 14
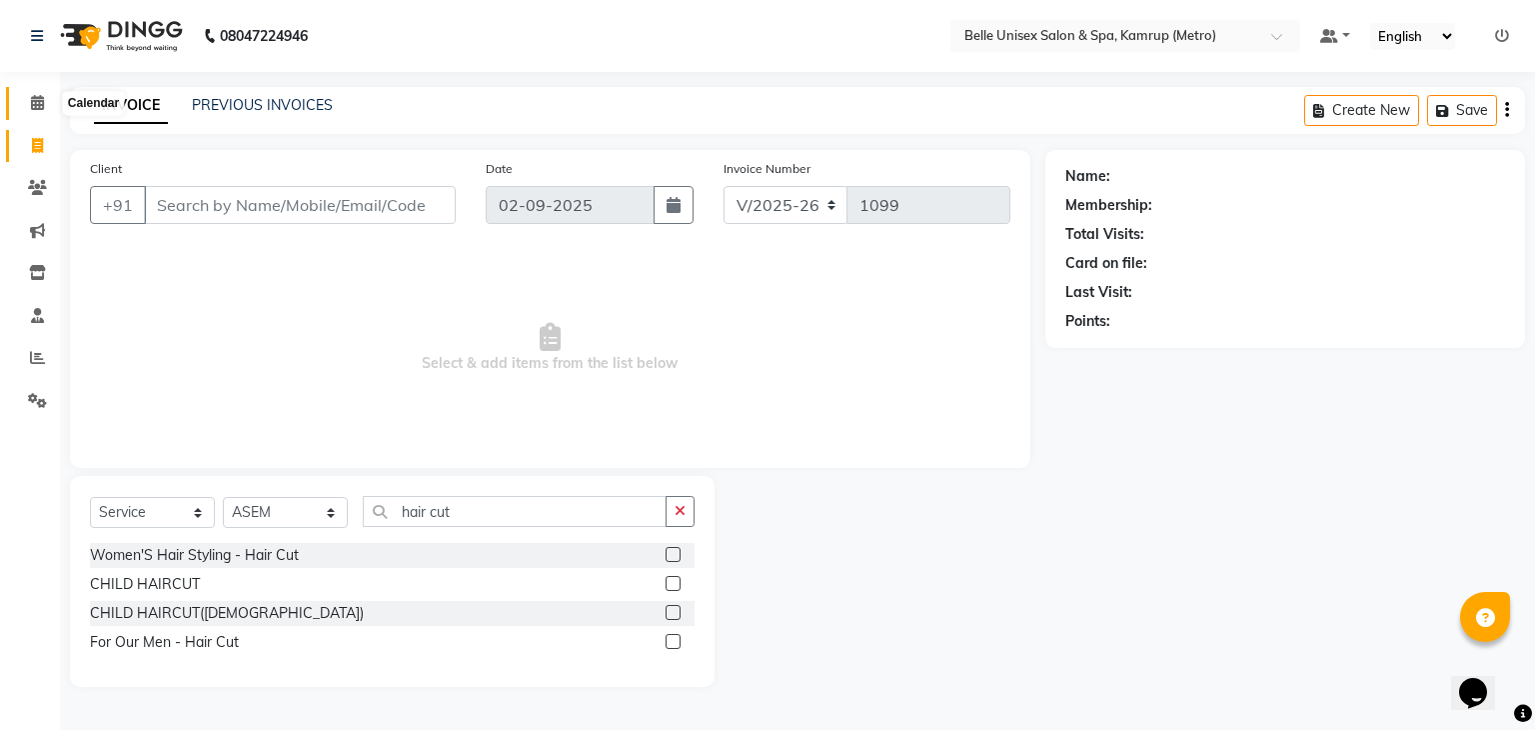
click at [24, 111] on span at bounding box center [37, 103] width 35 height 23
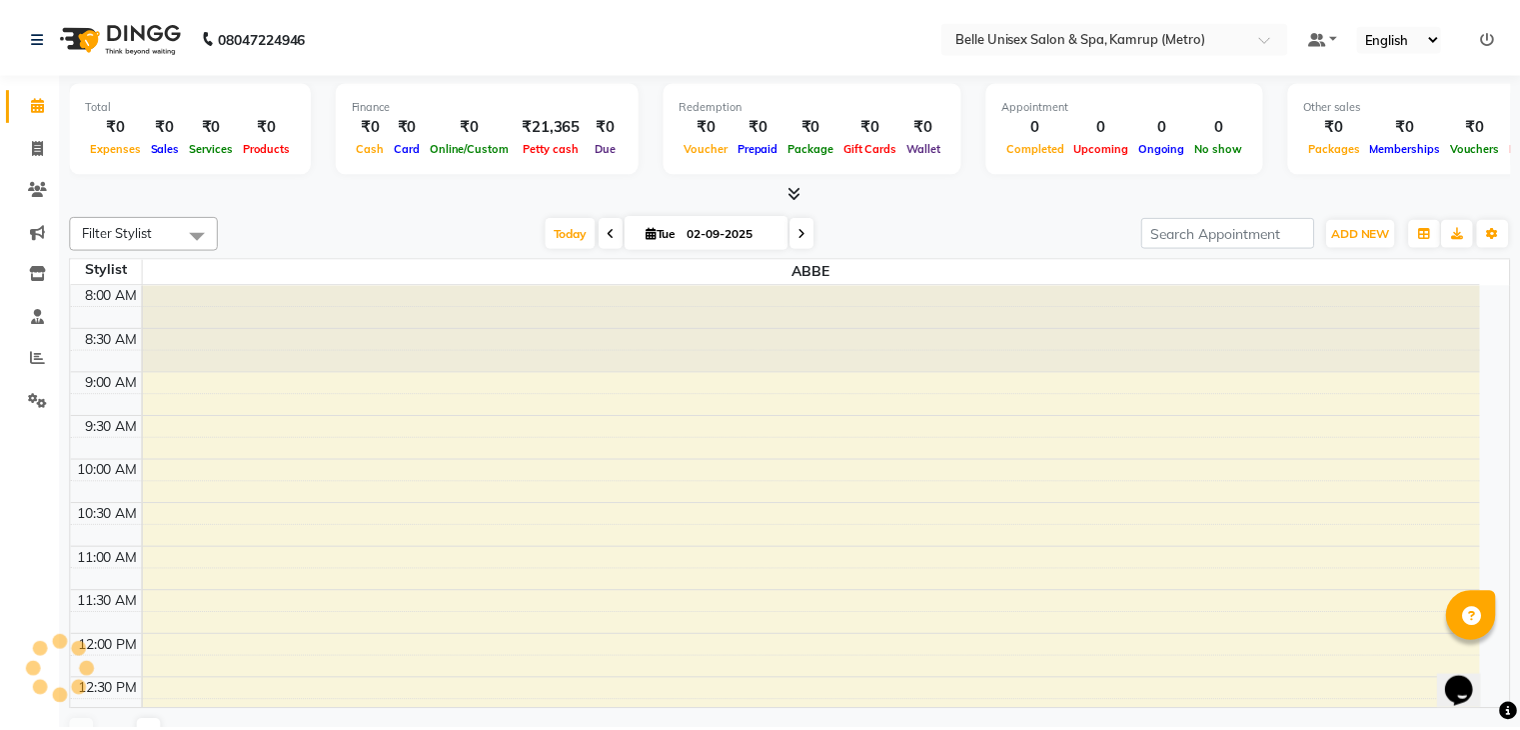
scroll to position [611, 0]
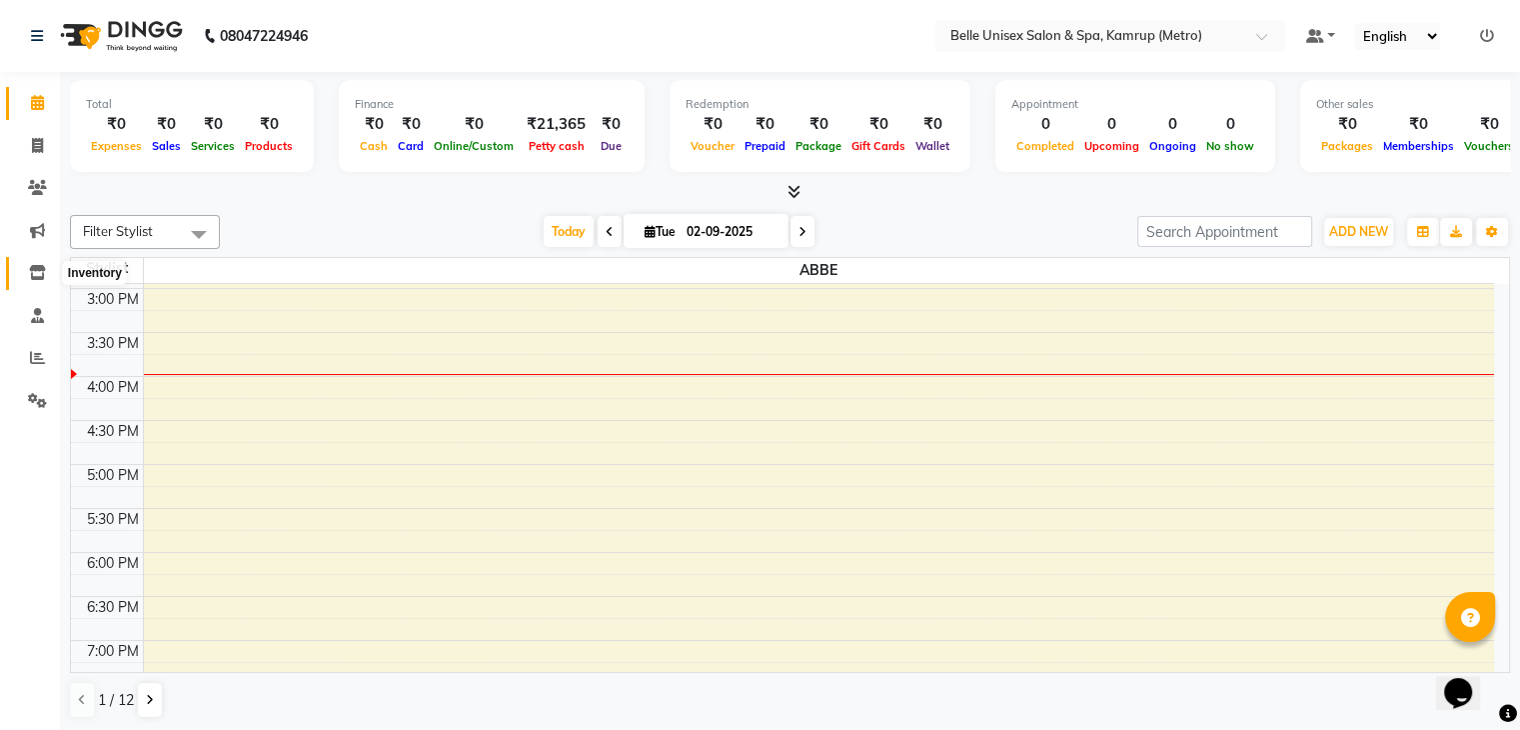
click at [34, 269] on icon at bounding box center [37, 272] width 17 height 15
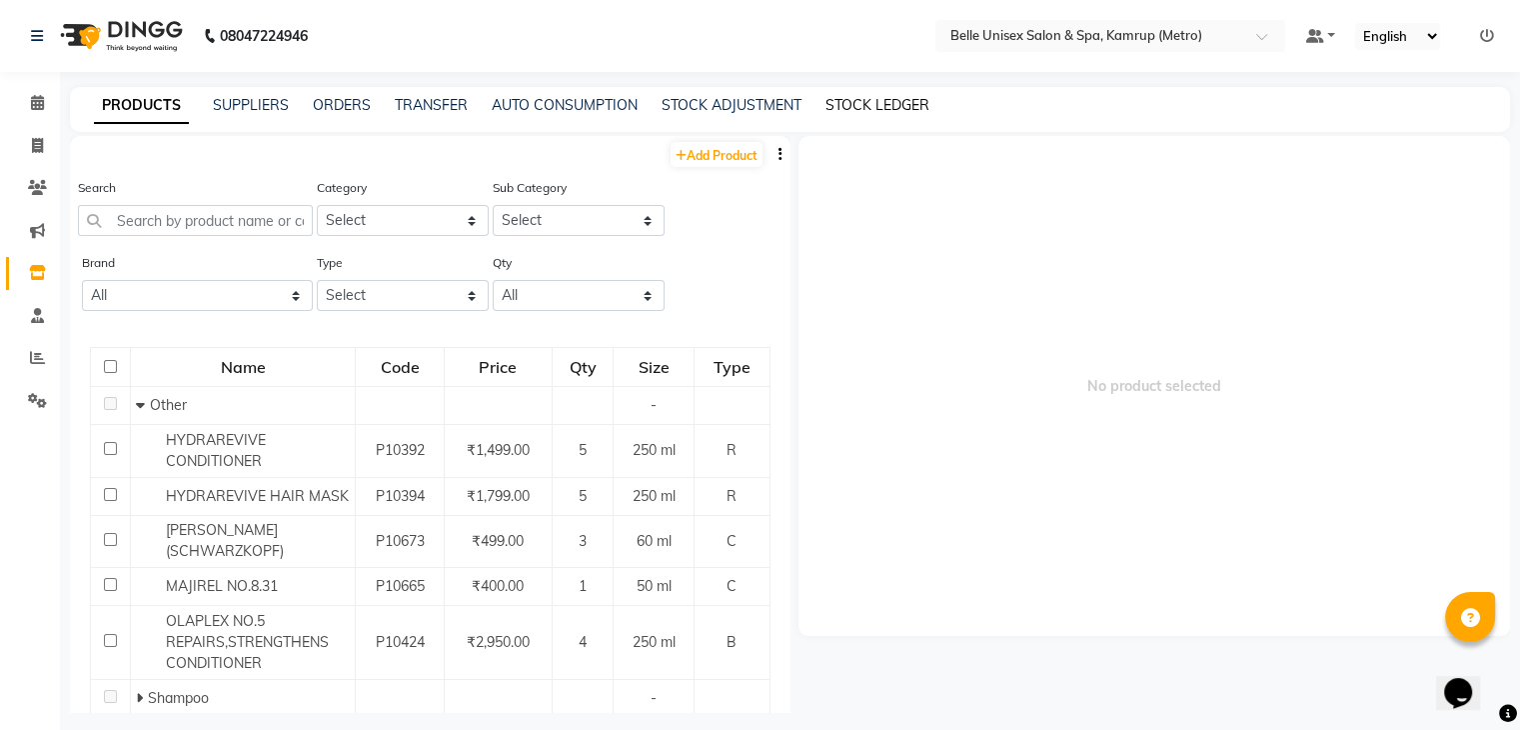
click at [860, 101] on link "STOCK LEDGER" at bounding box center [878, 105] width 104 height 18
select select "all"
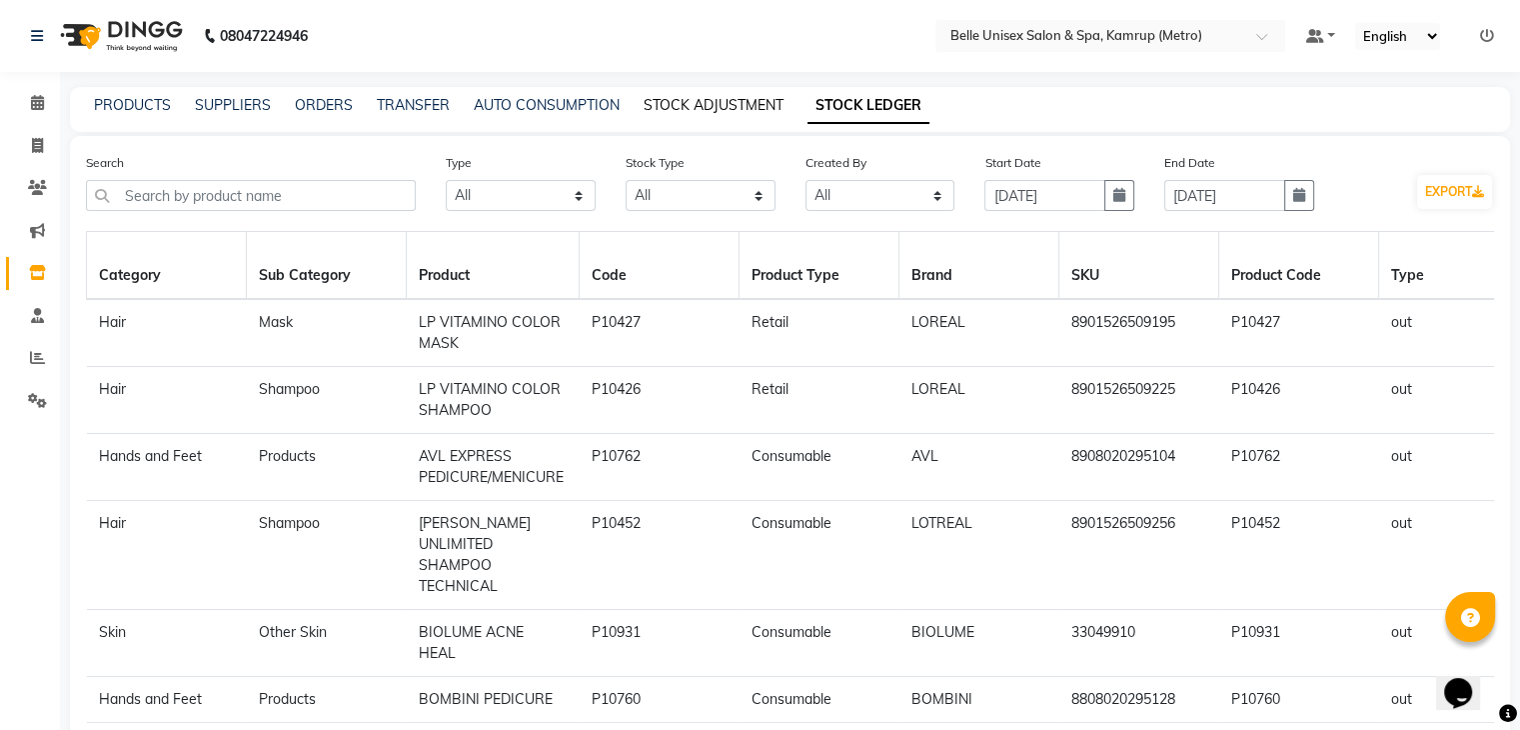
click at [708, 97] on link "STOCK ADJUSTMENT" at bounding box center [714, 105] width 140 height 18
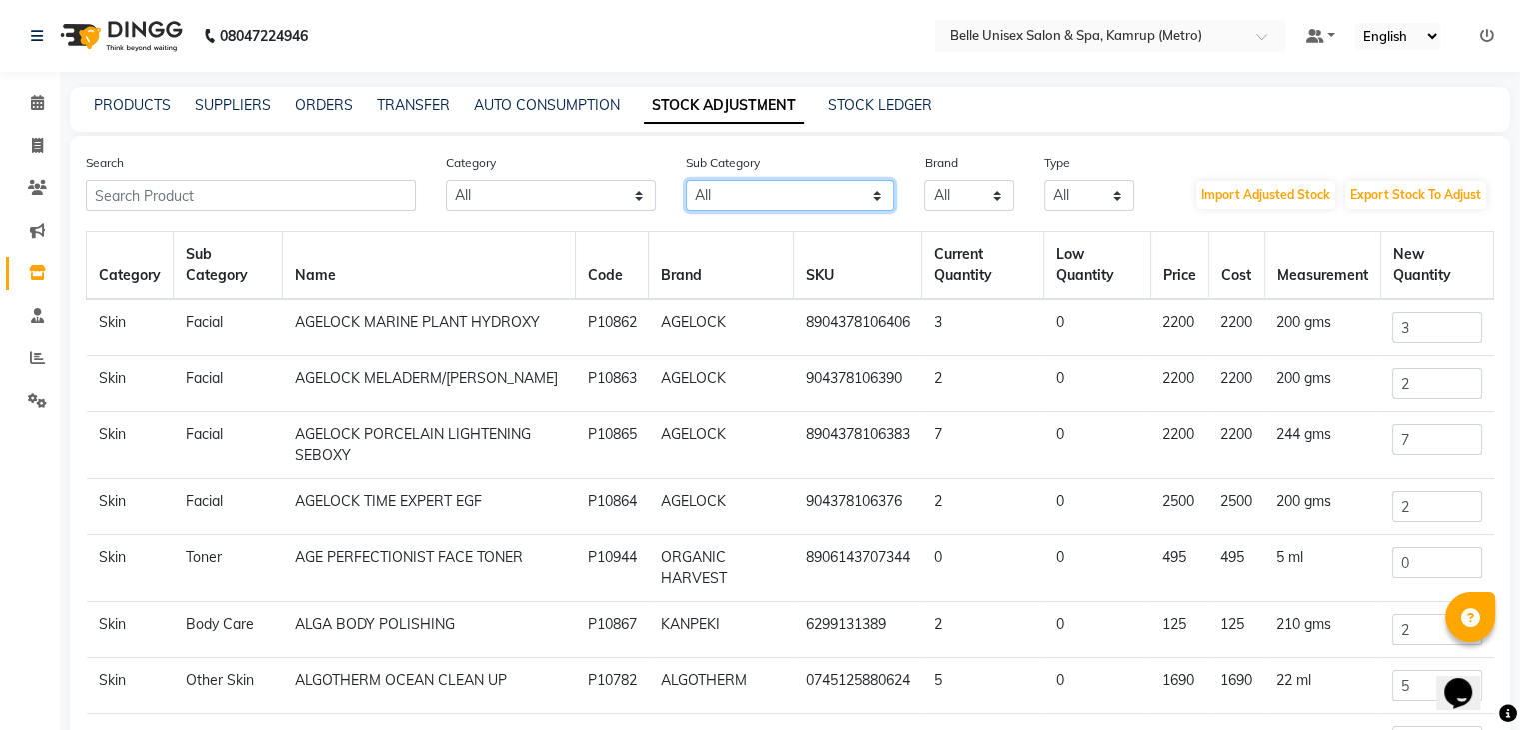
click at [752, 196] on select "All Hair Beauty & Other Salon Use Rill Products Olaplex Salon Use Honey Cleanse…" at bounding box center [791, 195] width 210 height 31
click at [398, 97] on link "TRANSFER" at bounding box center [413, 105] width 73 height 18
select select "sender"
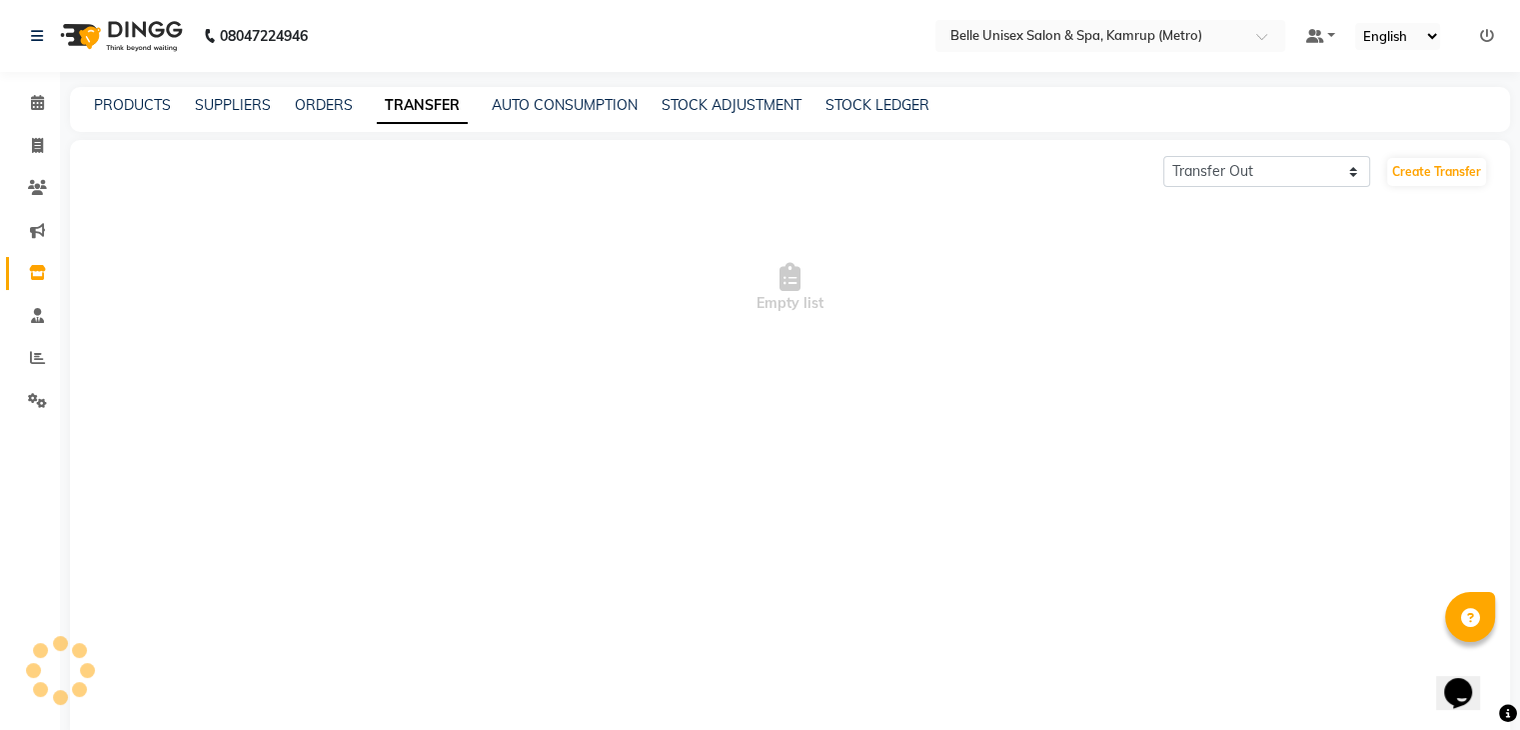
click at [312, 87] on div "PRODUCTS SUPPLIERS ORDERS TRANSFER AUTO CONSUMPTION STOCK ADJUSTMENT STOCK LEDG…" at bounding box center [790, 109] width 1440 height 45
click at [298, 90] on div "PRODUCTS SUPPLIERS ORDERS TRANSFER AUTO CONSUMPTION STOCK ADJUSTMENT STOCK LEDG…" at bounding box center [790, 109] width 1440 height 45
click at [321, 97] on link "ORDERS" at bounding box center [324, 105] width 58 height 18
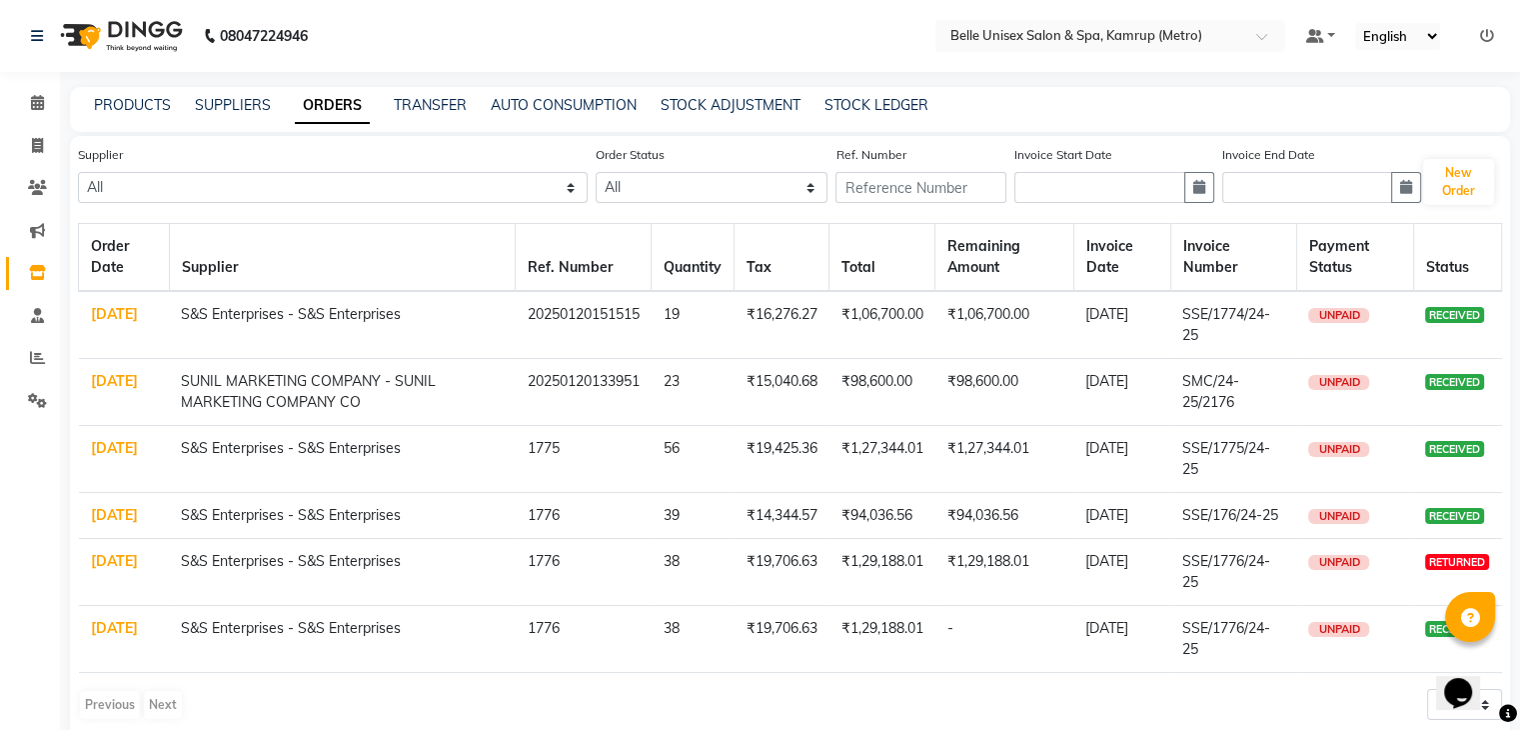
click at [171, 99] on div "PRODUCTS SUPPLIERS ORDERS TRANSFER AUTO CONSUMPTION STOCK ADJUSTMENT STOCK LEDG…" at bounding box center [778, 105] width 1416 height 21
click at [167, 99] on link "PRODUCTS" at bounding box center [132, 105] width 77 height 18
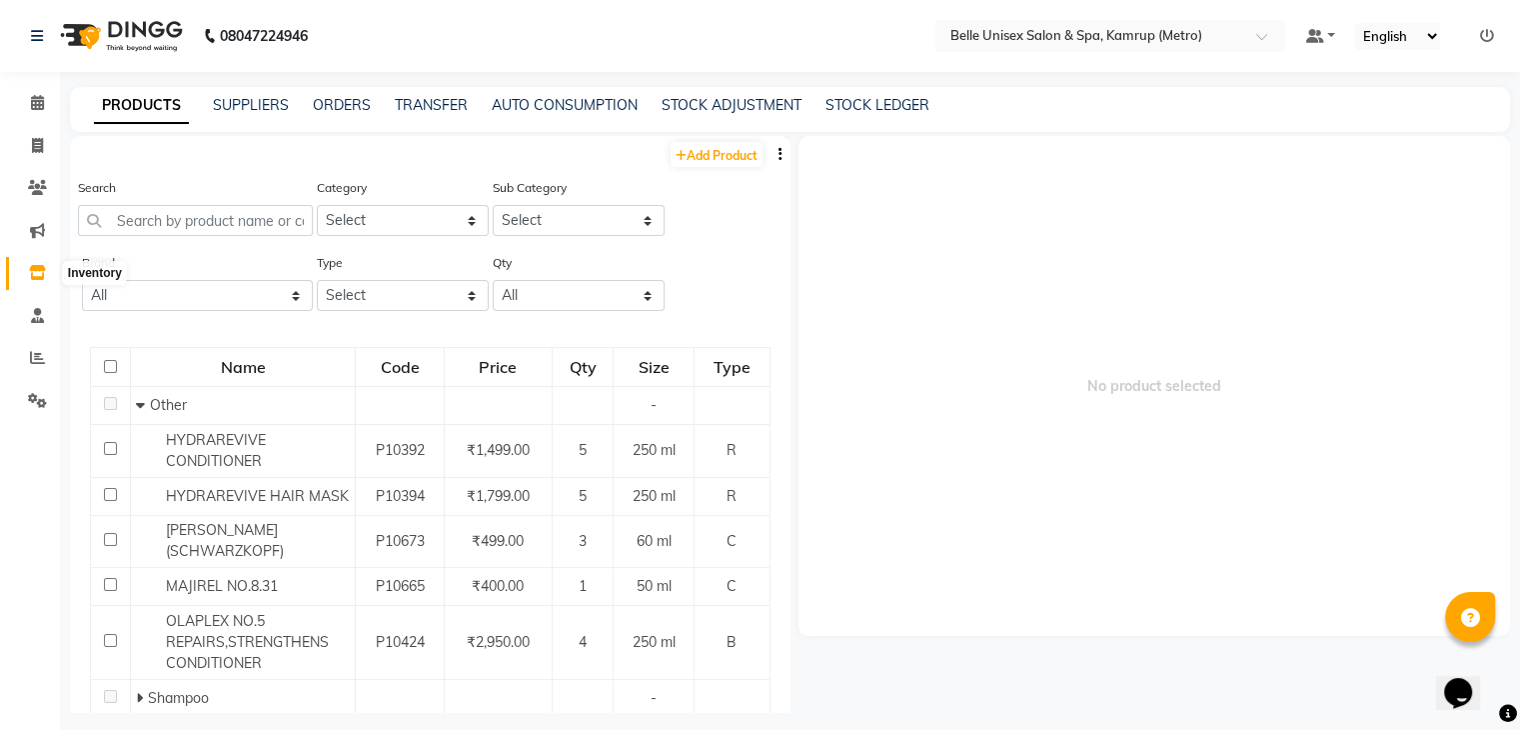
click at [35, 277] on icon at bounding box center [37, 272] width 17 height 15
click at [41, 105] on icon at bounding box center [37, 102] width 13 height 15
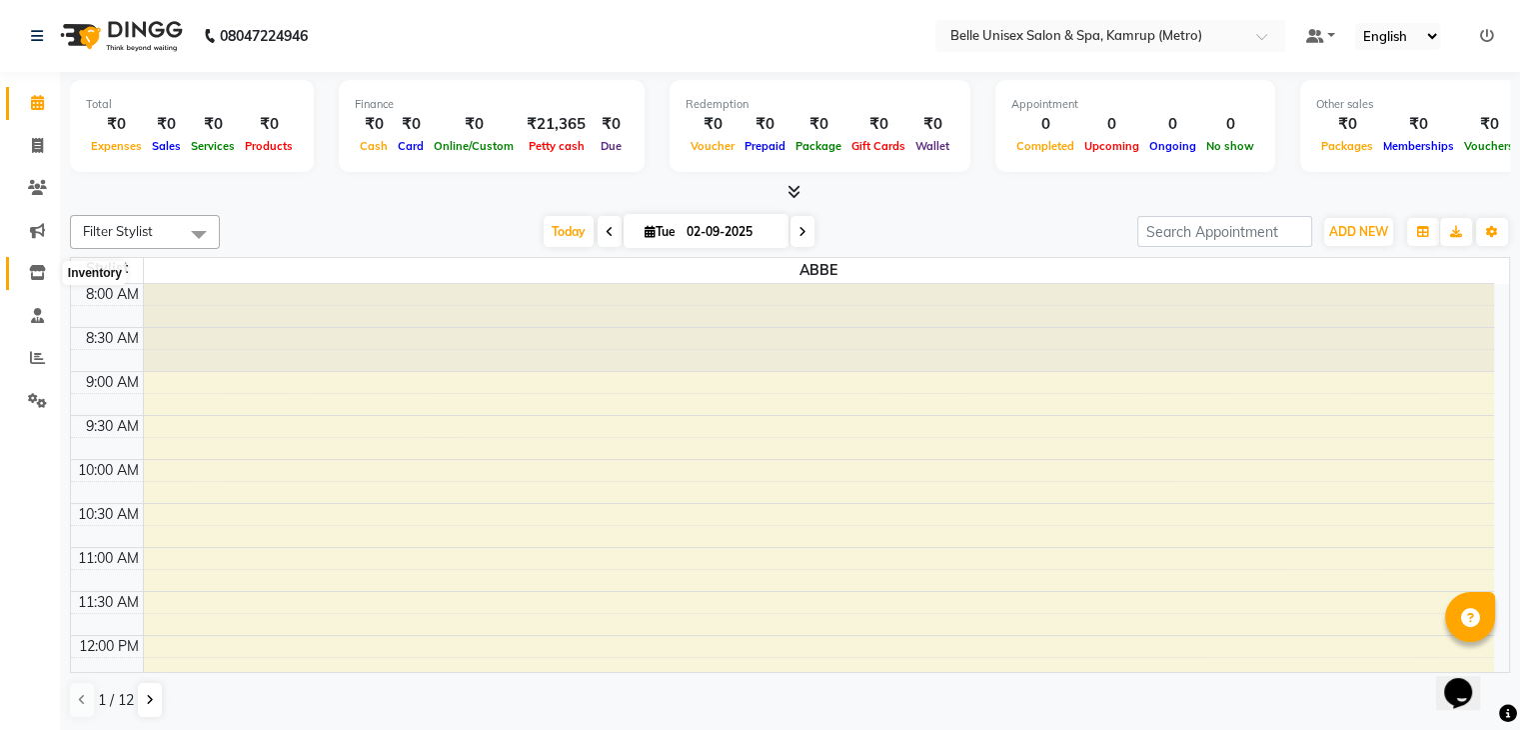
click at [25, 267] on span at bounding box center [37, 273] width 35 height 23
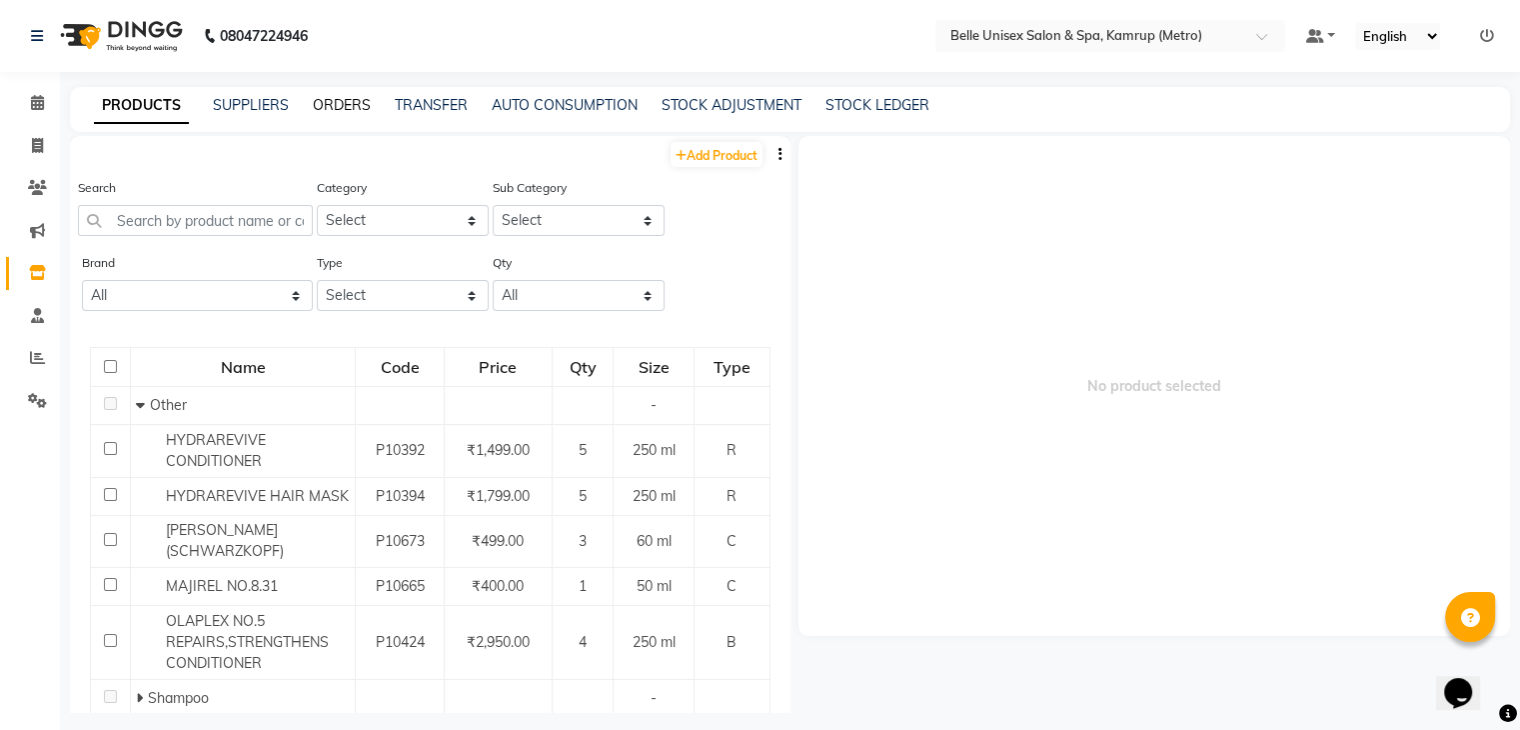
click at [318, 103] on link "ORDERS" at bounding box center [342, 105] width 58 height 18
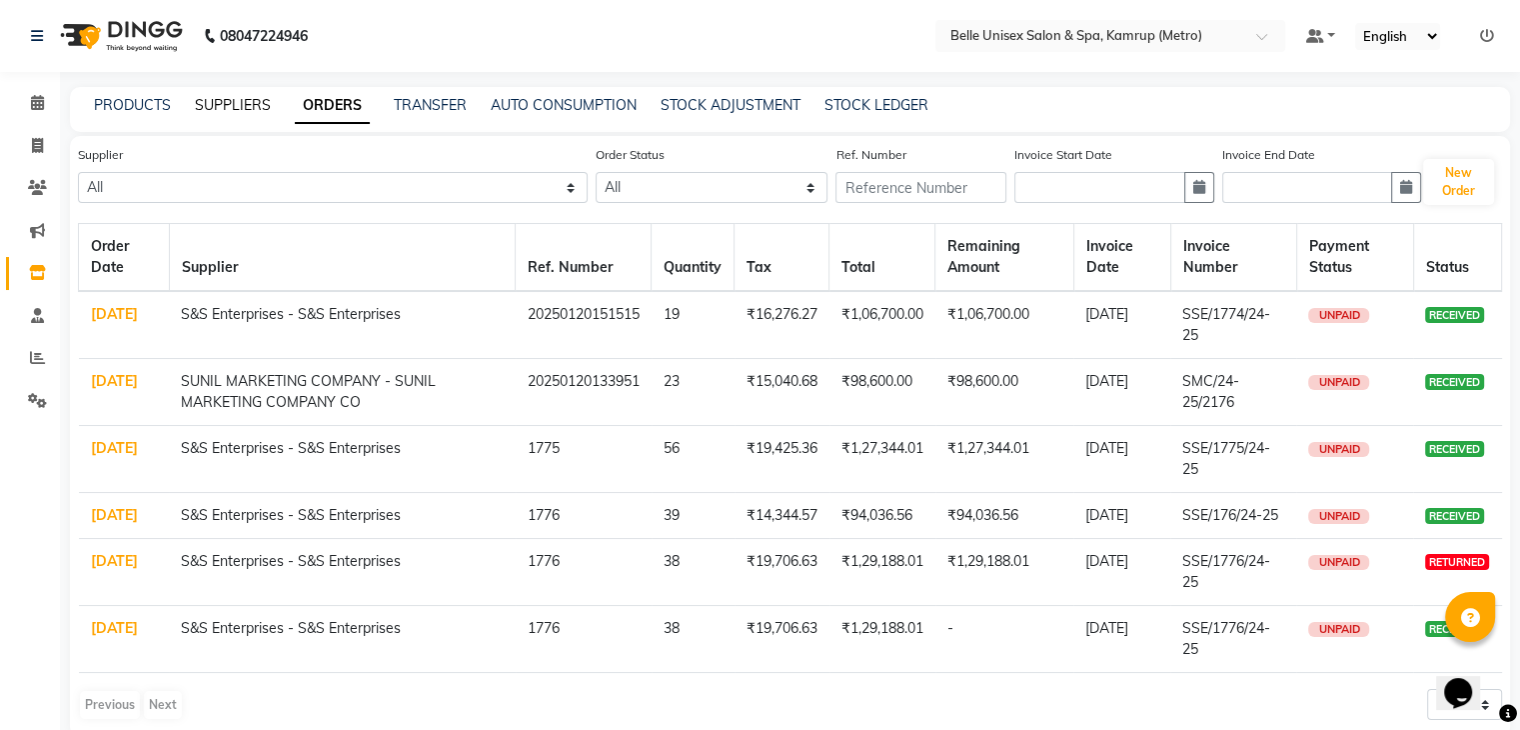
click at [256, 104] on link "SUPPLIERS" at bounding box center [233, 105] width 76 height 18
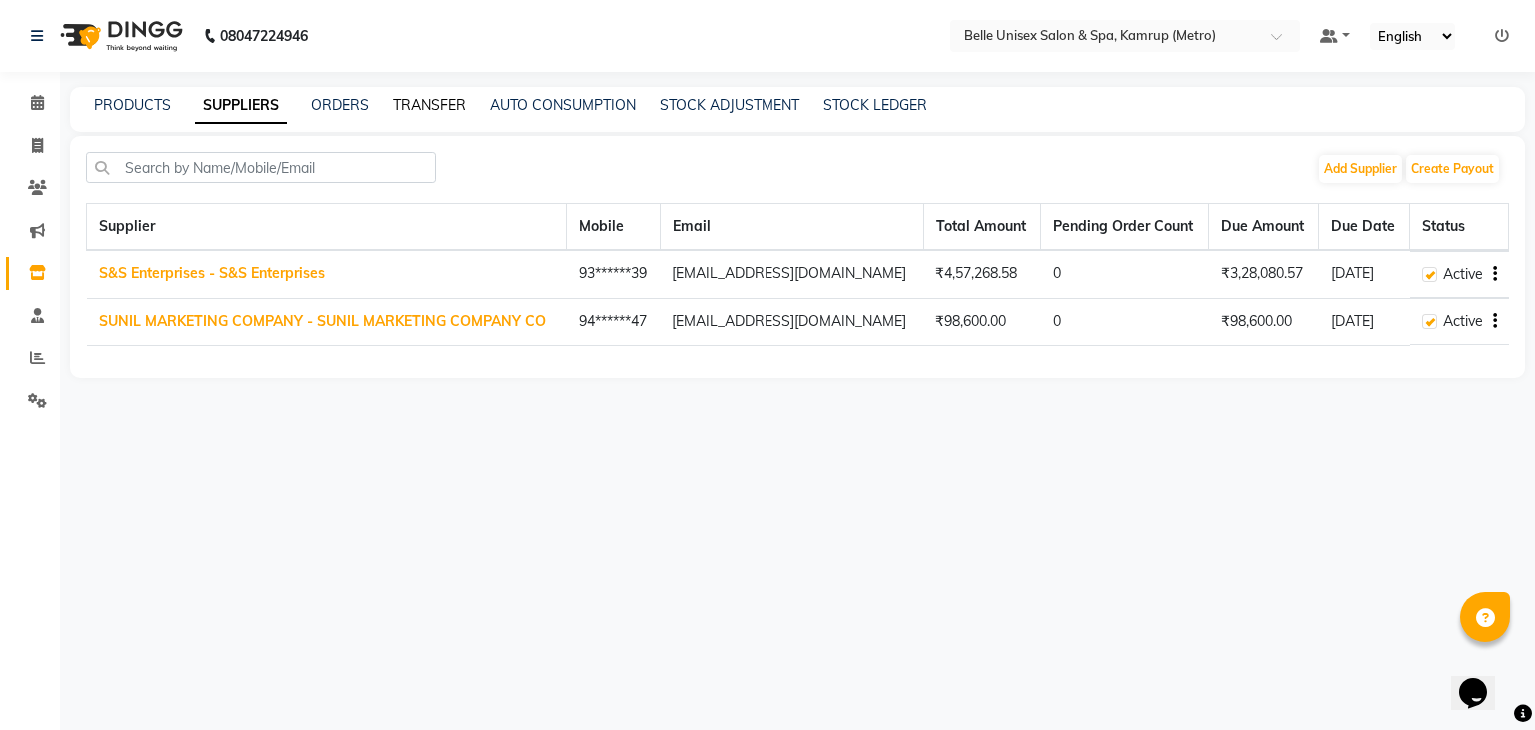
click at [409, 105] on link "TRANSFER" at bounding box center [429, 105] width 73 height 18
select select "sender"
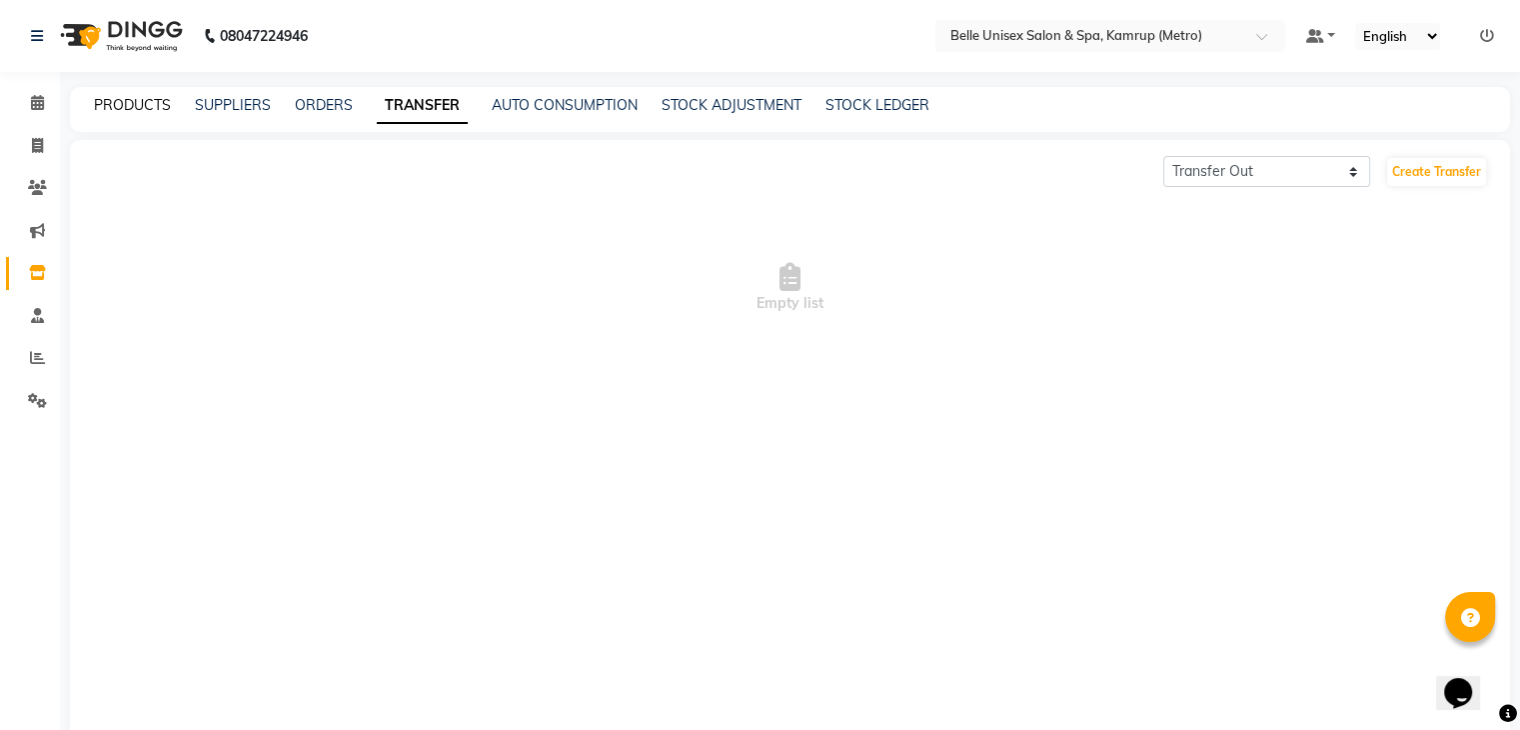
click at [132, 106] on link "PRODUCTS" at bounding box center [132, 105] width 77 height 18
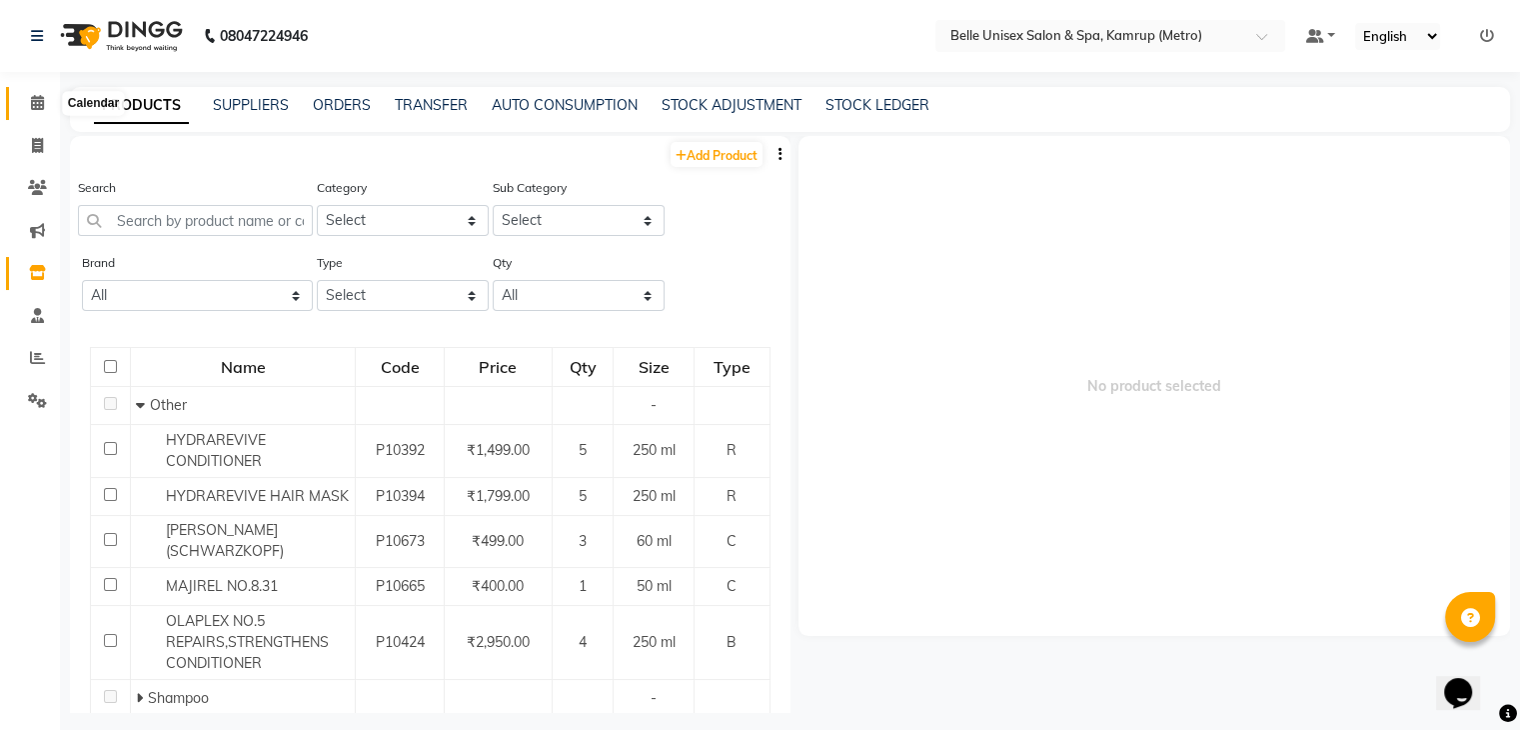
click at [39, 102] on icon at bounding box center [37, 102] width 13 height 15
